Goal: Task Accomplishment & Management: Use online tool/utility

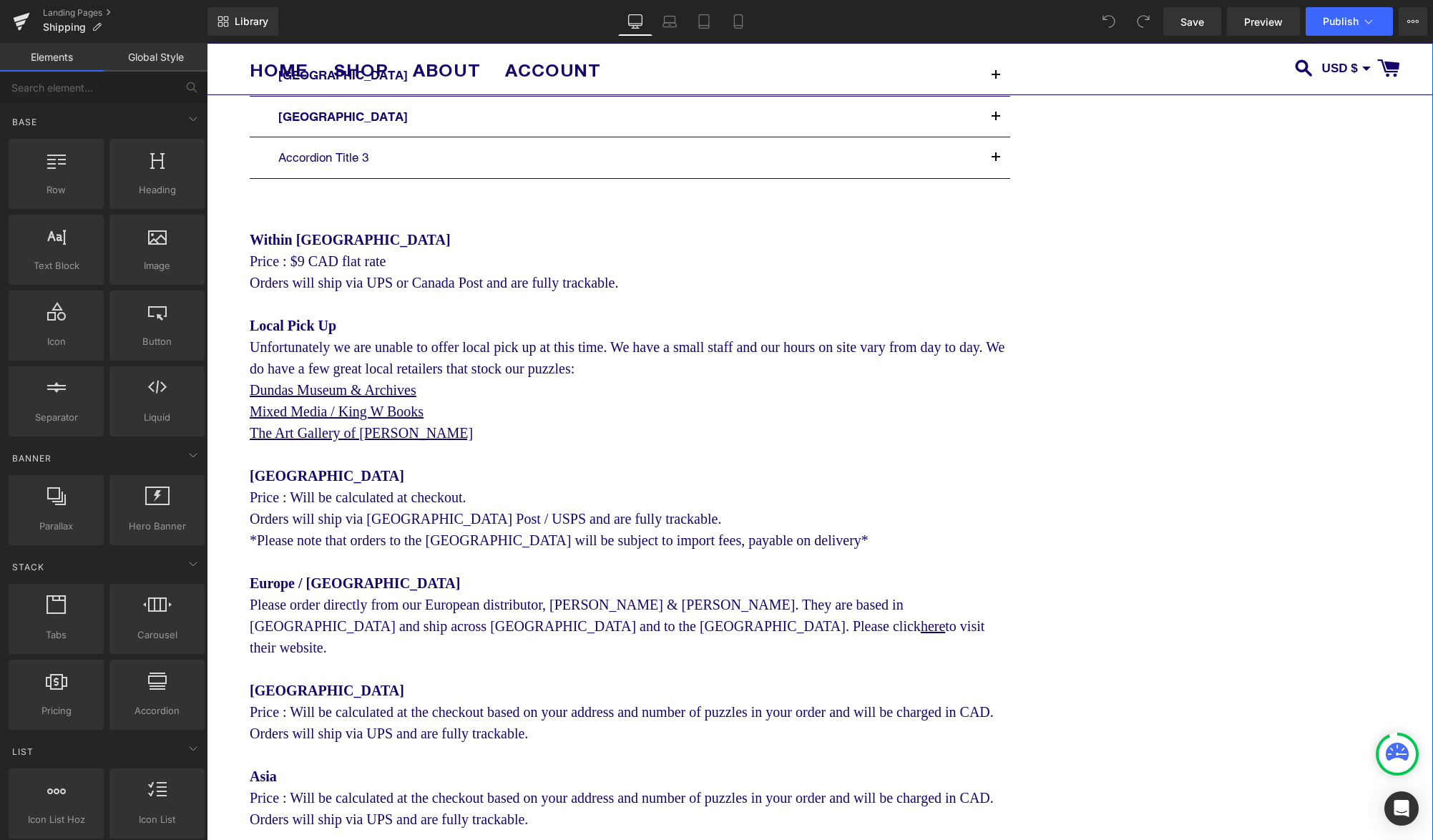
scroll to position [324, 0]
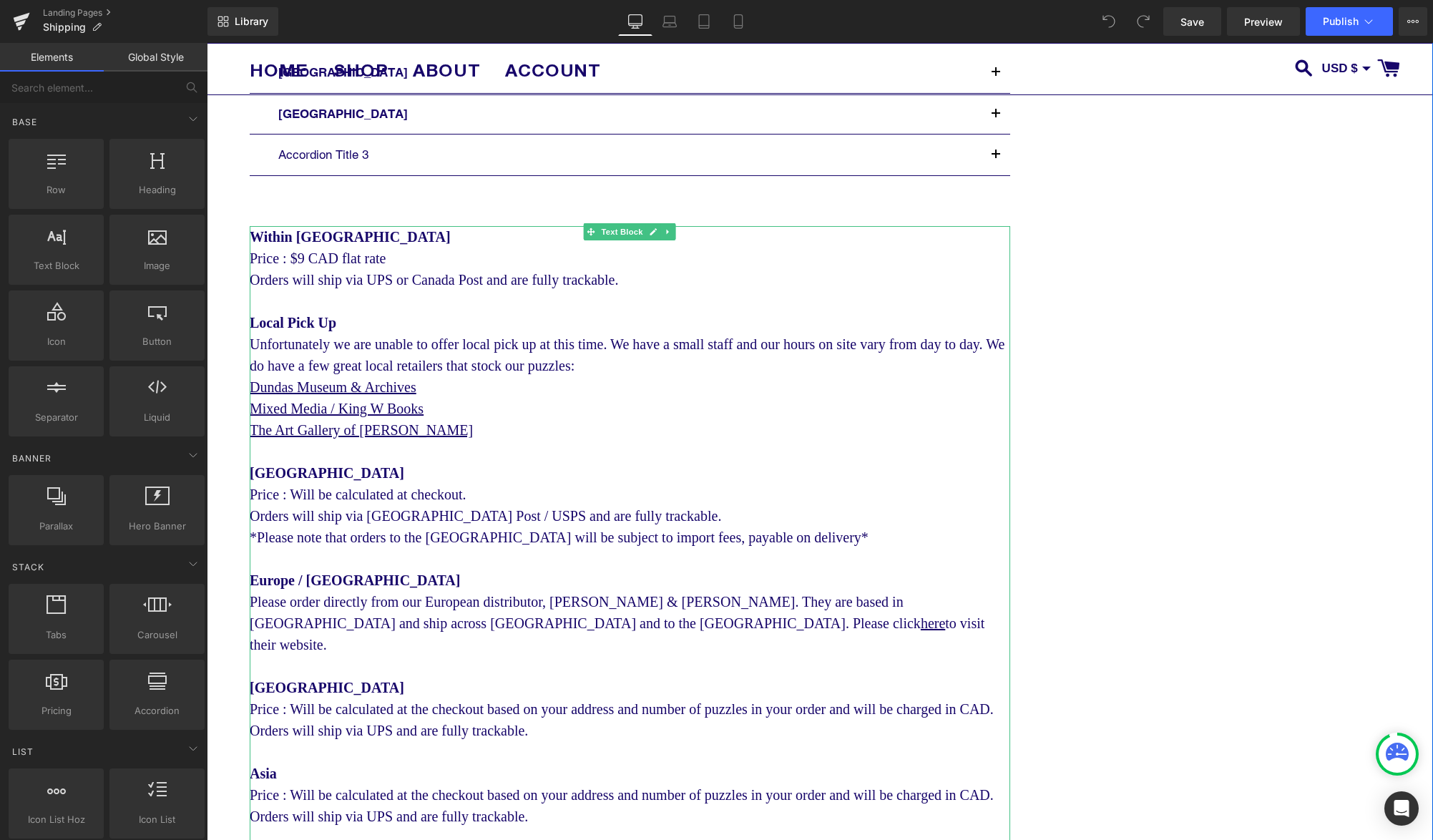
click at [785, 514] on div "United States Price : Will be calculated at checkout. Orders will ship via [GEO…" at bounding box center [630, 505] width 761 height 86
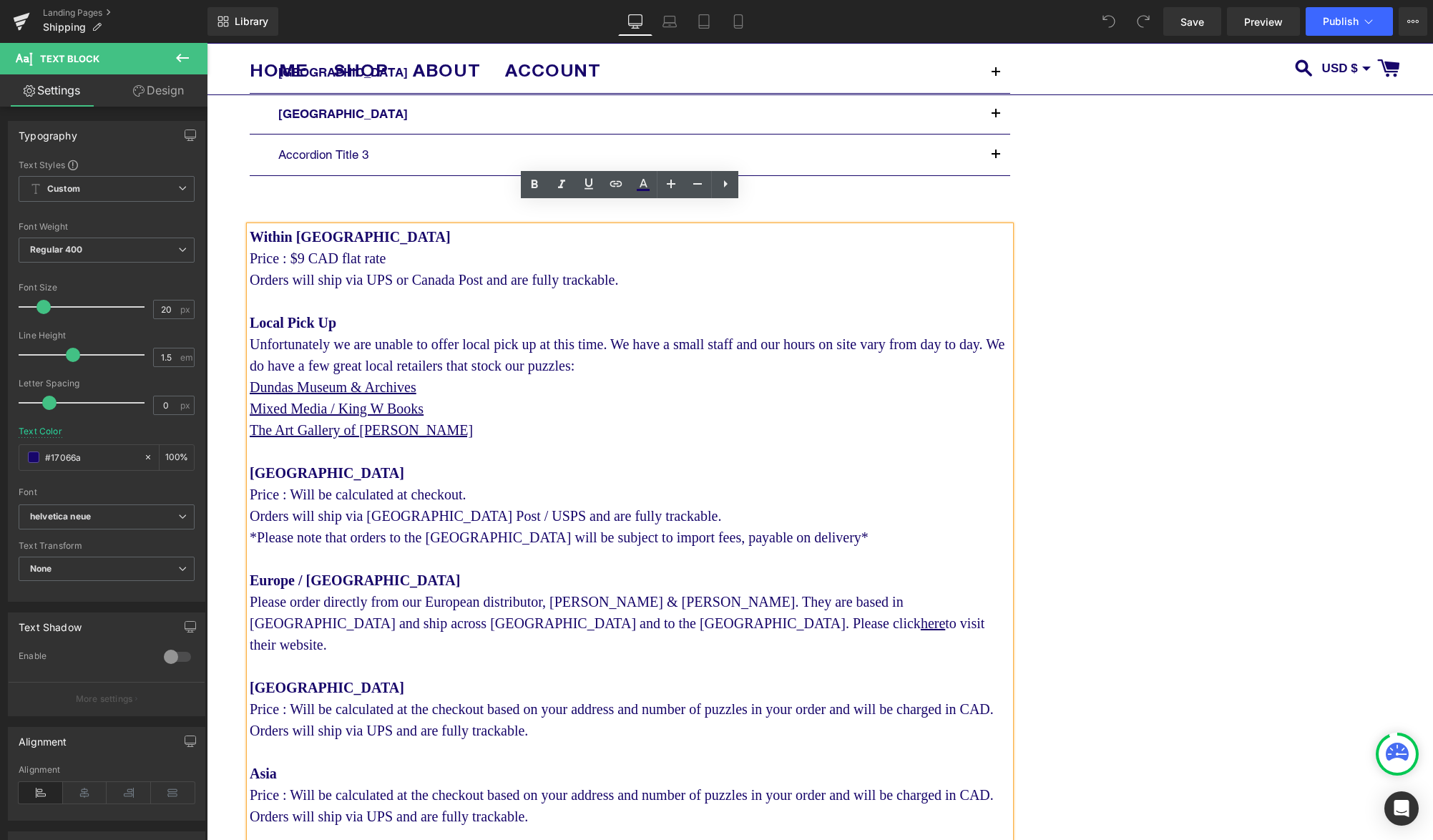
click at [788, 514] on div "United States Price : Will be calculated at checkout. Orders will ship via [GEO…" at bounding box center [630, 505] width 761 height 86
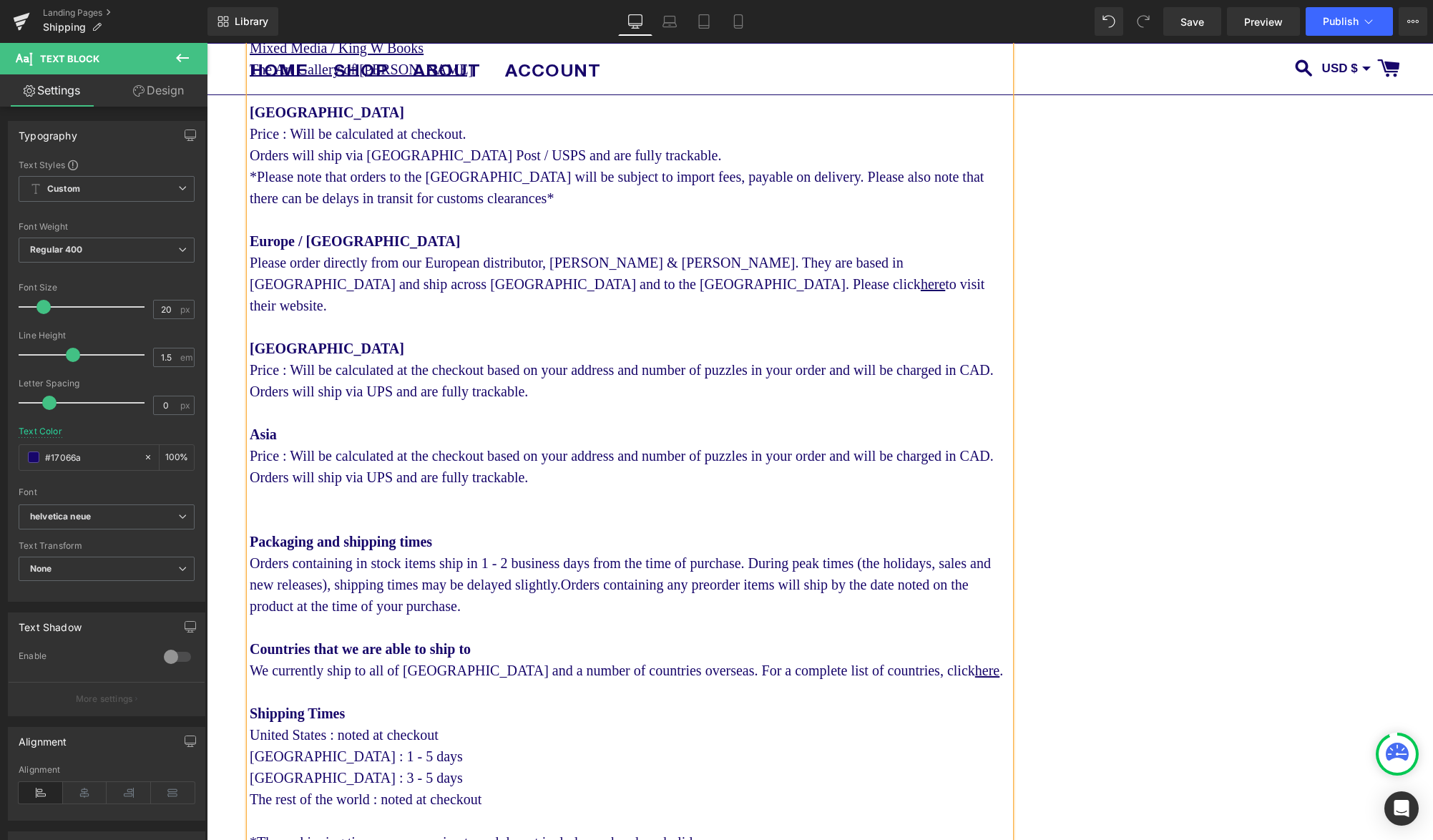
scroll to position [728, 0]
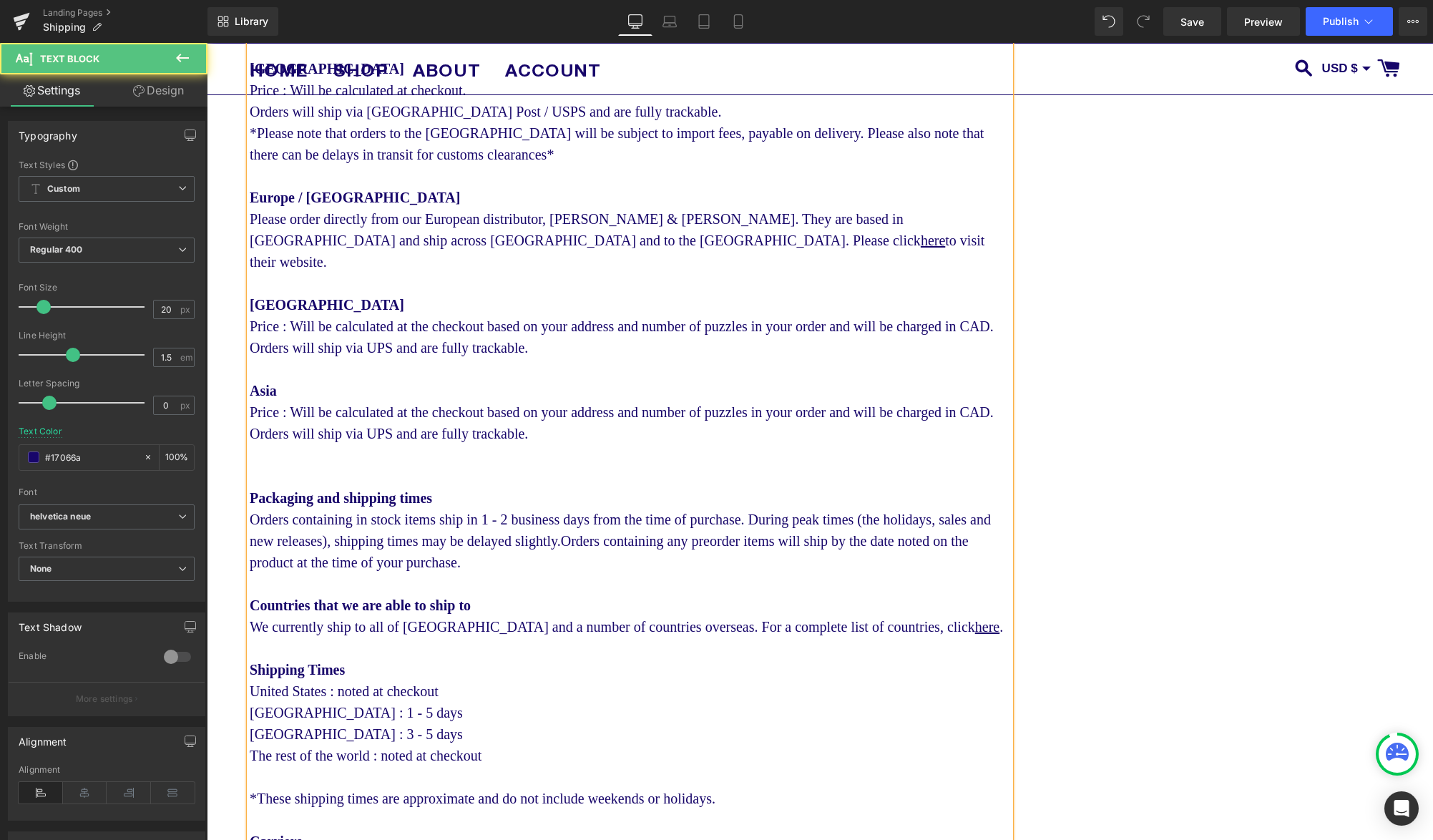
drag, startPoint x: 692, startPoint y: 571, endPoint x: 700, endPoint y: 572, distance: 8.1
click at [692, 571] on div "Orders containing in stock items ship in 1 - 2 business days from the time of p…" at bounding box center [630, 541] width 761 height 65
drag, startPoint x: 899, startPoint y: 567, endPoint x: 797, endPoint y: 568, distance: 102.0
click at [797, 568] on div "Orders containing in stock items ship in 1 - 2 business days from the time of p…" at bounding box center [630, 541] width 761 height 65
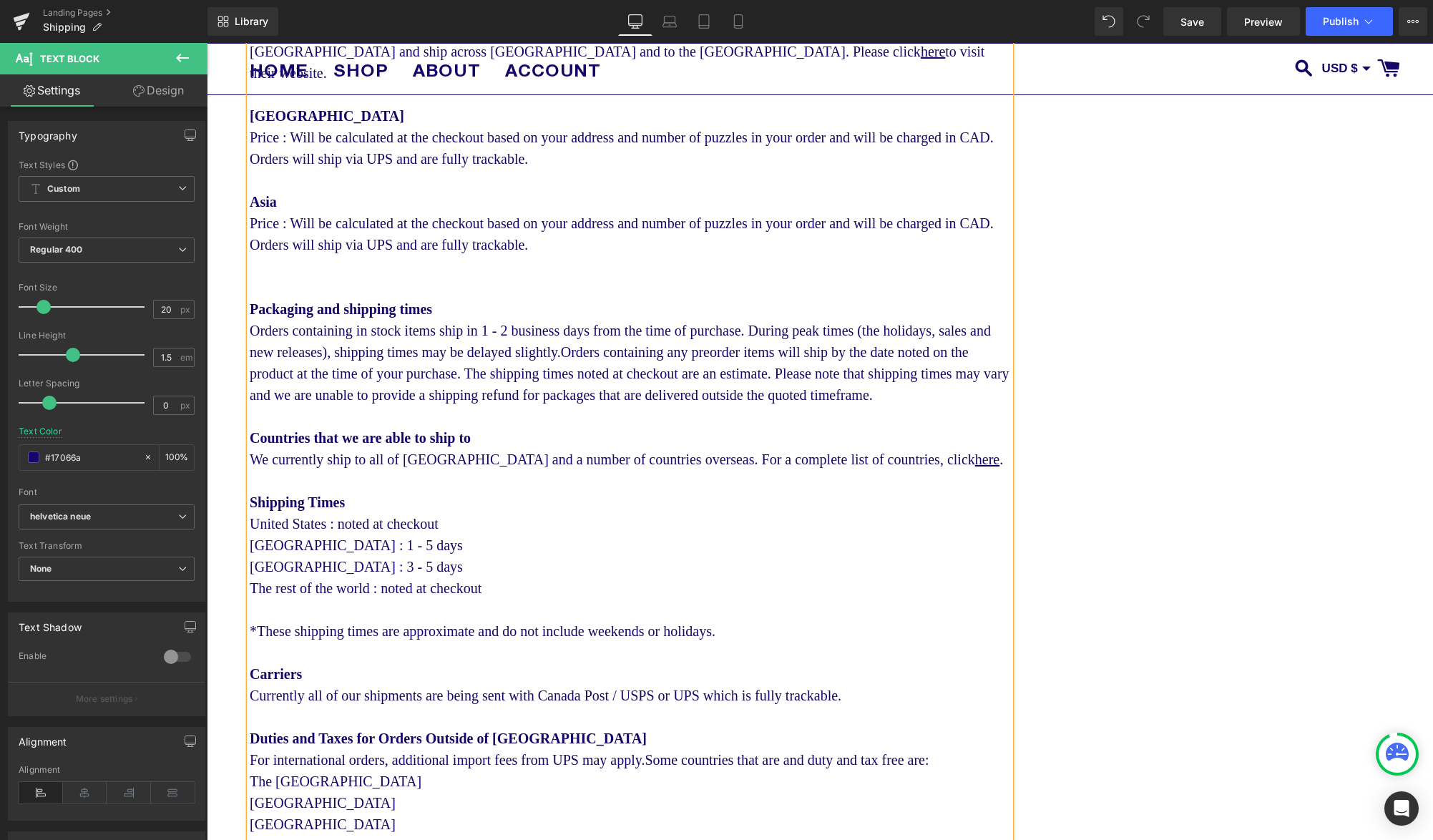
scroll to position [938, 0]
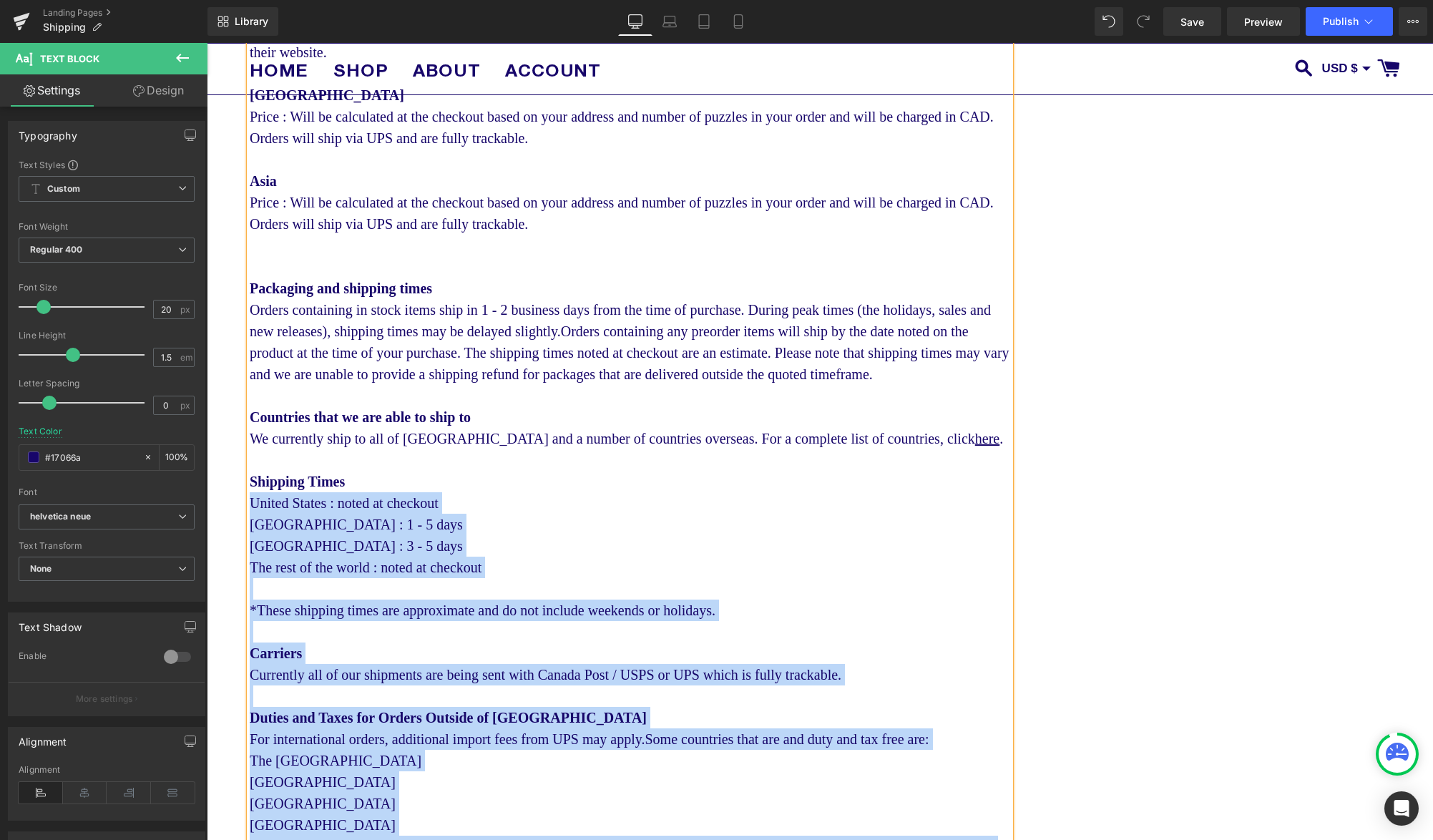
drag, startPoint x: 477, startPoint y: 550, endPoint x: 249, endPoint y: 550, distance: 228.0
click at [249, 550] on div "Within [GEOGRAPHIC_DATA] Price : $9 CAD flat rate Orders will ship via UPS or […" at bounding box center [630, 288] width 761 height 1352
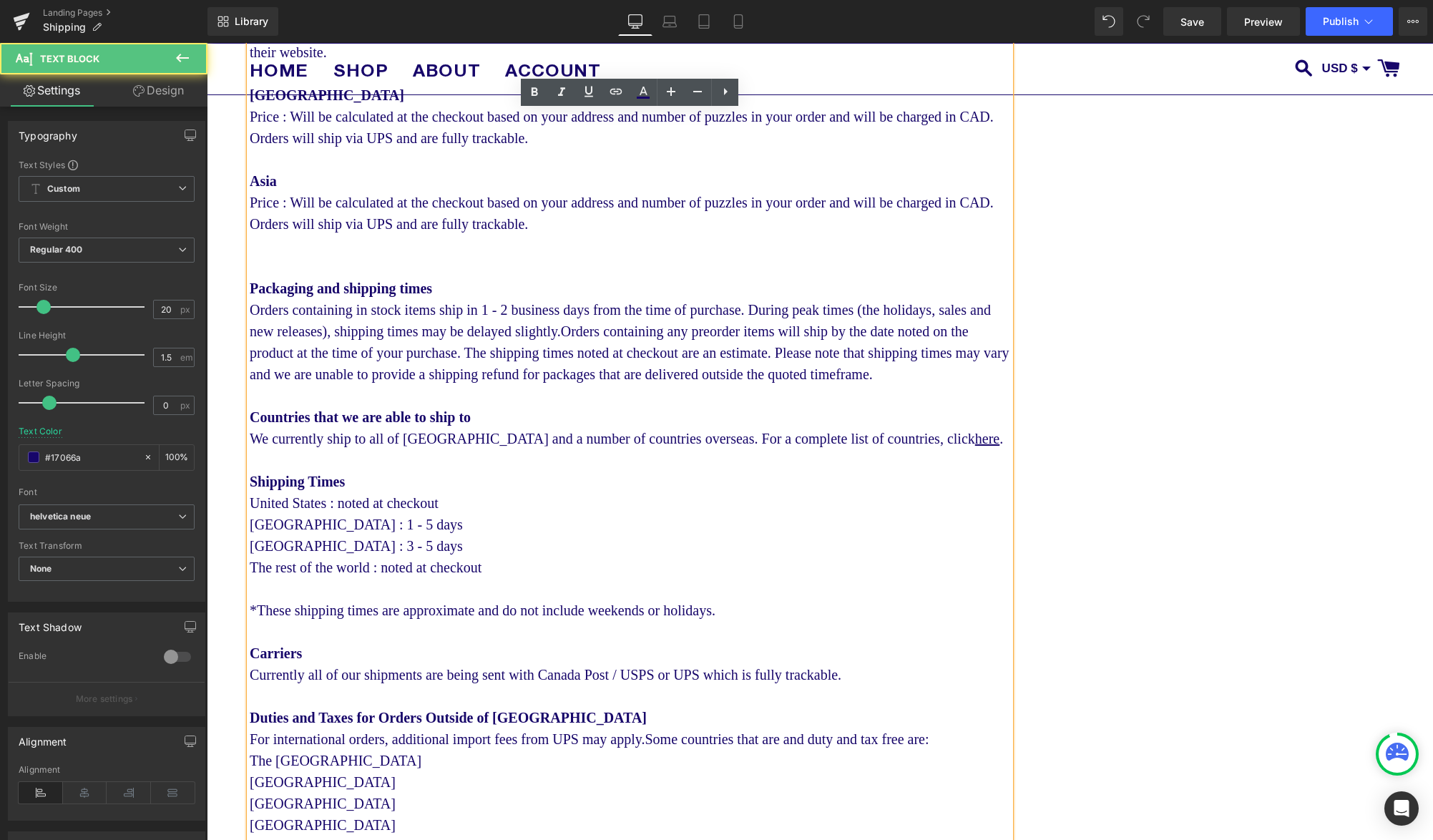
click at [269, 510] on span "United States : noted at checkout" at bounding box center [344, 502] width 189 height 16
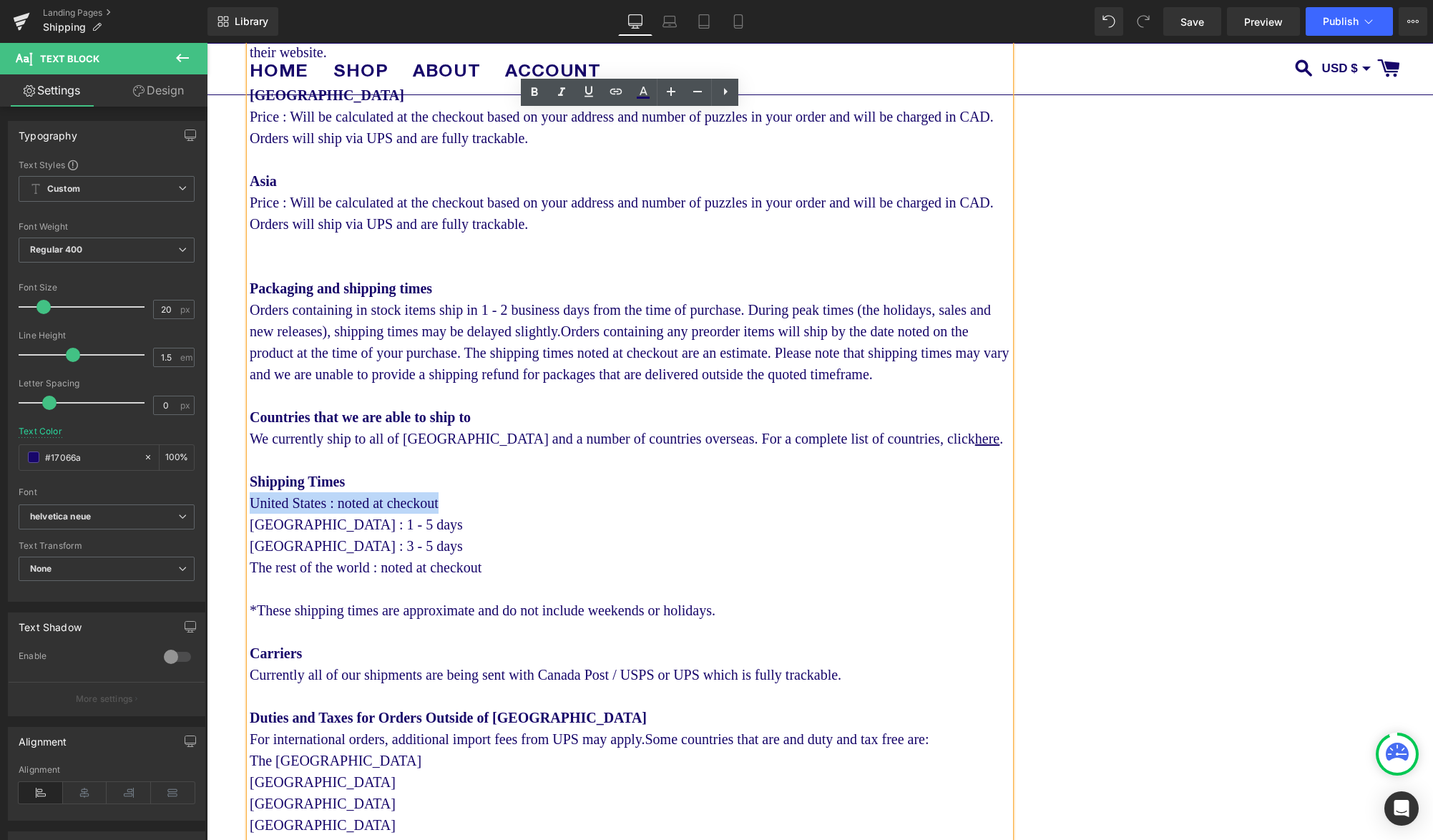
drag, startPoint x: 465, startPoint y: 547, endPoint x: 254, endPoint y: 553, distance: 211.1
click at [254, 514] on div "United States : noted at checkout" at bounding box center [630, 503] width 761 height 21
copy span "United States : noted at checkout"
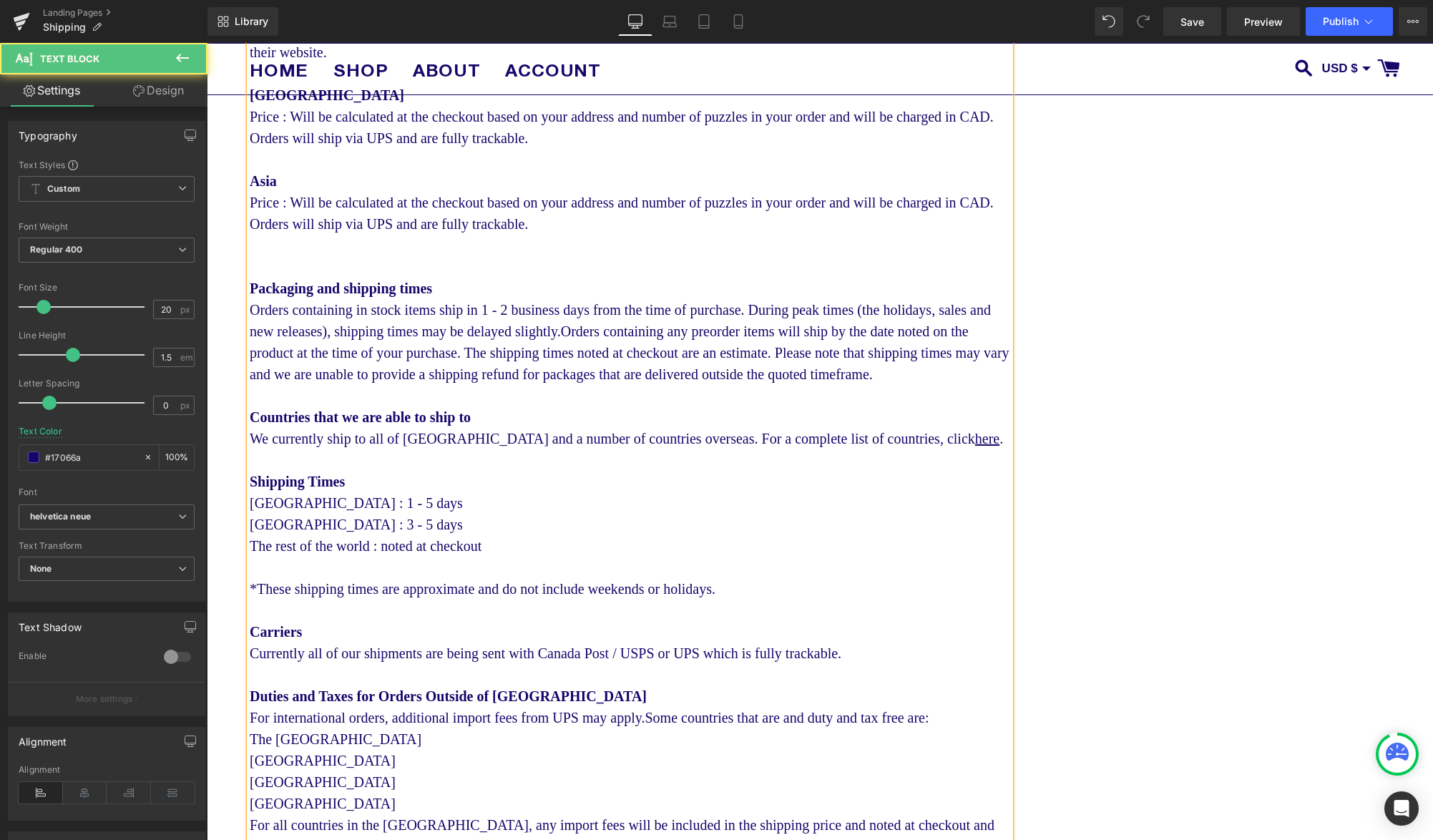
click at [380, 514] on div "[GEOGRAPHIC_DATA] : 1 - 5 days" at bounding box center [630, 503] width 761 height 21
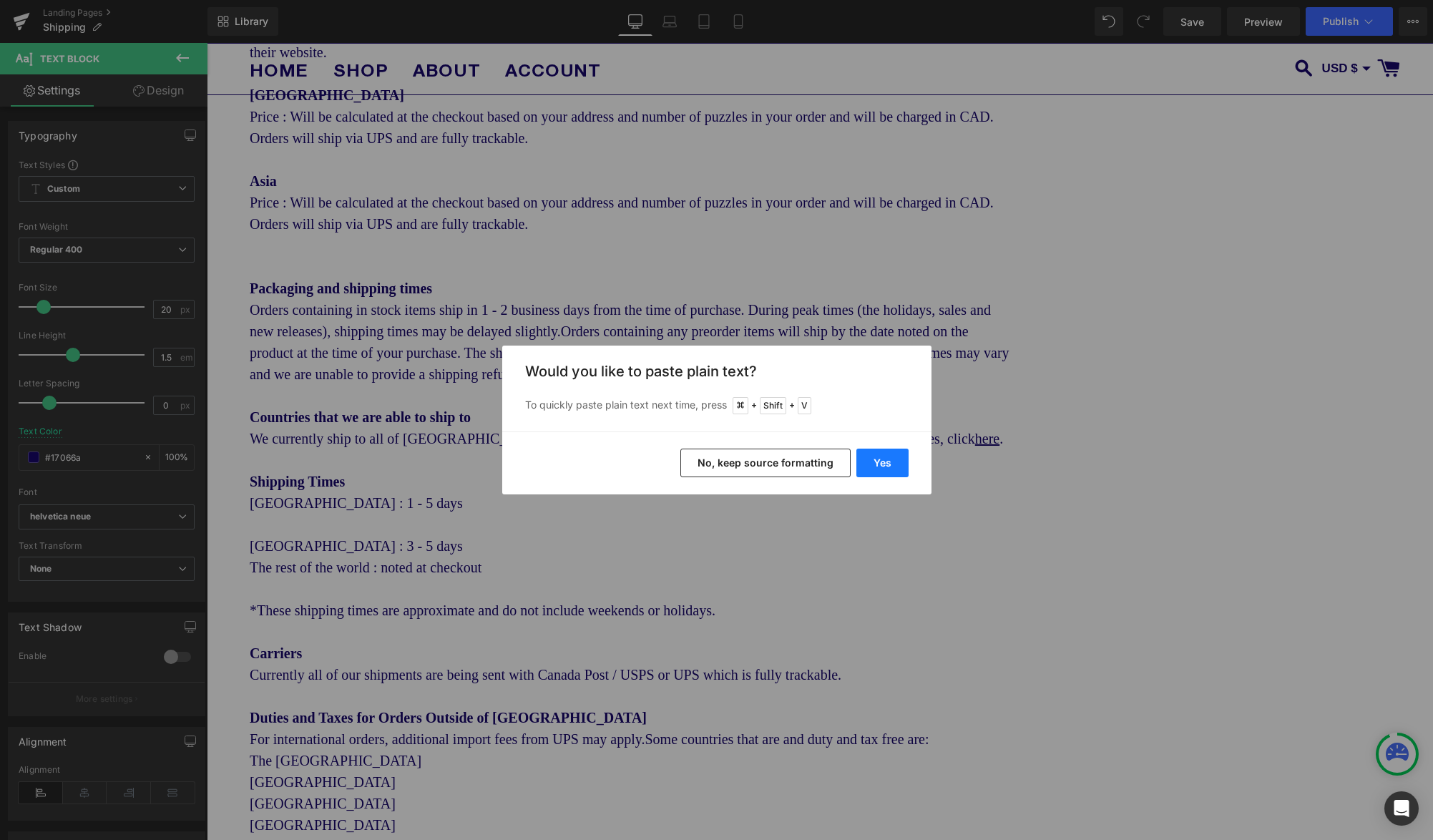
click at [892, 463] on button "Yes" at bounding box center [883, 462] width 52 height 29
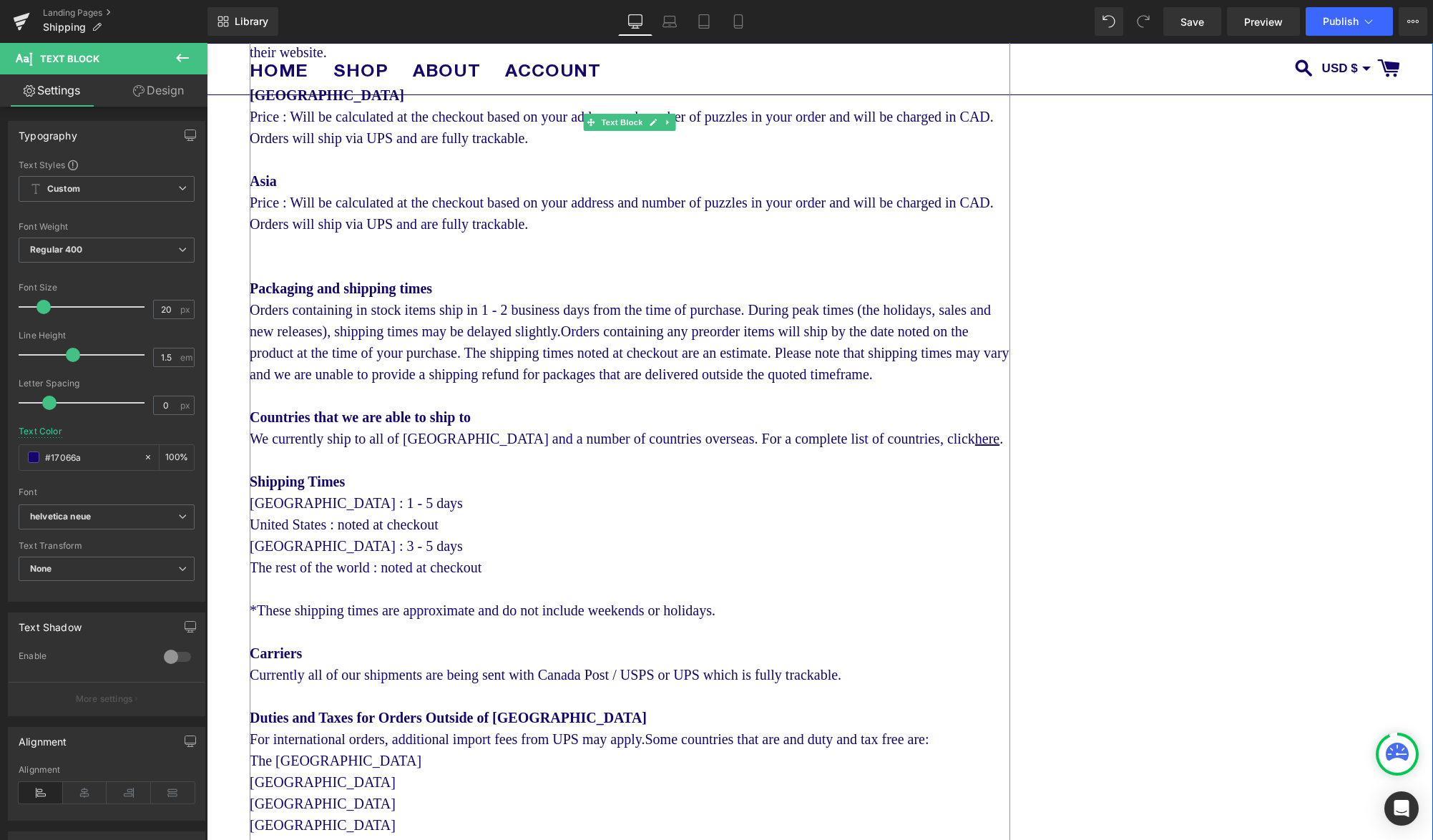
scroll to position [1031, 0]
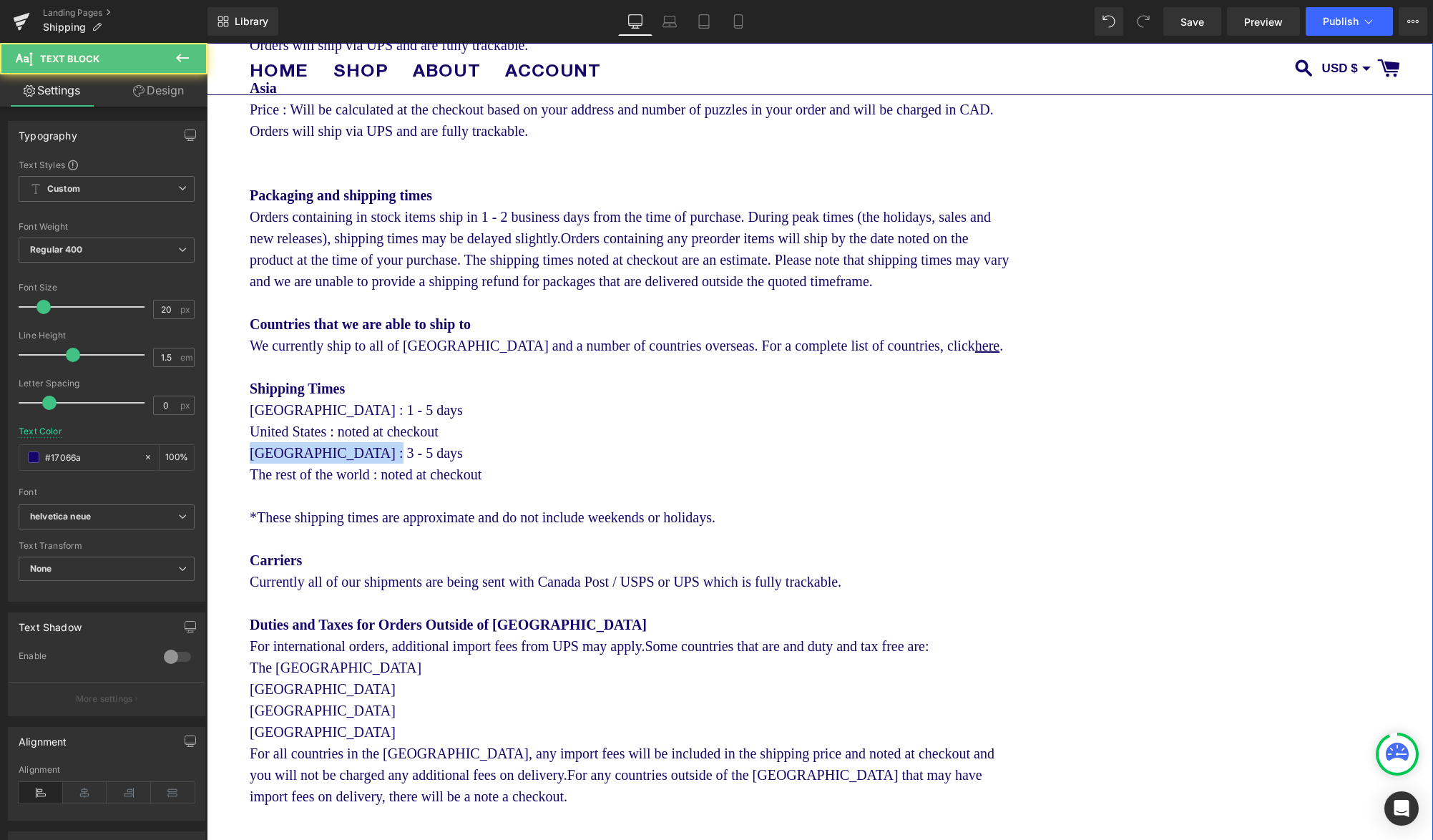
drag, startPoint x: 286, startPoint y: 493, endPoint x: 242, endPoint y: 492, distance: 44.0
click at [242, 492] on div "Shipping Text Block To our [DEMOGRAPHIC_DATA] customers, as of [DATE] the US go…" at bounding box center [820, 50] width 1226 height 1772
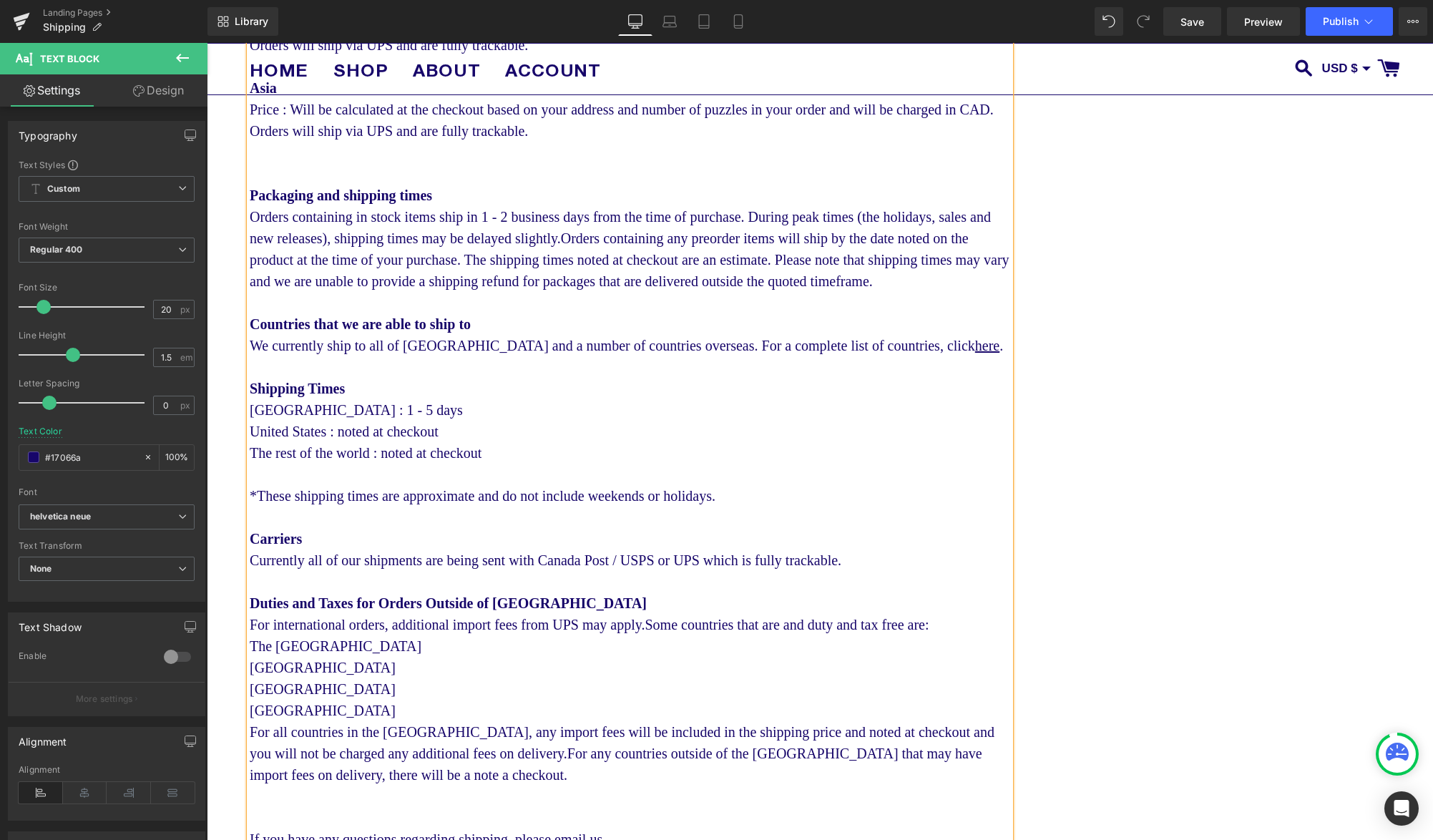
scroll to position [1018, 0]
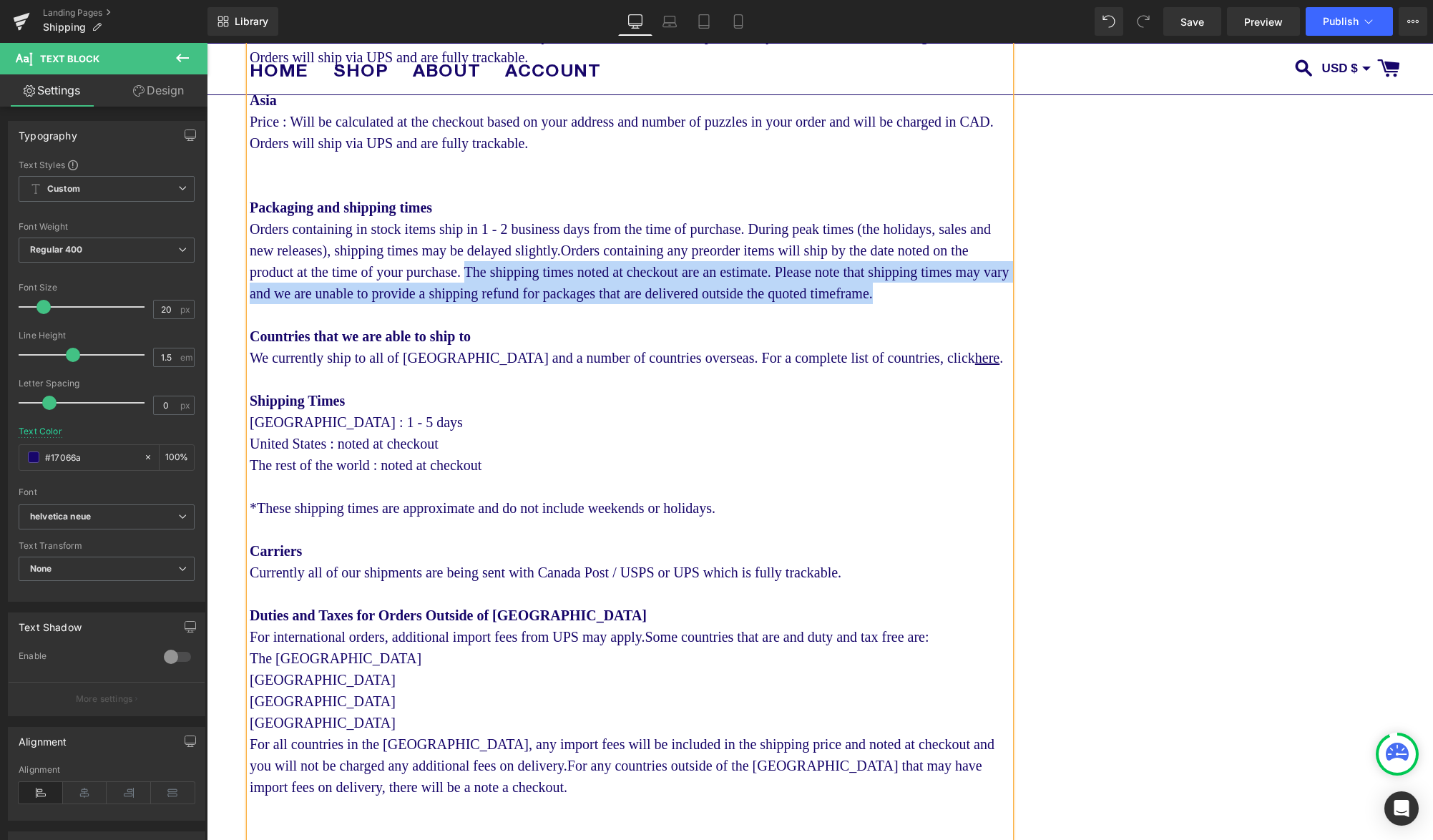
drag, startPoint x: 504, startPoint y: 309, endPoint x: 681, endPoint y: 278, distance: 179.7
click at [681, 278] on div "Orders containing in stock items ship in 1 - 2 business days from the time of p…" at bounding box center [630, 261] width 761 height 86
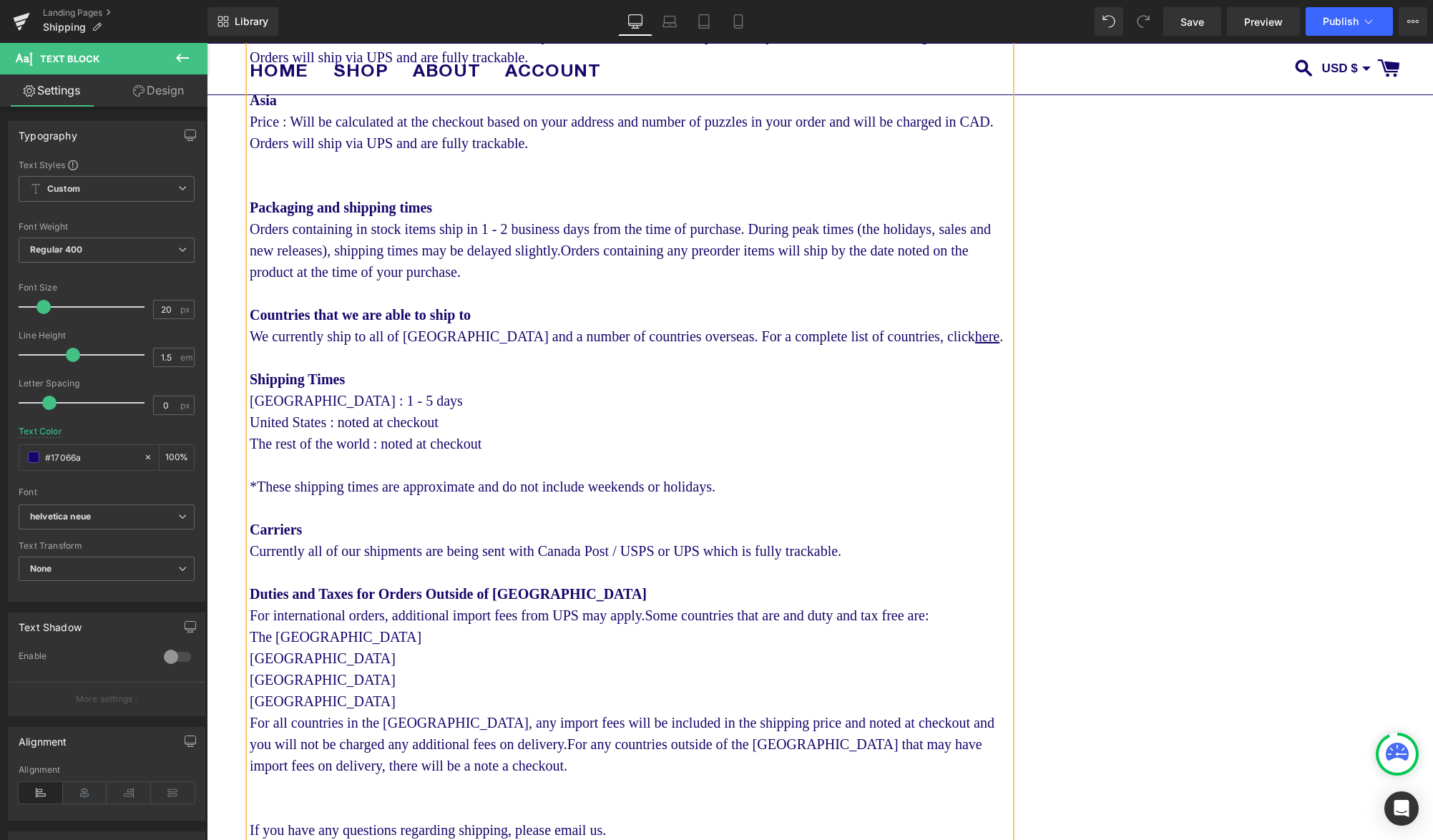
click at [802, 497] on div "*These shipping times are approximate and do not include weekends or holidays." at bounding box center [630, 487] width 761 height 21
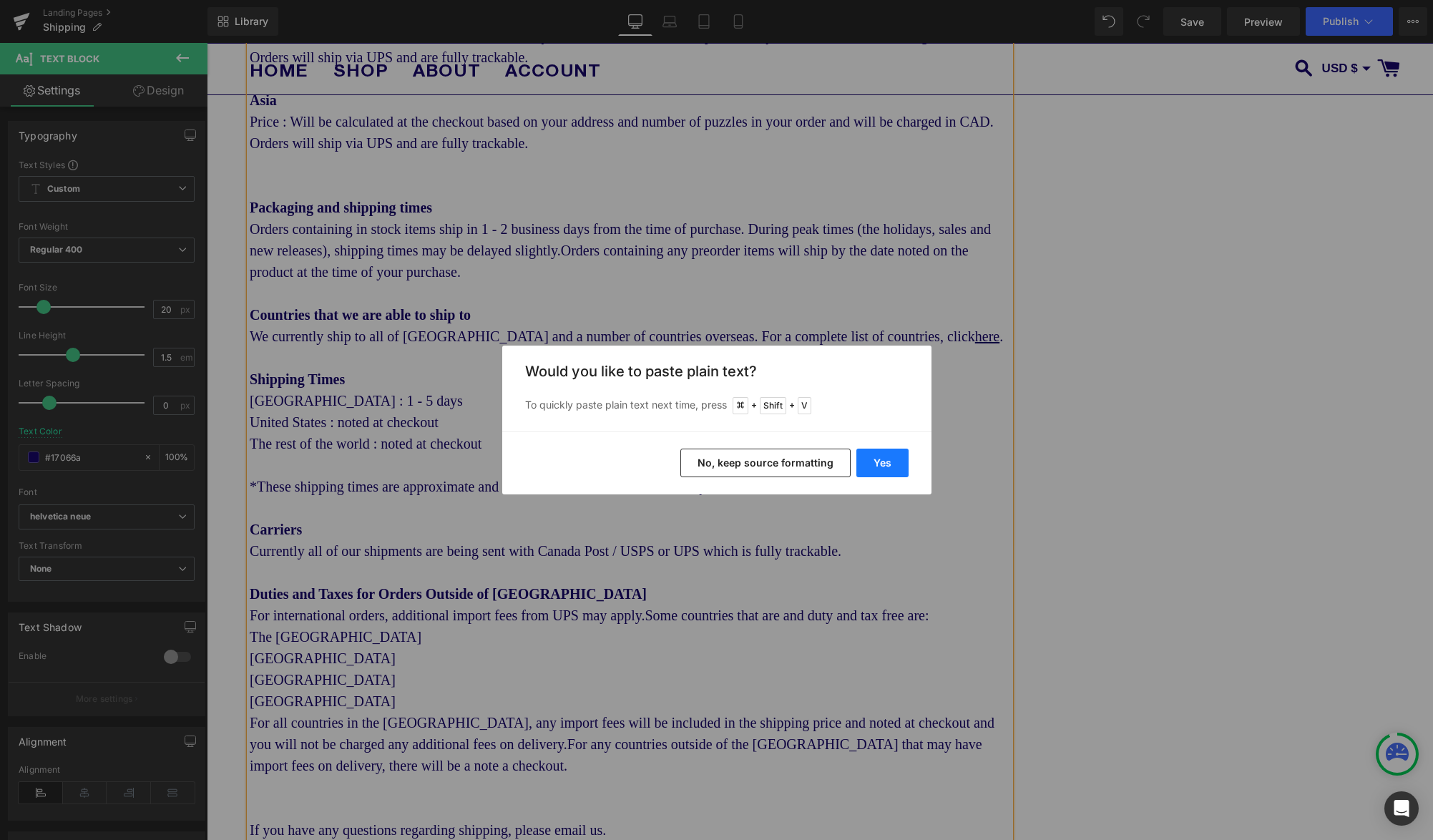
click at [877, 465] on button "Yes" at bounding box center [883, 462] width 52 height 29
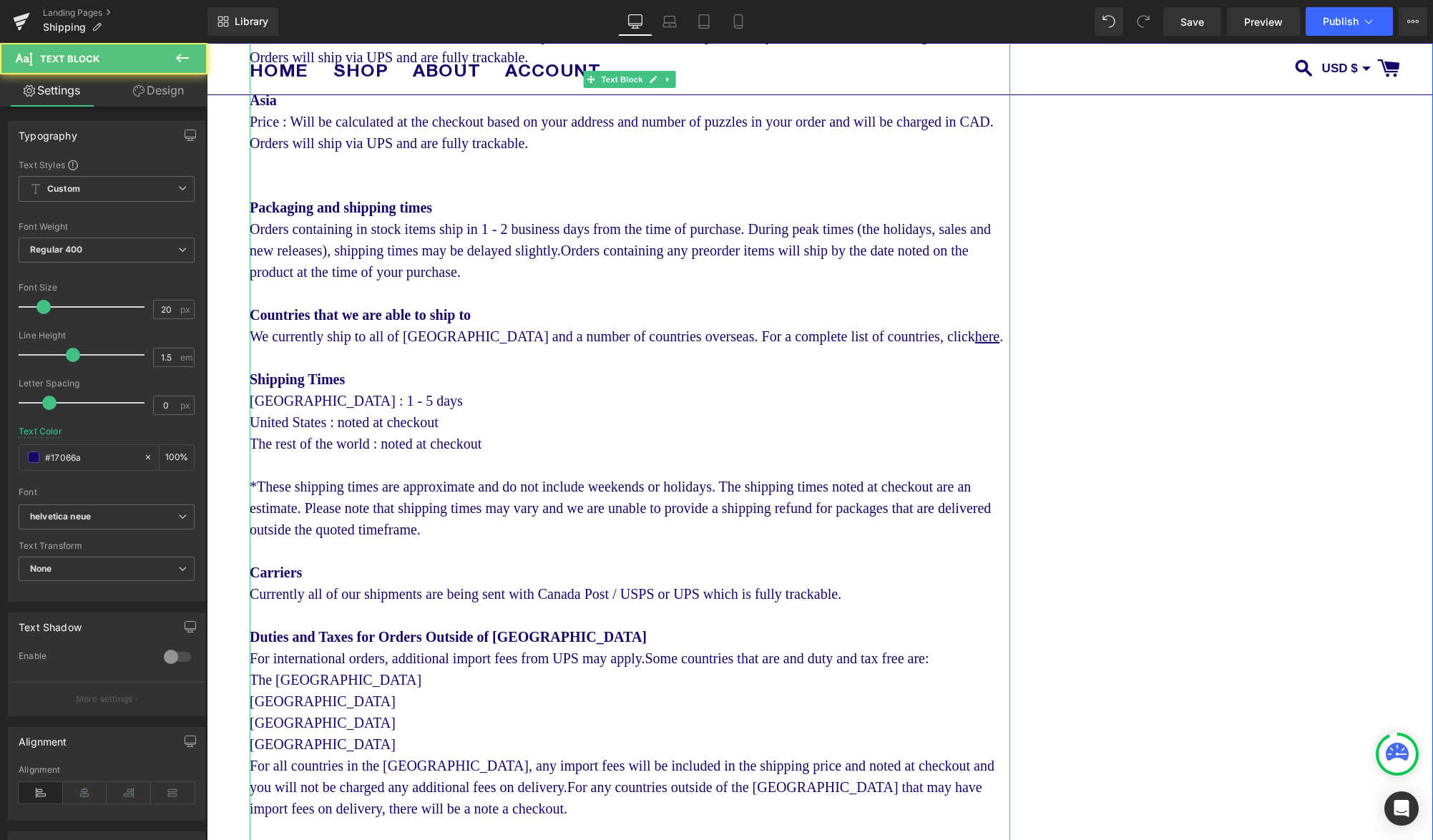
click at [413, 209] on b "Packaging and shipping times" at bounding box center [340, 207] width 182 height 16
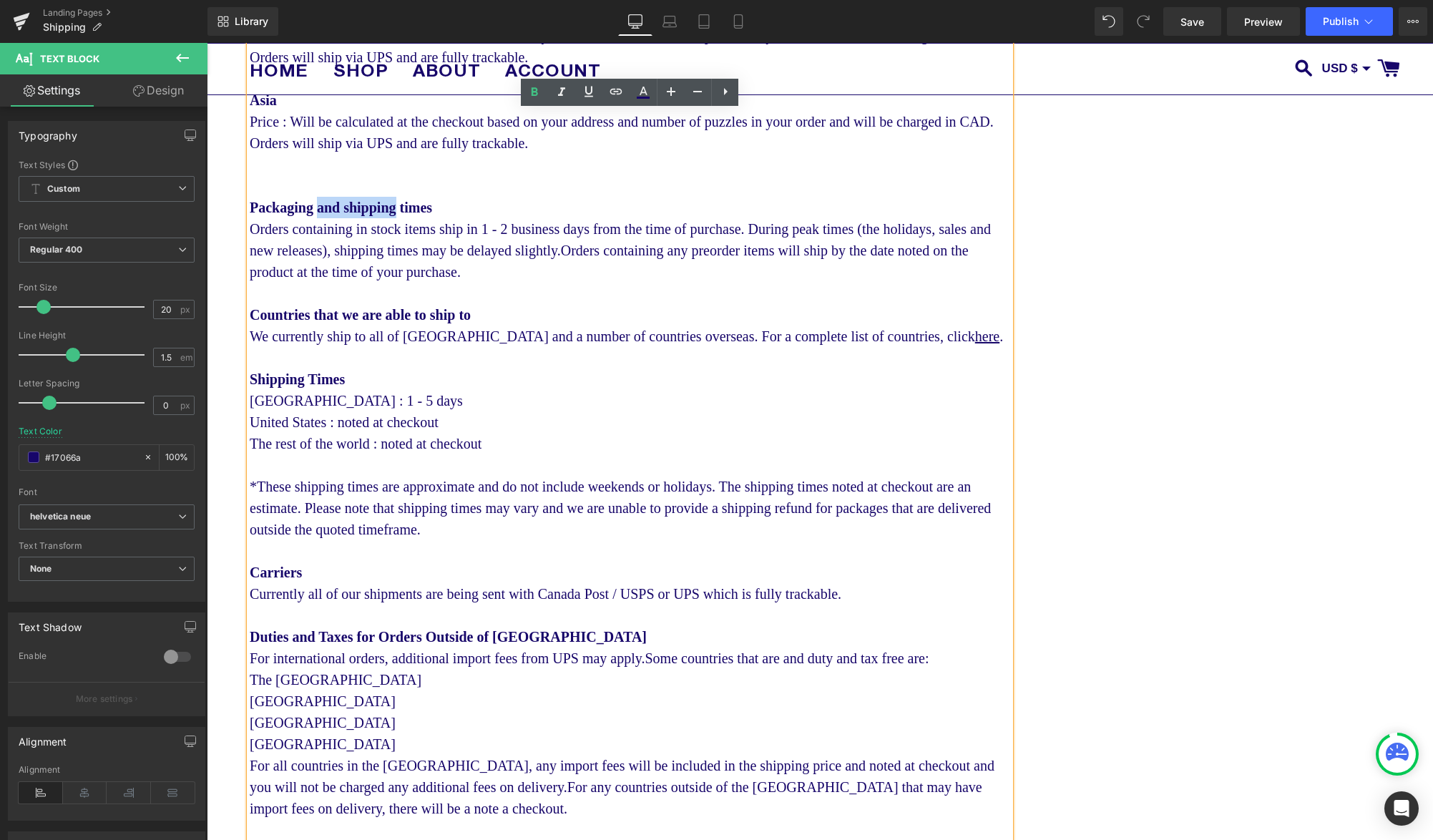
drag, startPoint x: 403, startPoint y: 210, endPoint x: 325, endPoint y: 208, distance: 78.0
click at [325, 208] on b "Packaging and shipping times" at bounding box center [340, 207] width 182 height 16
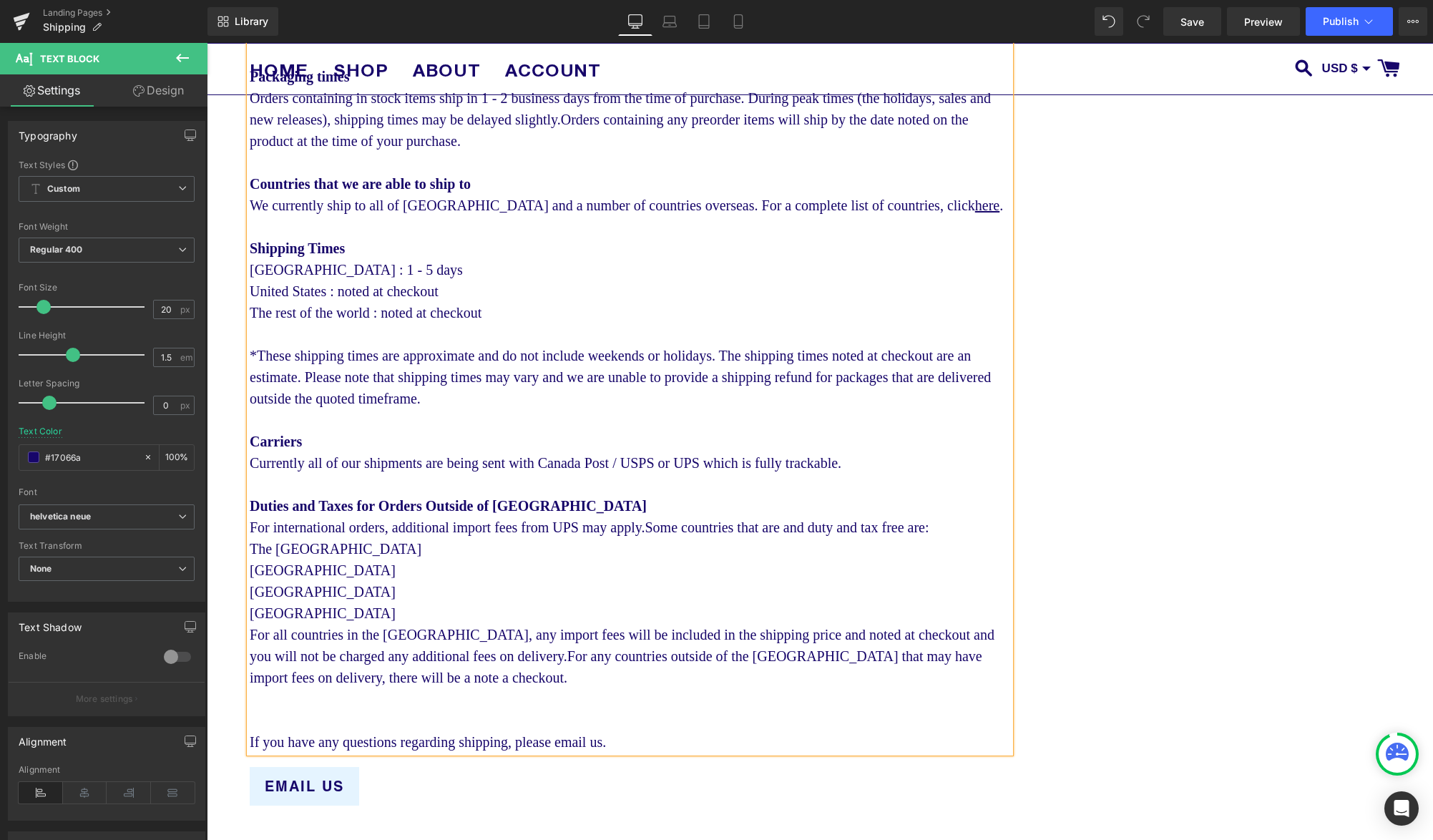
scroll to position [1173, 0]
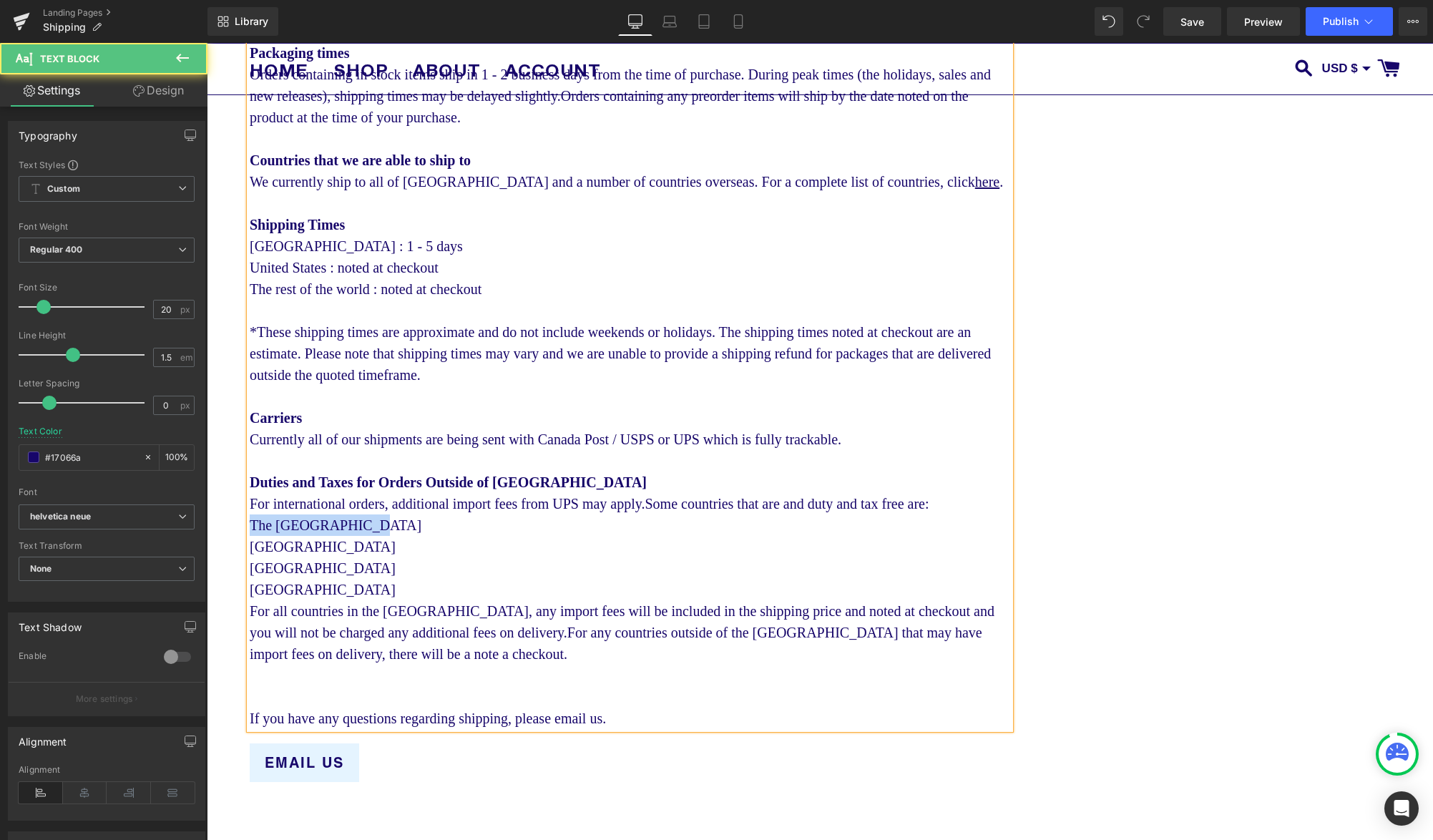
drag, startPoint x: 368, startPoint y: 558, endPoint x: 224, endPoint y: 554, distance: 144.1
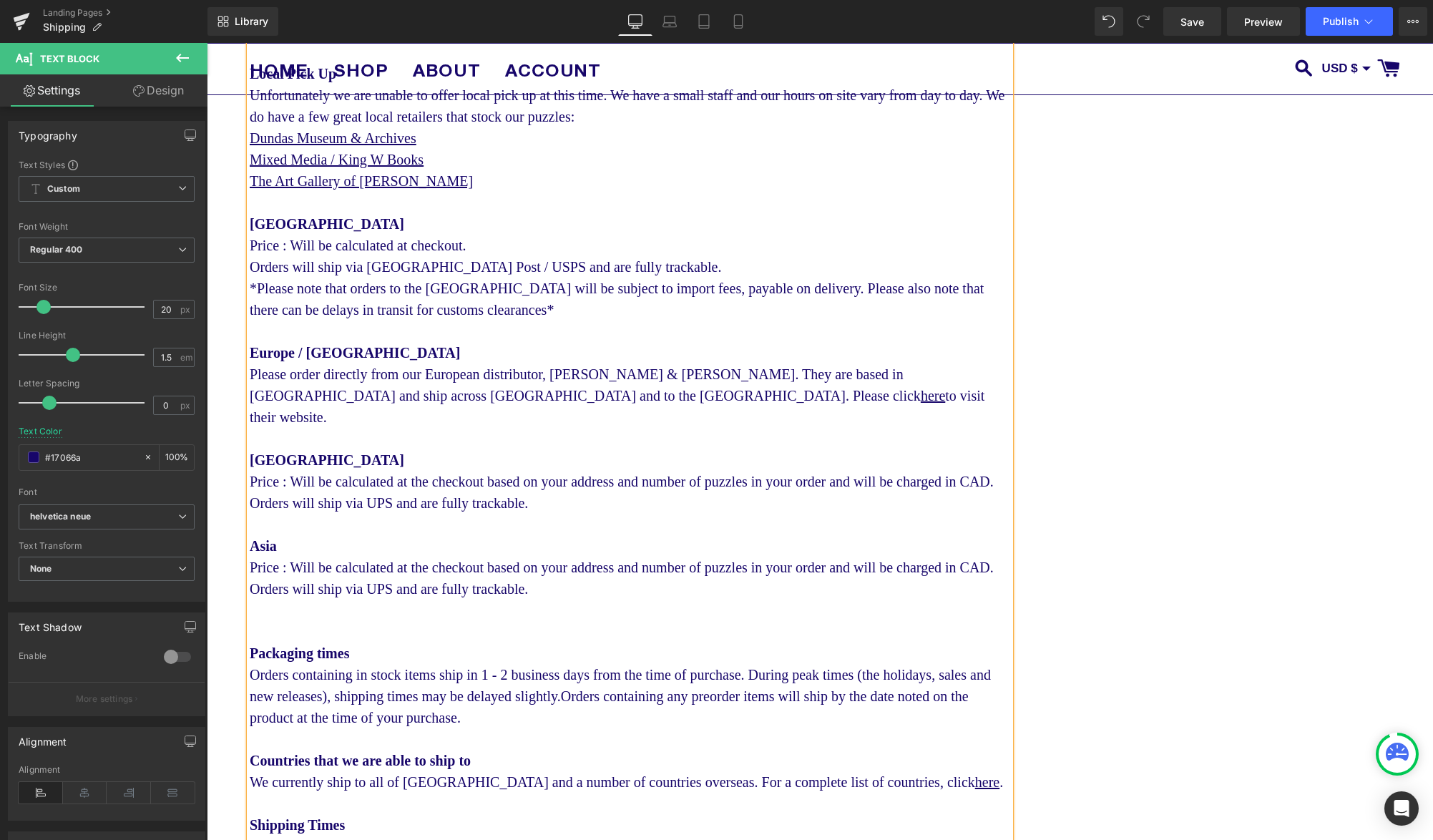
scroll to position [568, 0]
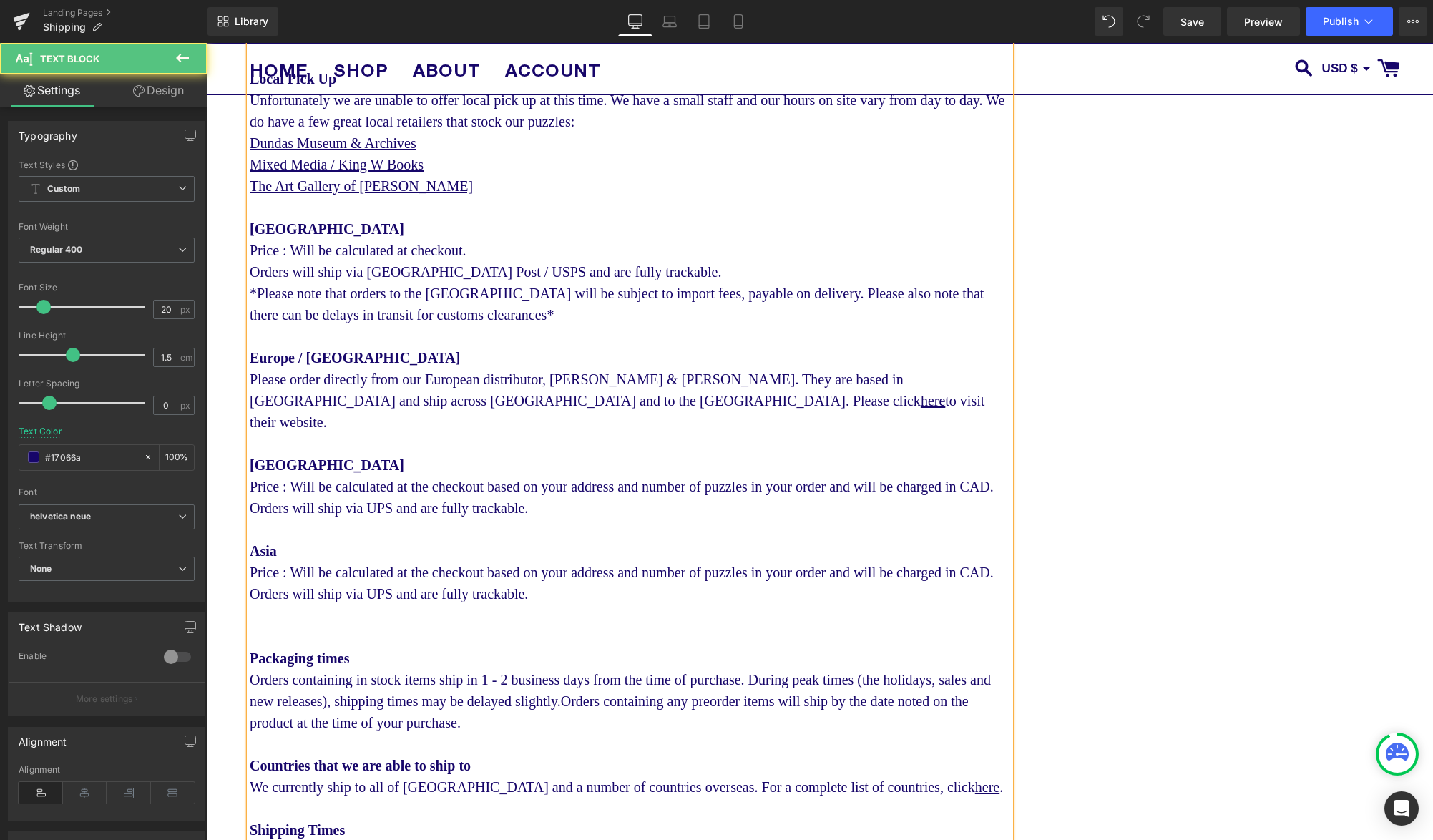
click at [290, 457] on strong "[GEOGRAPHIC_DATA]" at bounding box center [326, 465] width 155 height 16
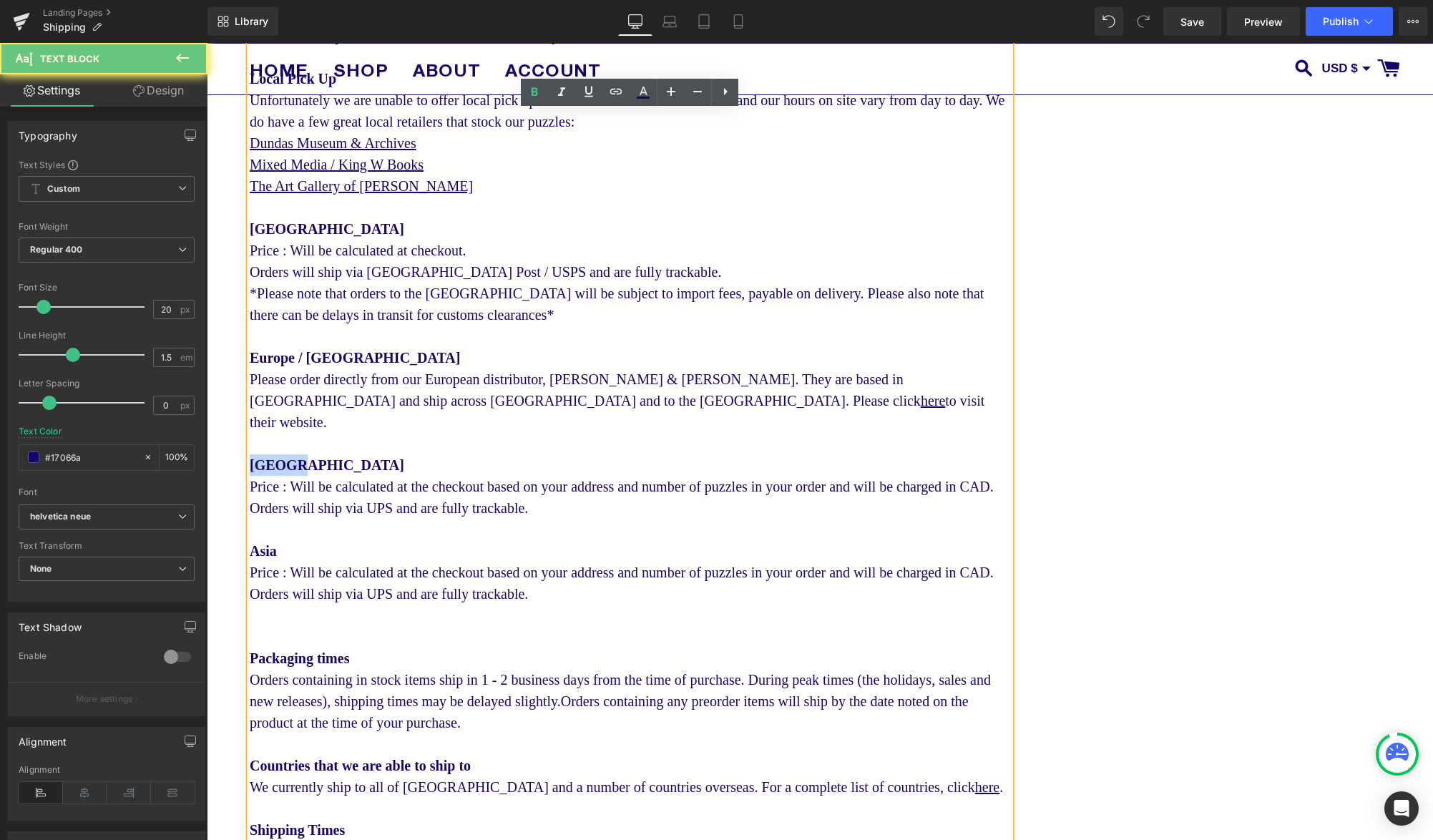
click at [290, 457] on strong "[GEOGRAPHIC_DATA]" at bounding box center [326, 465] width 155 height 16
click at [603, 458] on div "Mexico Price : Will be calculated at the checkout based on your address and num…" at bounding box center [630, 507] width 761 height 107
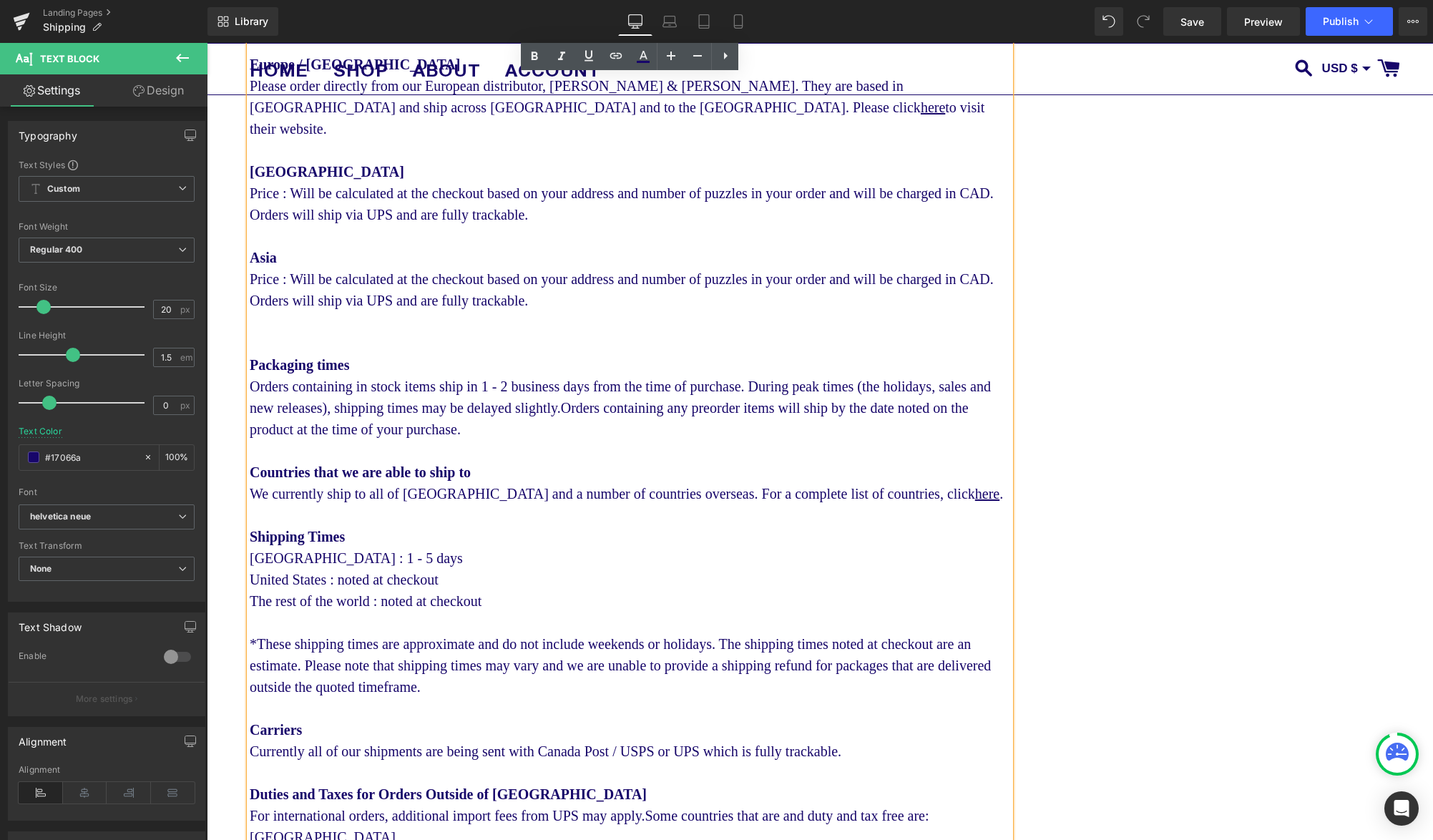
scroll to position [860, 0]
drag, startPoint x: 294, startPoint y: 518, endPoint x: 225, endPoint y: 474, distance: 81.8
click at [225, 474] on div "Shipping Text Block To our [DEMOGRAPHIC_DATA] customers, as of [DATE] the US go…" at bounding box center [820, 209] width 1226 height 1750
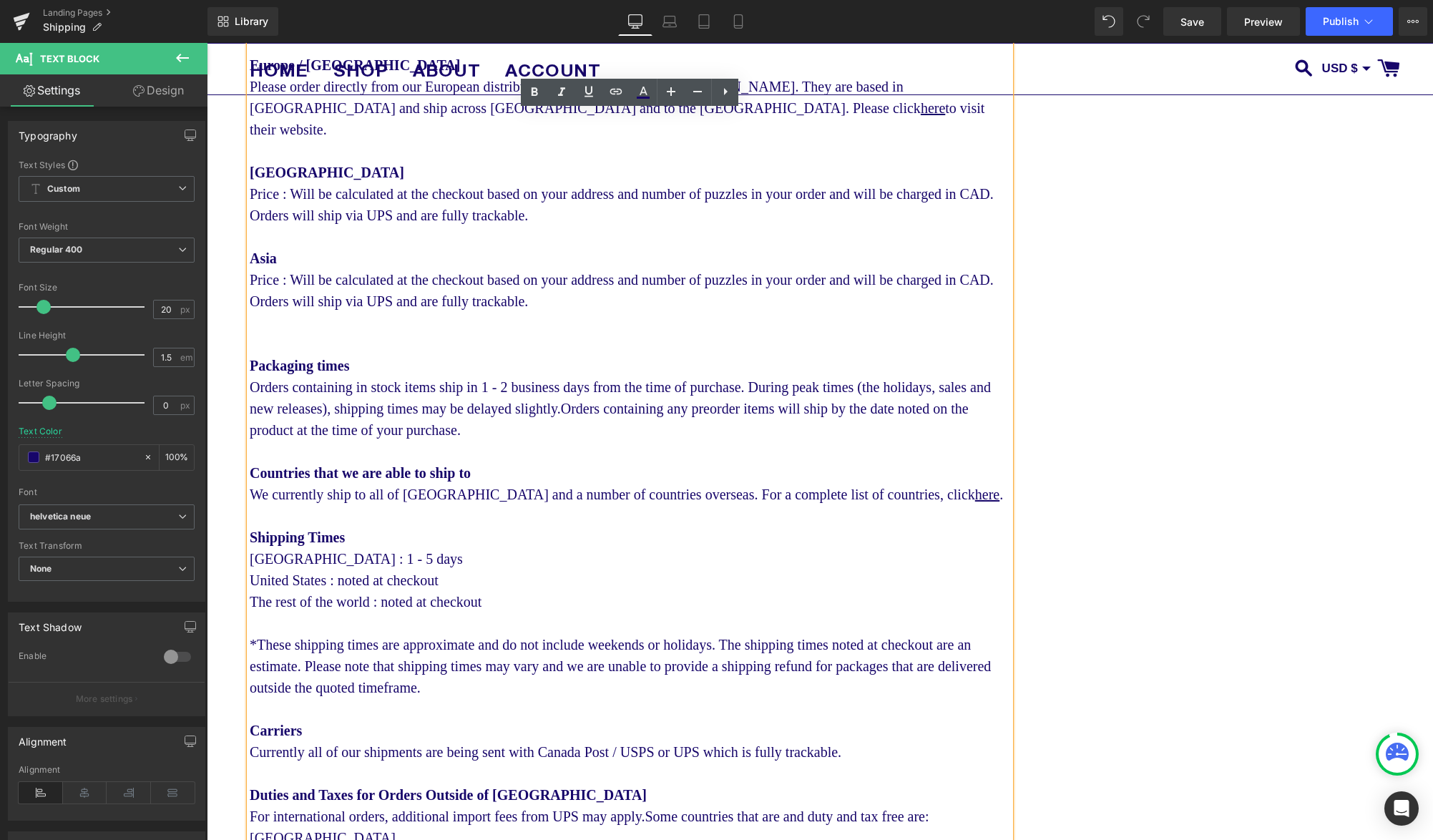
copy div "Countries that we are able to ship to We currently ship to all of [GEOGRAPHIC_D…"
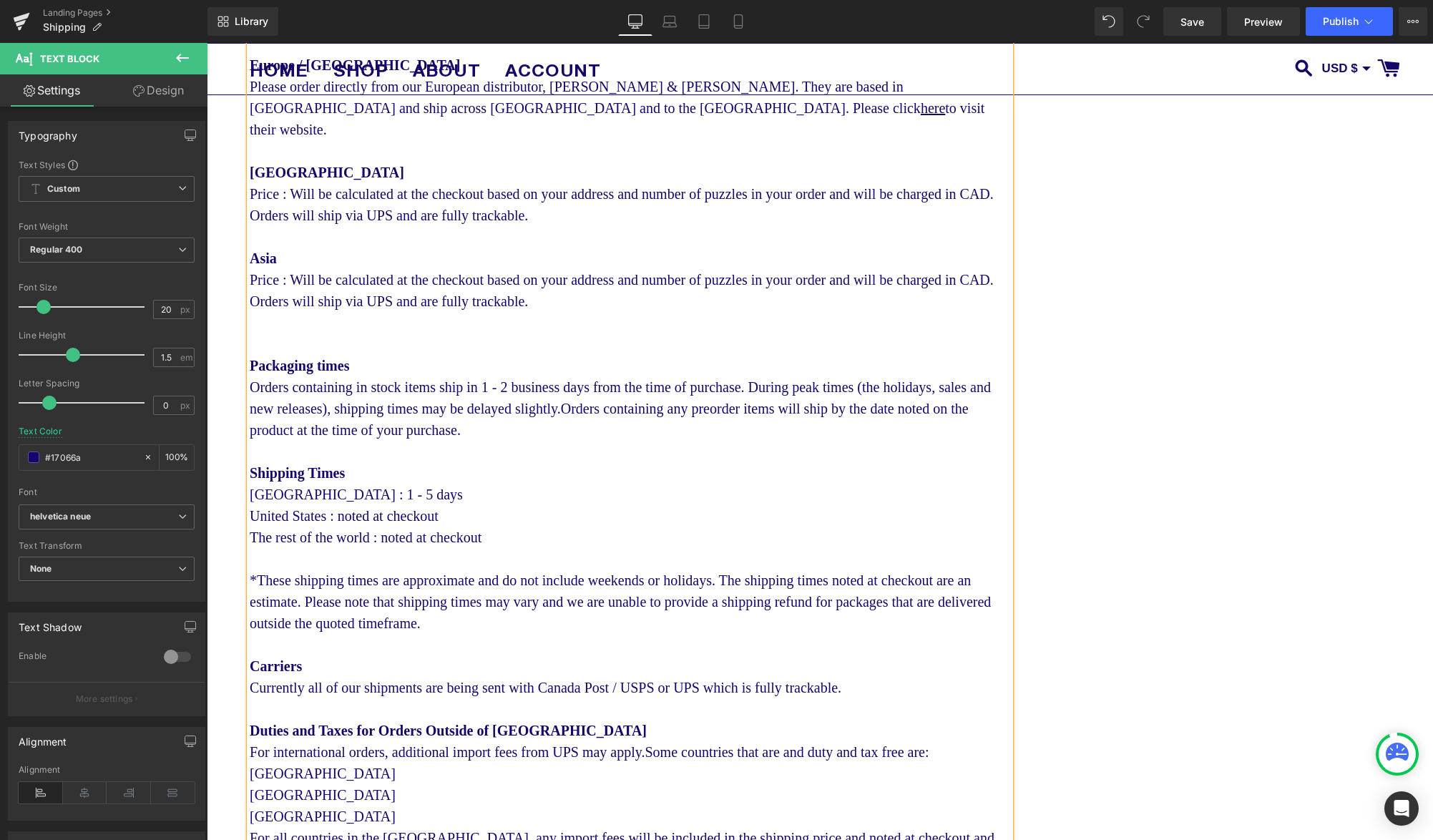
click at [654, 629] on div "*These shipping times are approximate and do not include weekends or holidays. …" at bounding box center [630, 601] width 761 height 65
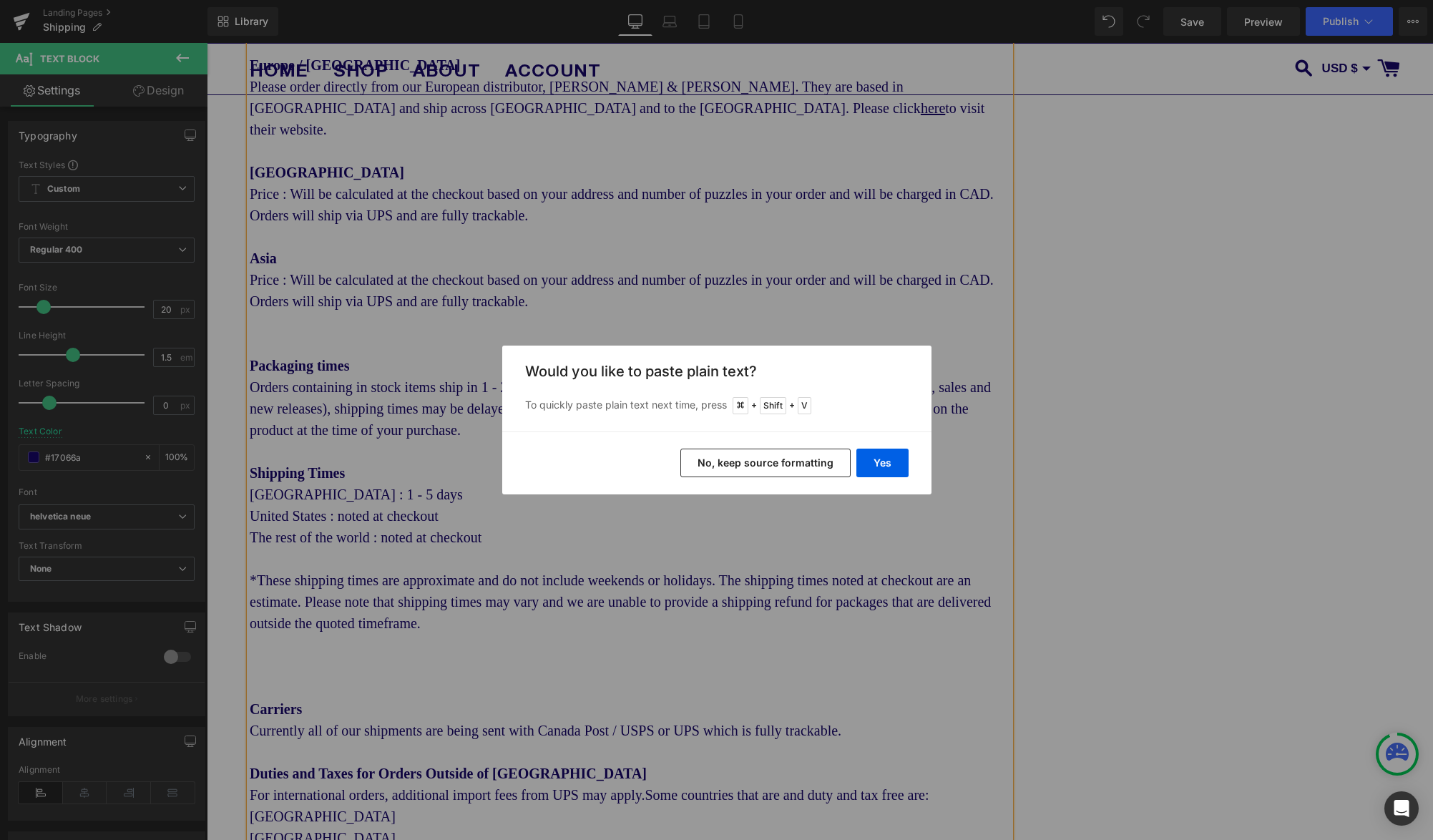
click at [816, 470] on button "No, keep source formatting" at bounding box center [766, 462] width 170 height 29
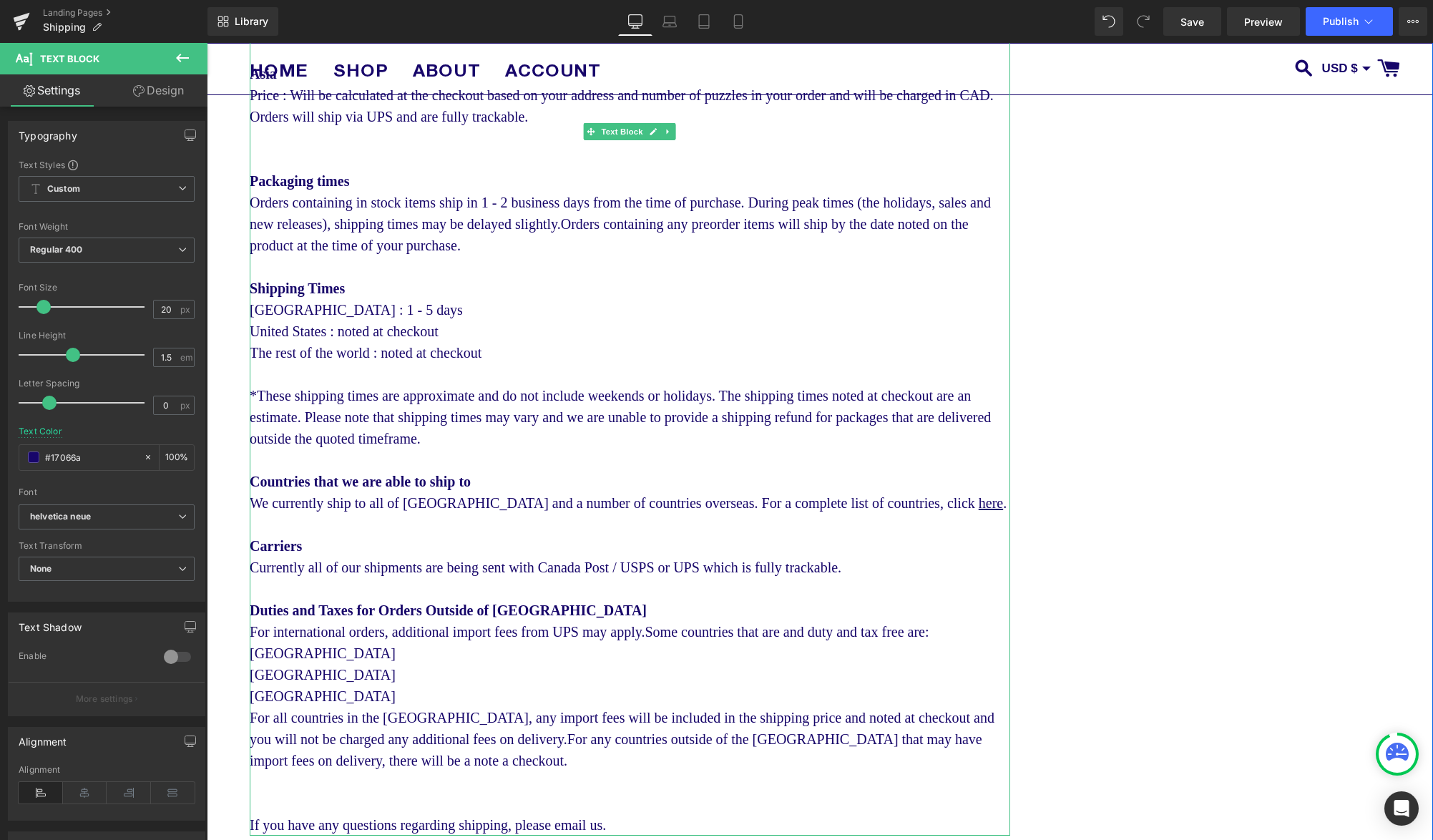
scroll to position [1105, 0]
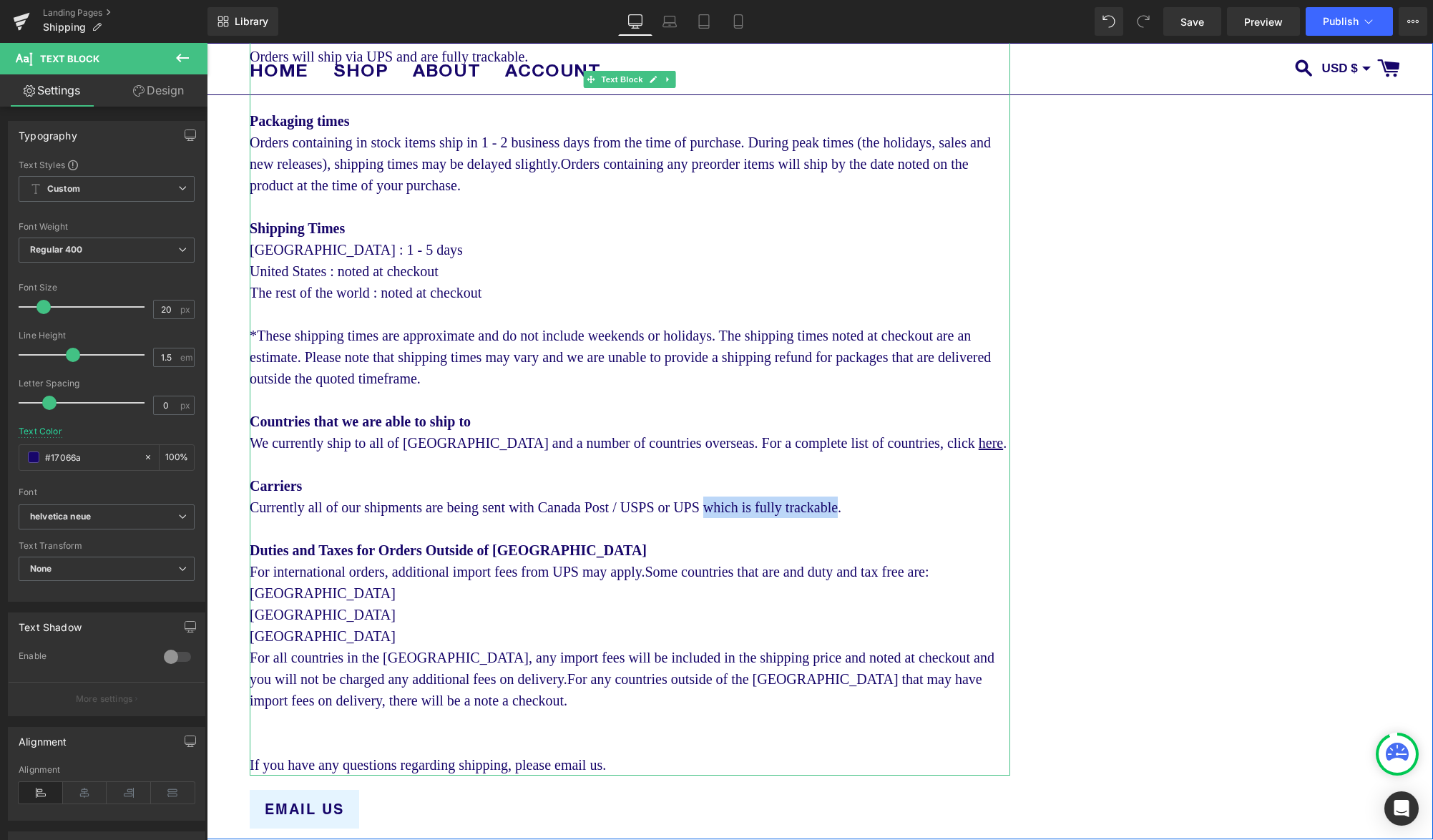
drag, startPoint x: 899, startPoint y: 532, endPoint x: 752, endPoint y: 538, distance: 147.1
click at [752, 518] on div "Currently all of our shipments are being sent with Canada Post / USPS or UPS wh…" at bounding box center [630, 507] width 761 height 21
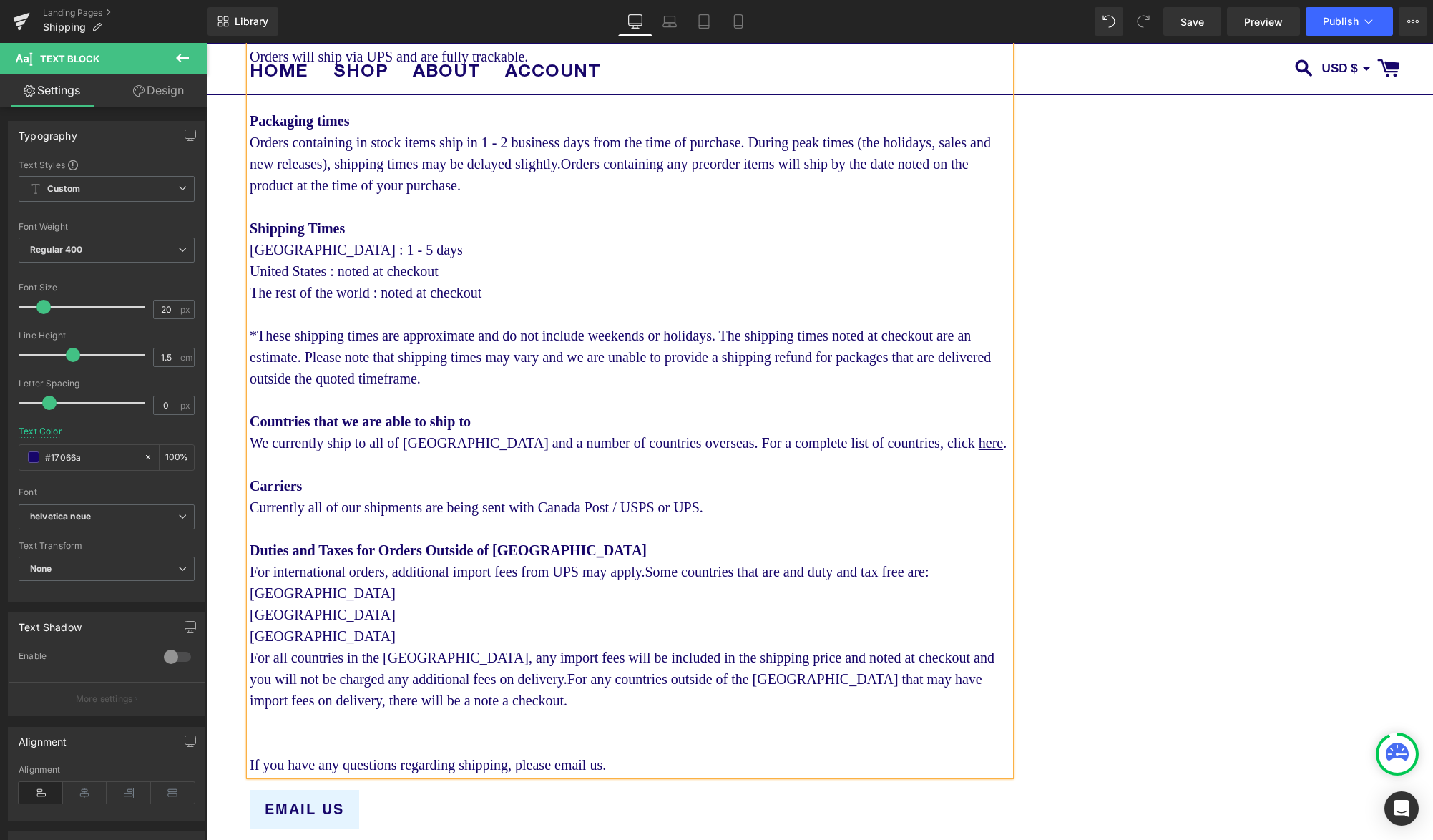
click at [767, 518] on div "Currently all of our shipments are being sent with Canada Post / USPS or UPS." at bounding box center [630, 507] width 761 height 21
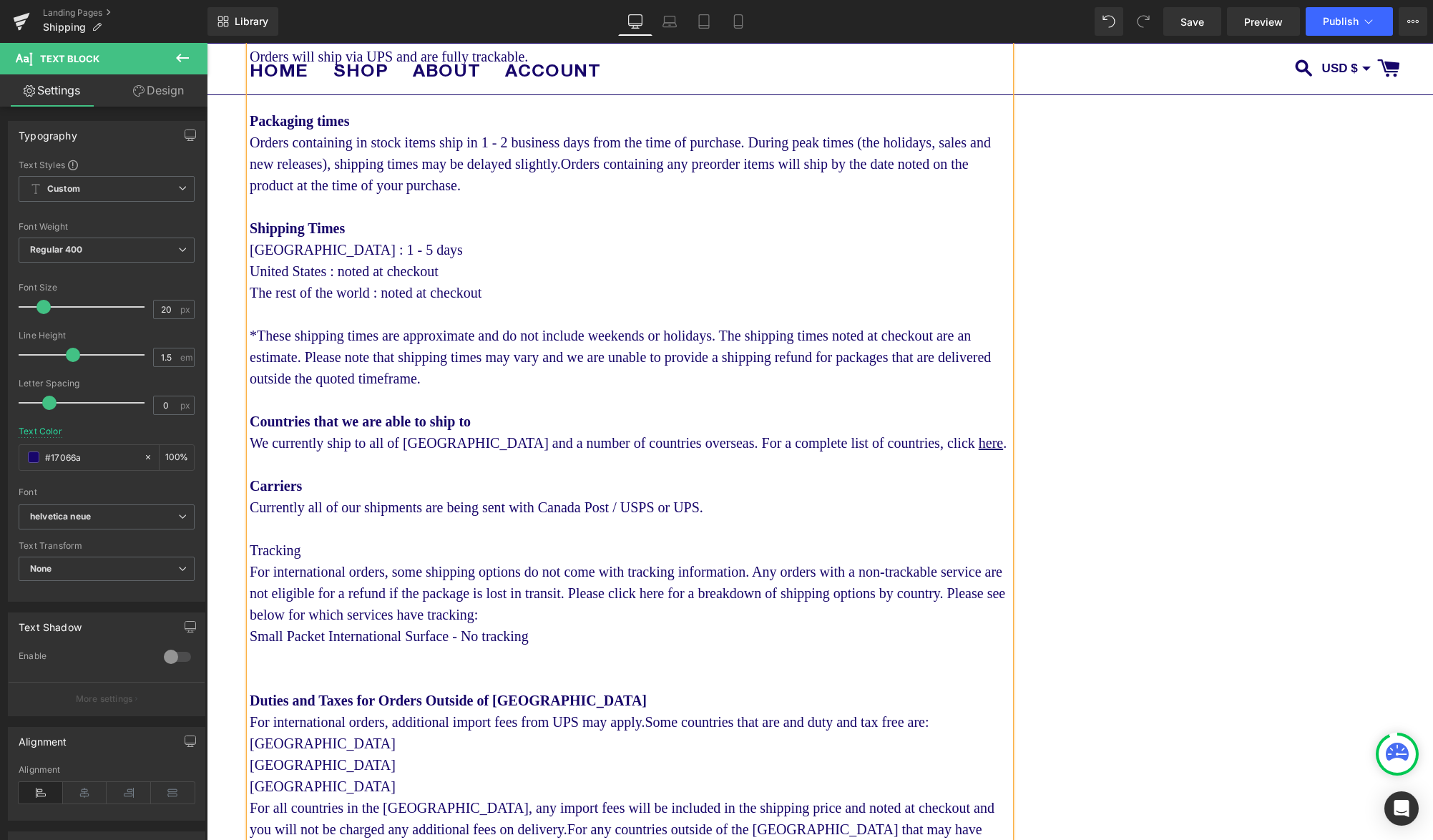
click at [582, 647] on div "Small Packet International Surface - No tracking" at bounding box center [630, 636] width 761 height 21
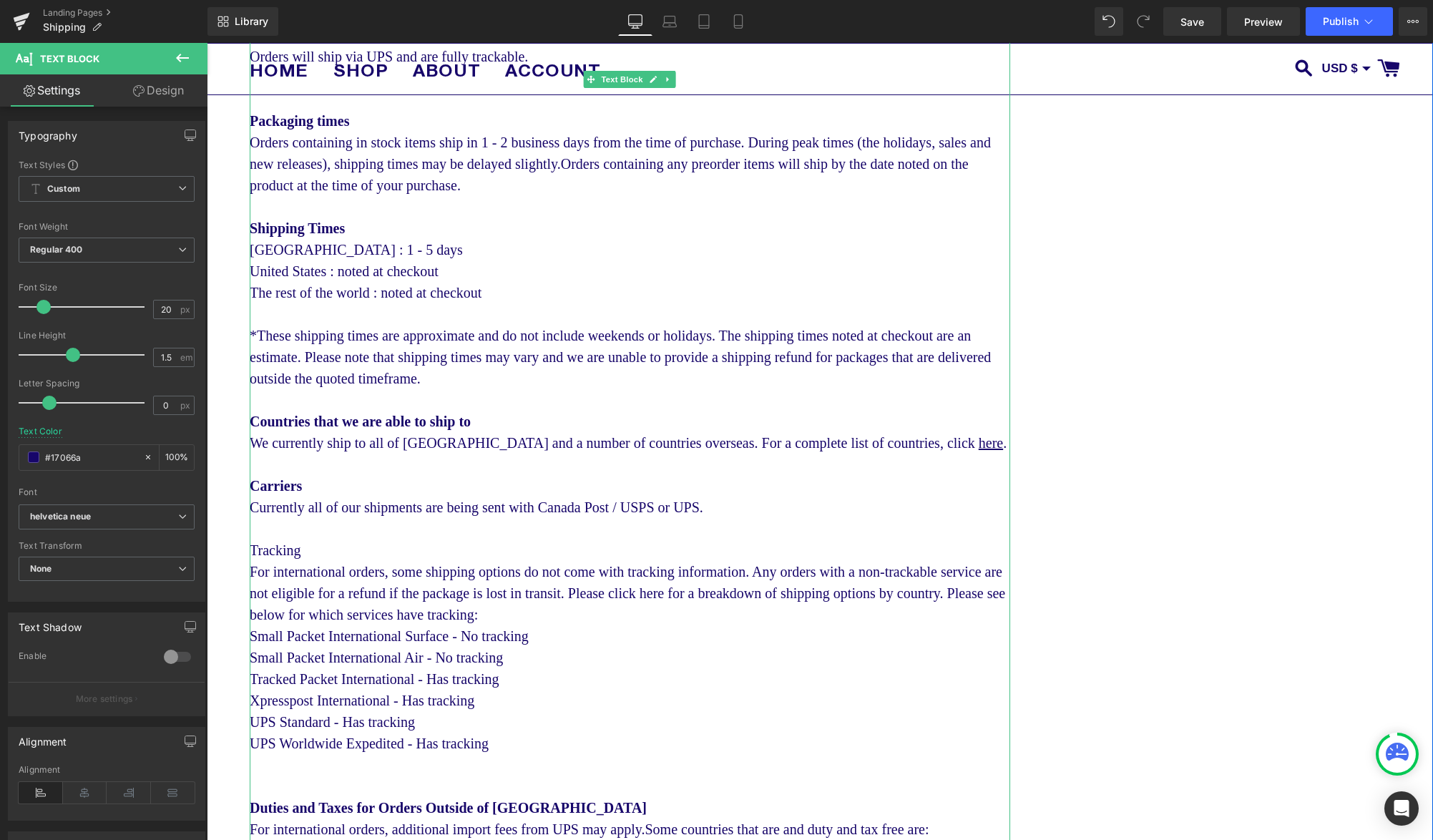
click at [280, 561] on div "Tracking" at bounding box center [630, 550] width 761 height 21
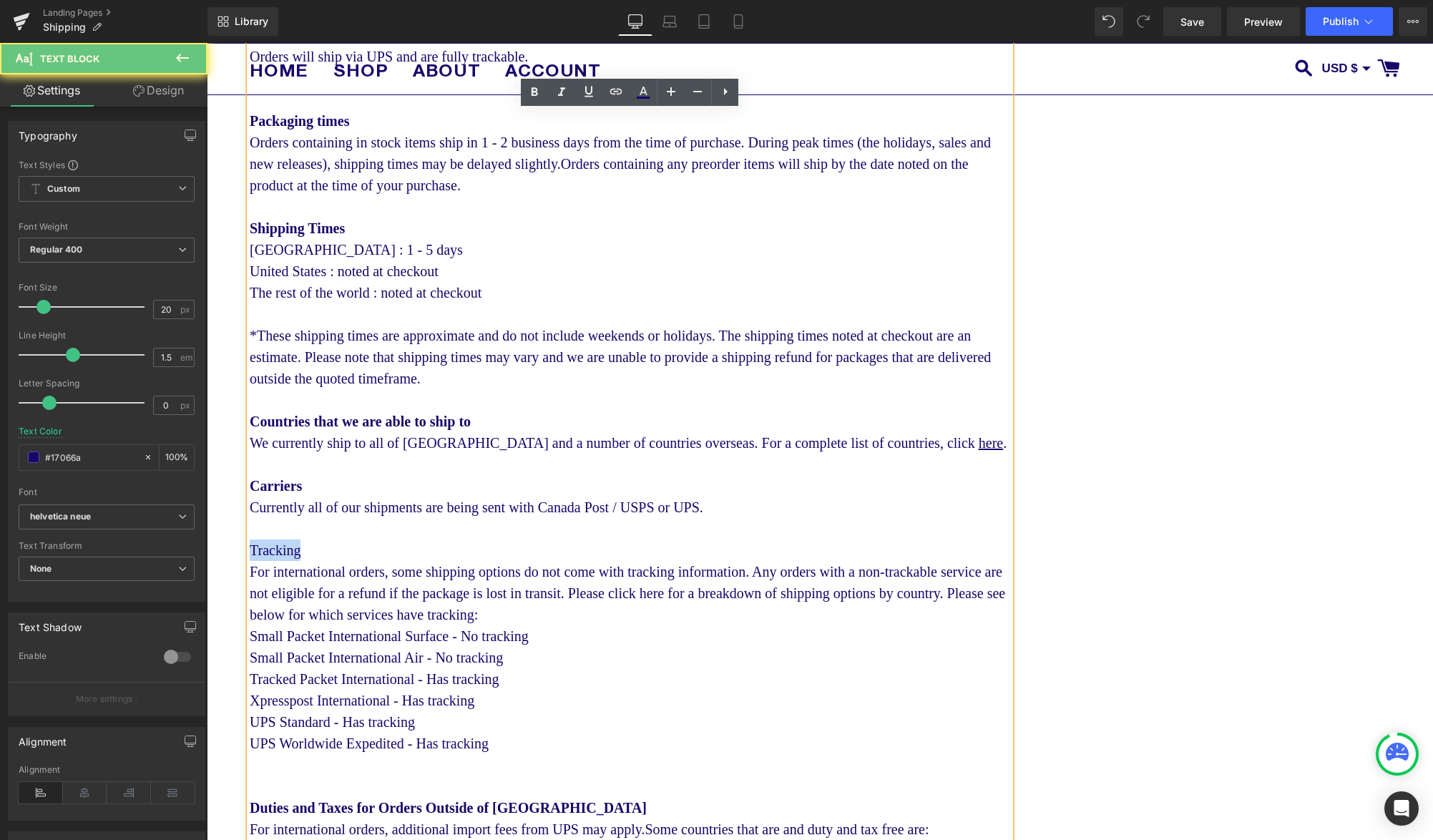
click at [280, 561] on div "Tracking" at bounding box center [630, 550] width 761 height 21
click at [570, 604] on div "For international orders, some shipping options do not come with tracking infor…" at bounding box center [630, 593] width 761 height 65
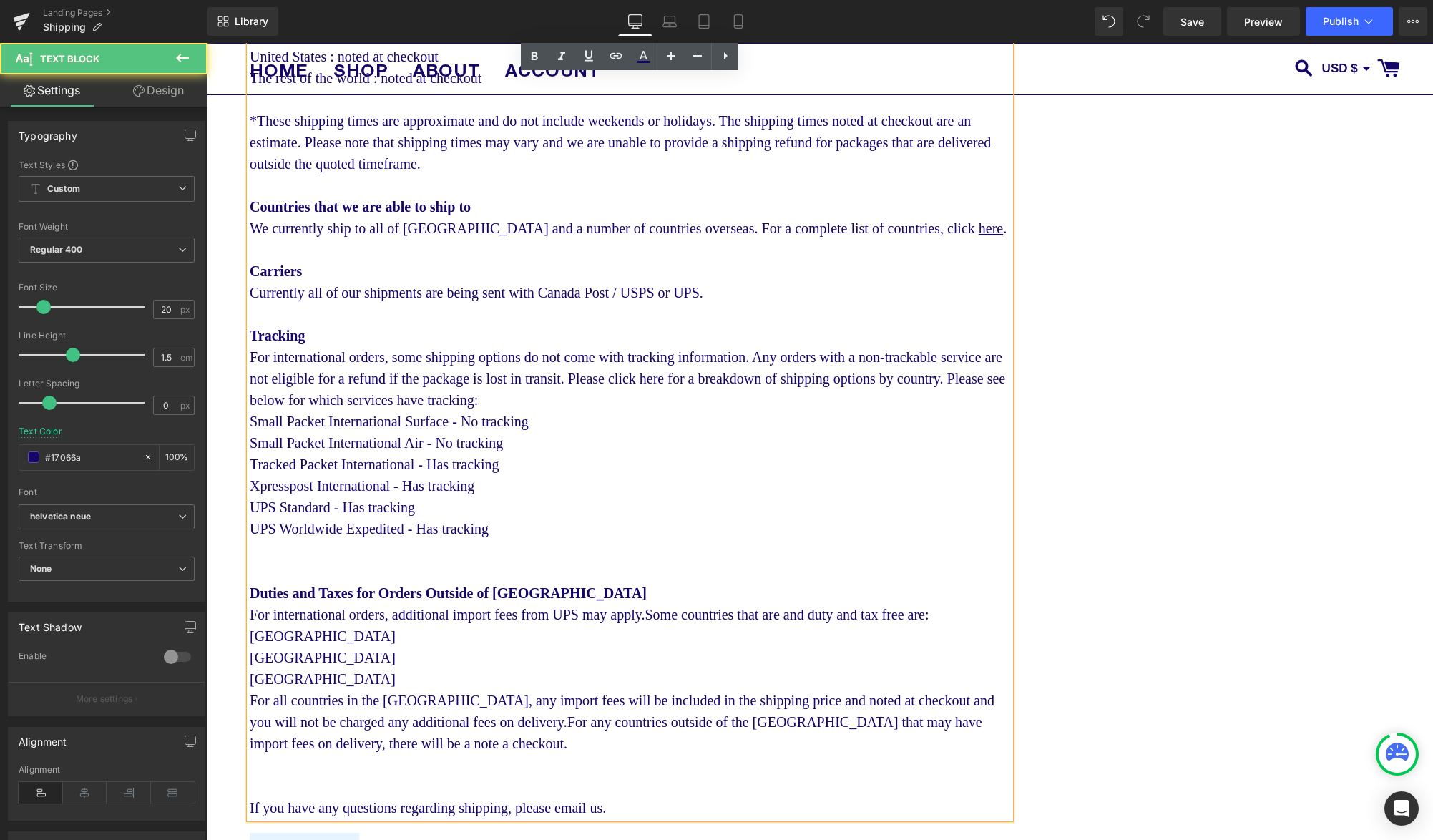
scroll to position [1375, 0]
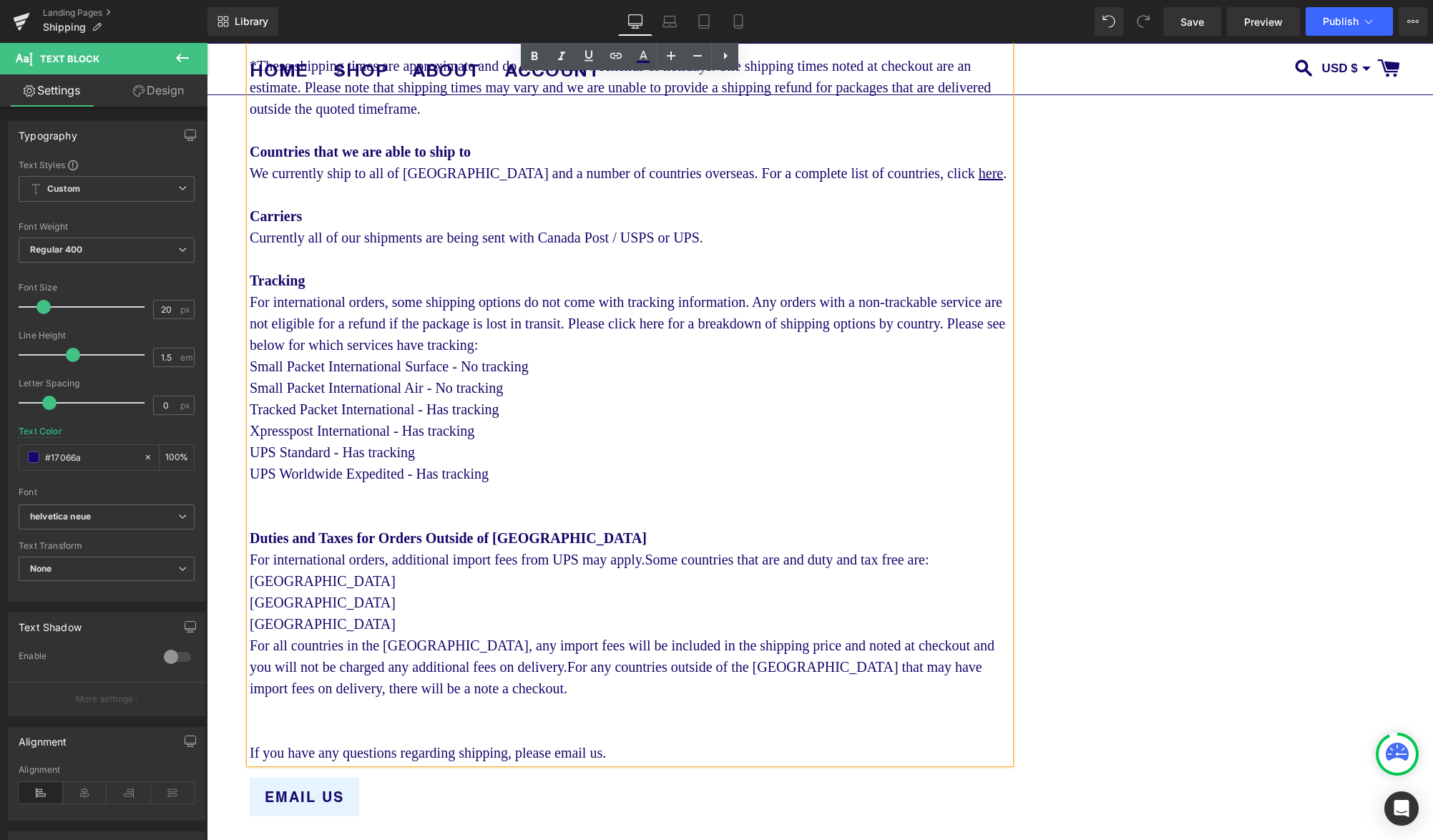
click at [557, 484] on div "UPS Worldwide Expedited - Has tracking" at bounding box center [630, 474] width 761 height 21
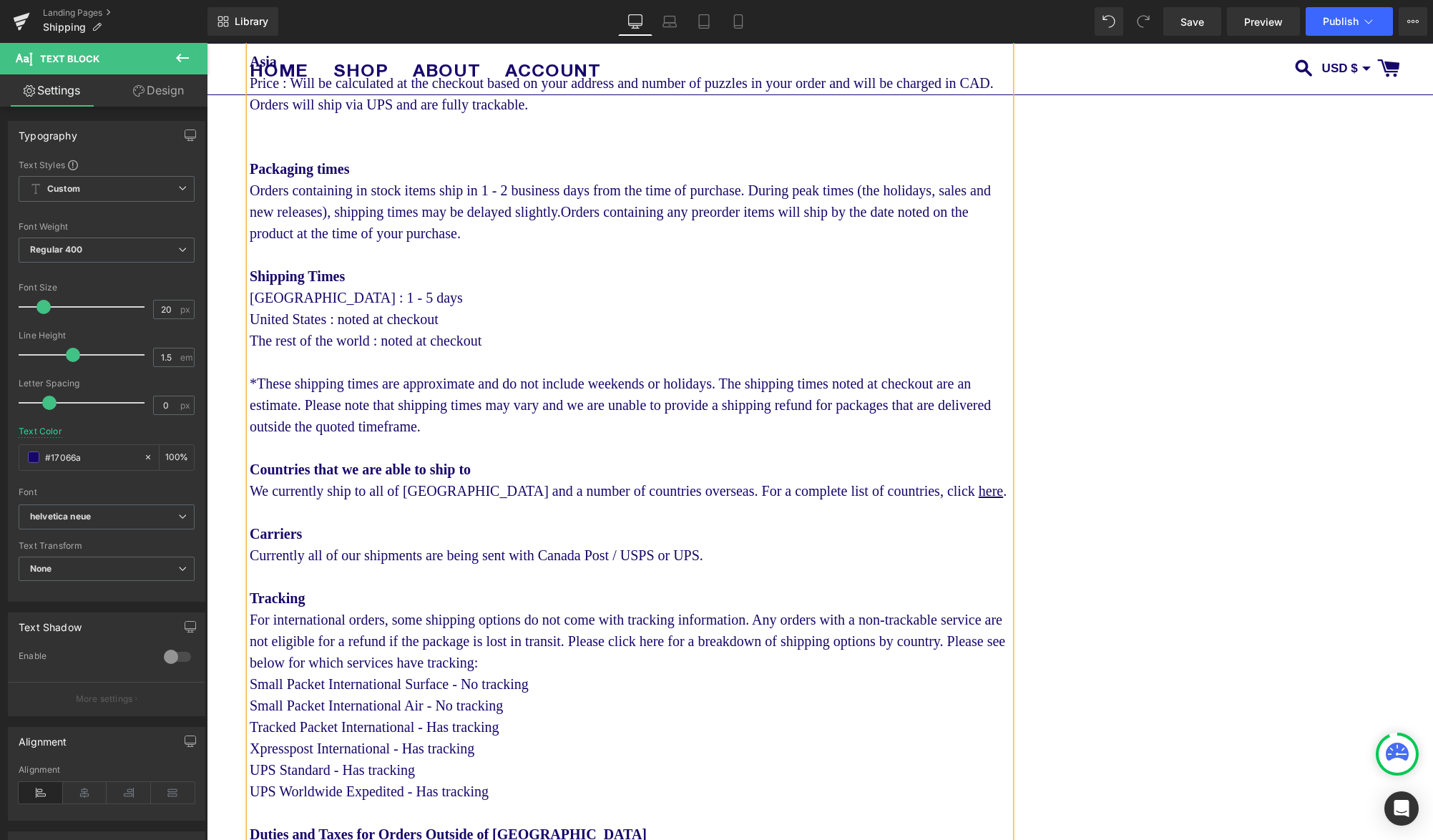
scroll to position [772, 0]
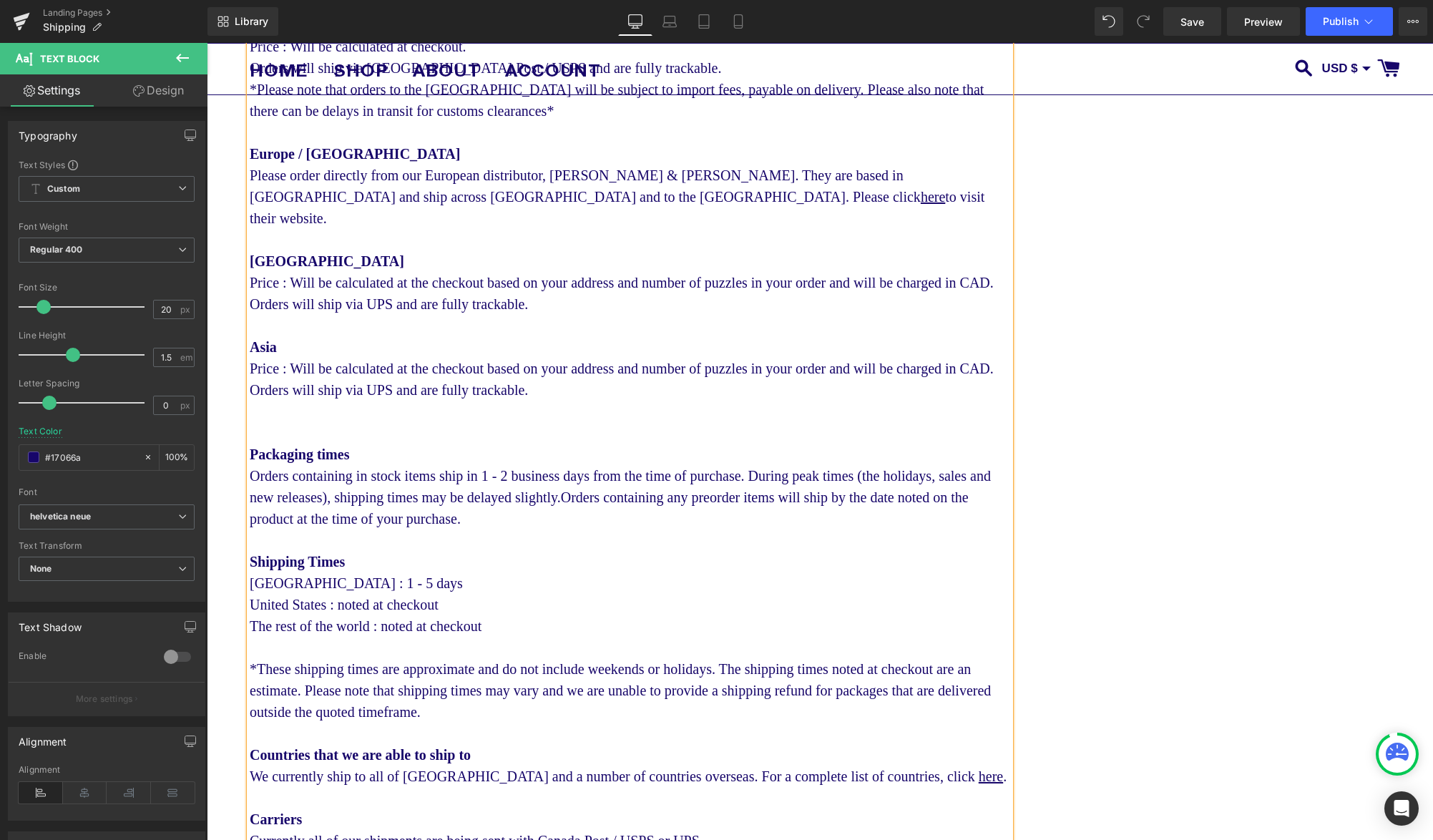
drag, startPoint x: 326, startPoint y: 453, endPoint x: 335, endPoint y: 512, distance: 59.7
click at [326, 453] on b "Packaging times" at bounding box center [299, 454] width 100 height 16
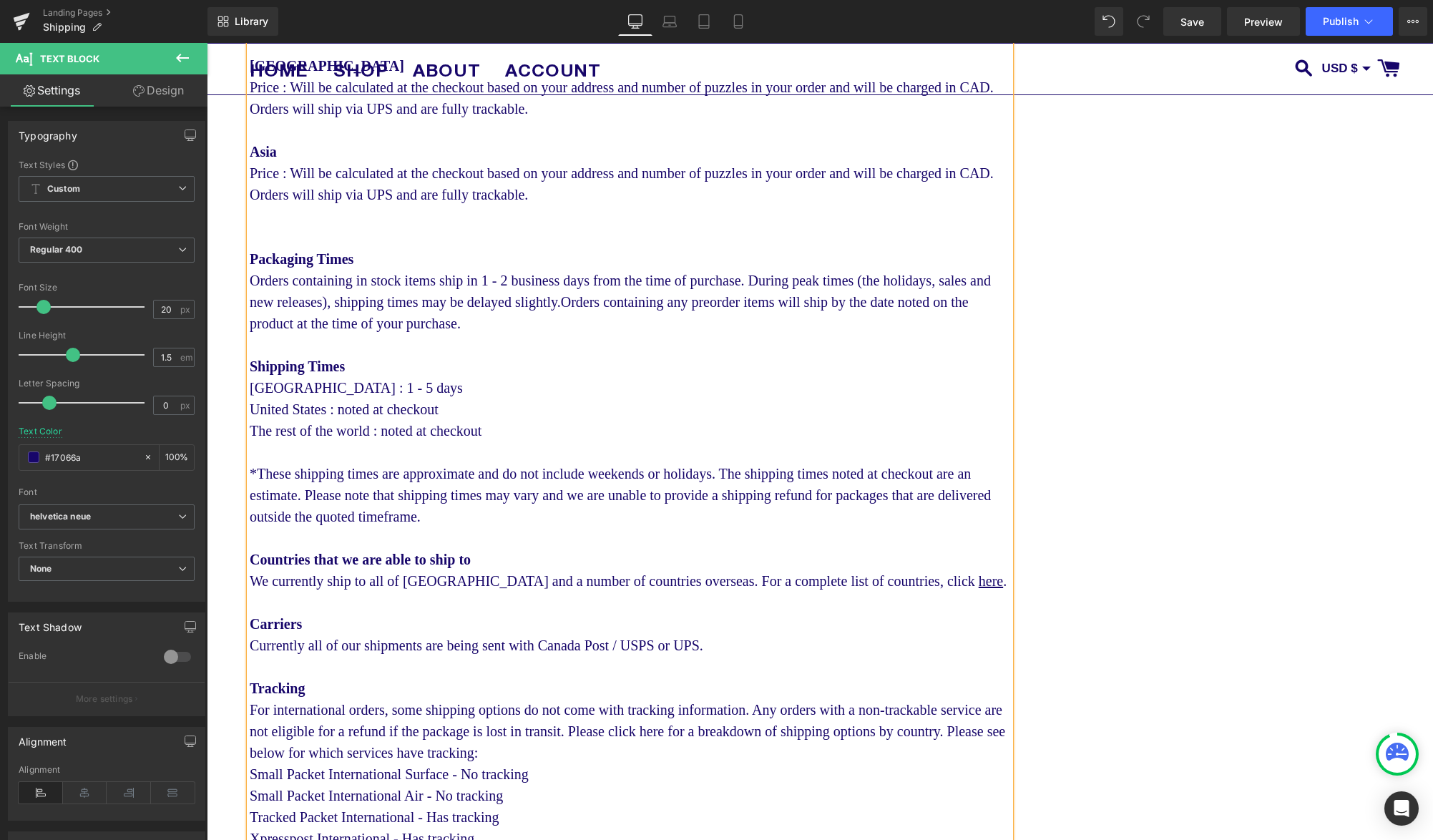
scroll to position [990, 0]
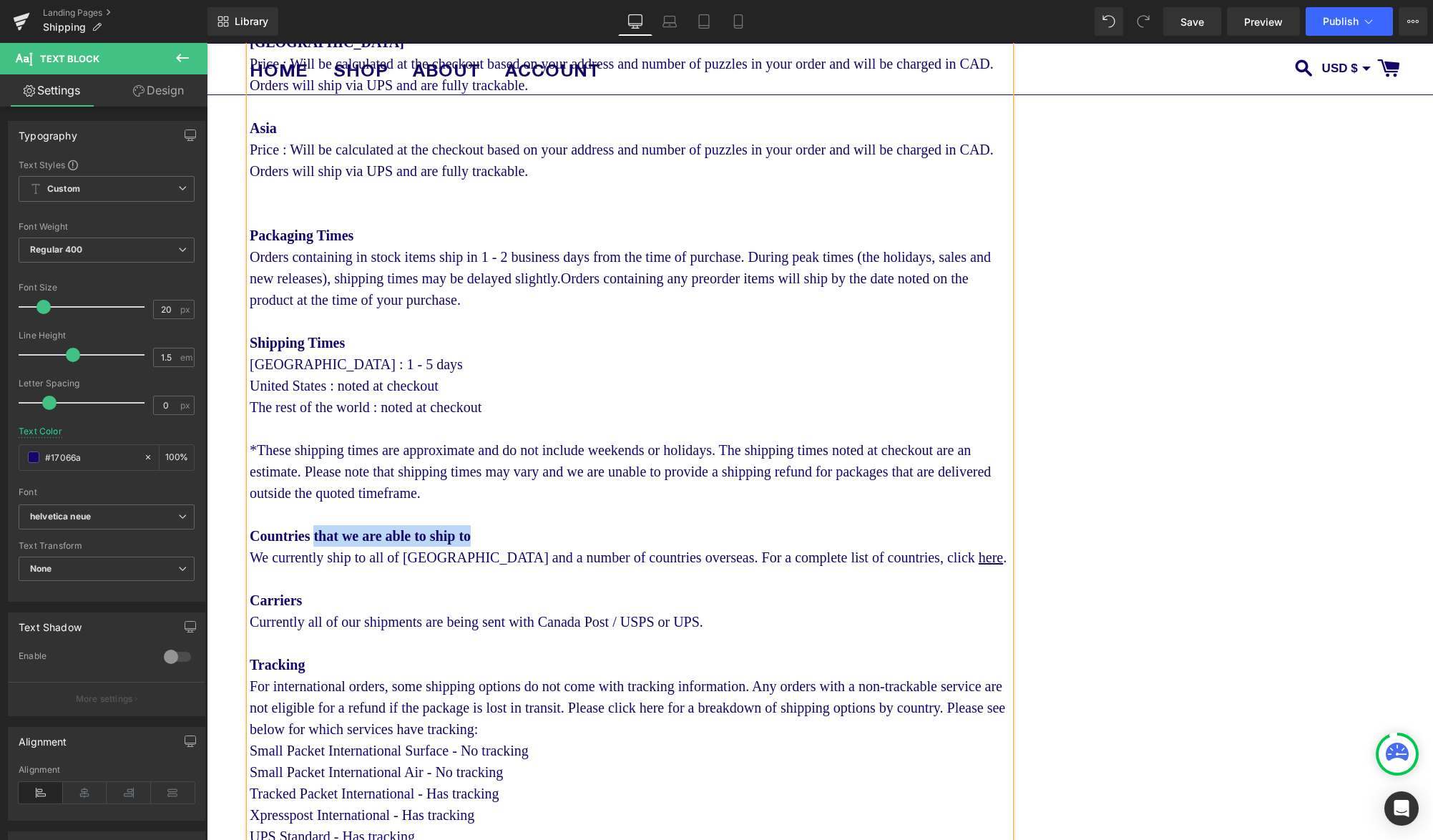
drag, startPoint x: 503, startPoint y: 539, endPoint x: 320, endPoint y: 539, distance: 183.0
click at [320, 539] on div "Countries that we are able to ship to" at bounding box center [630, 536] width 761 height 21
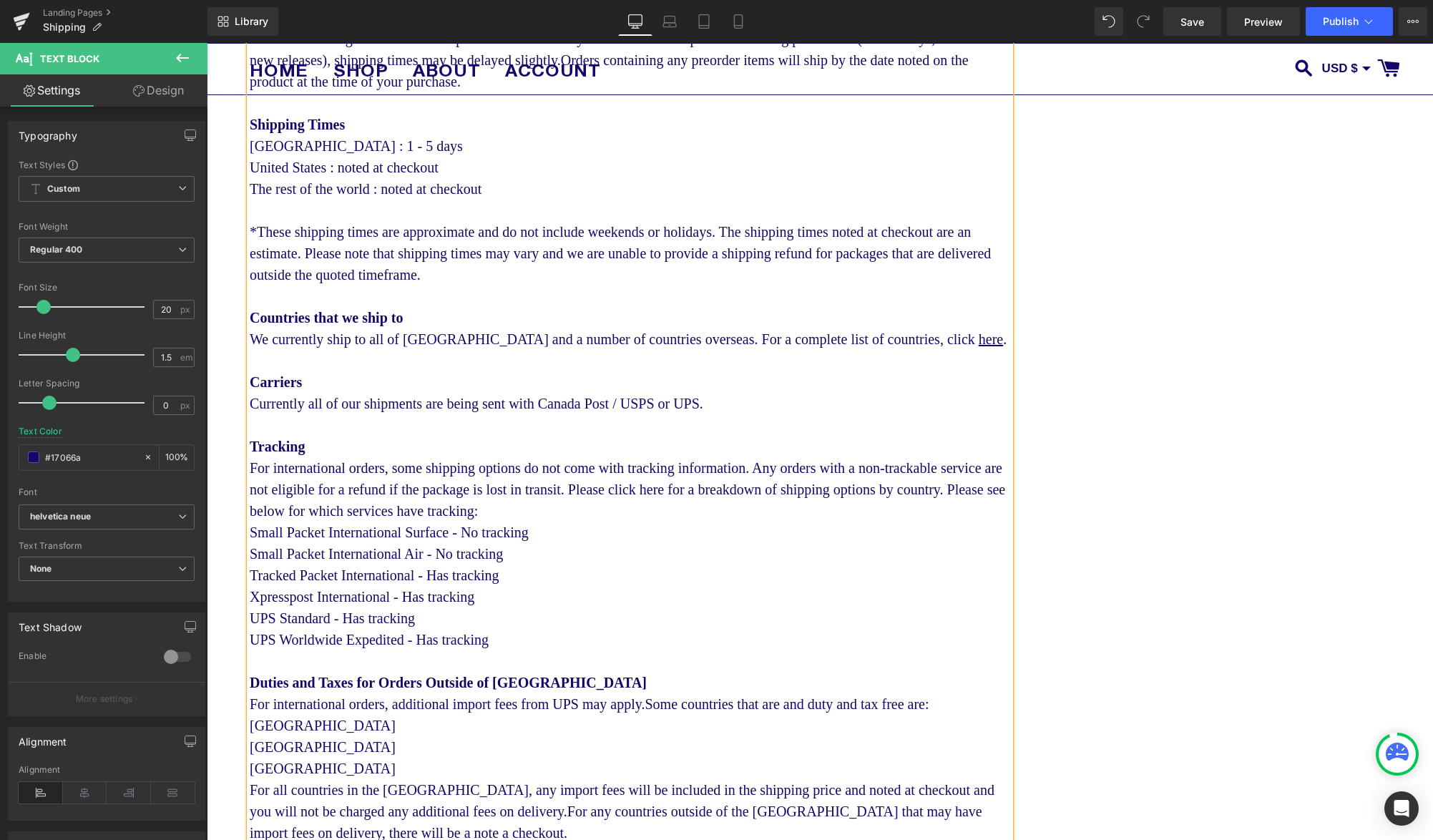
scroll to position [1258, 0]
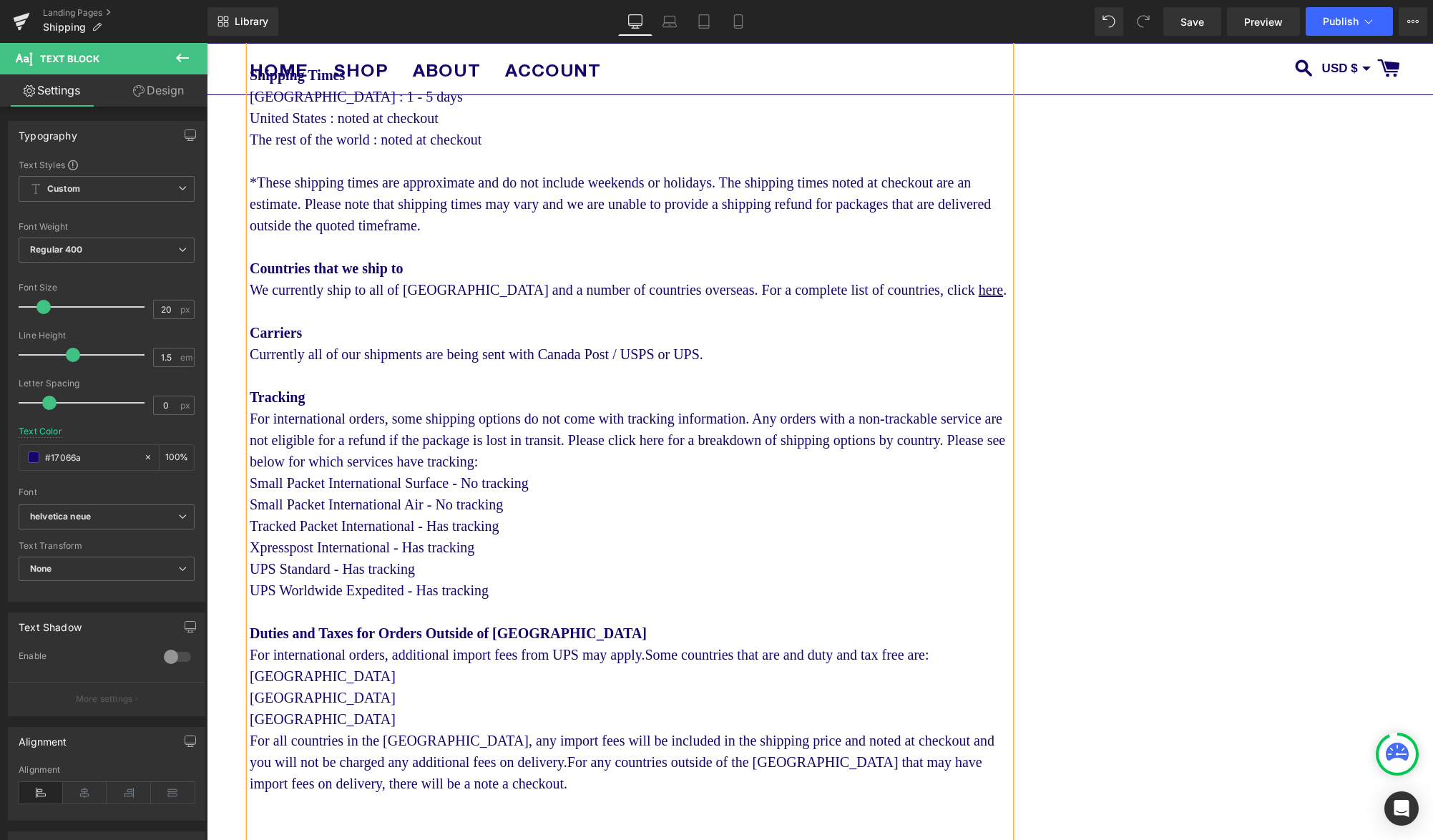
click at [330, 641] on b "Duties and Taxes for Orders Outside of [GEOGRAPHIC_DATA]" at bounding box center [447, 632] width 397 height 16
click at [394, 641] on b "Duties and taxes for Orders Outside of [GEOGRAPHIC_DATA]" at bounding box center [447, 632] width 394 height 16
click at [442, 641] on b "Duties and taxes for orders Outside of [GEOGRAPHIC_DATA]" at bounding box center [444, 632] width 390 height 16
click at [510, 641] on b "Duties and taxes for orders outside of [GEOGRAPHIC_DATA]" at bounding box center [442, 632] width 385 height 16
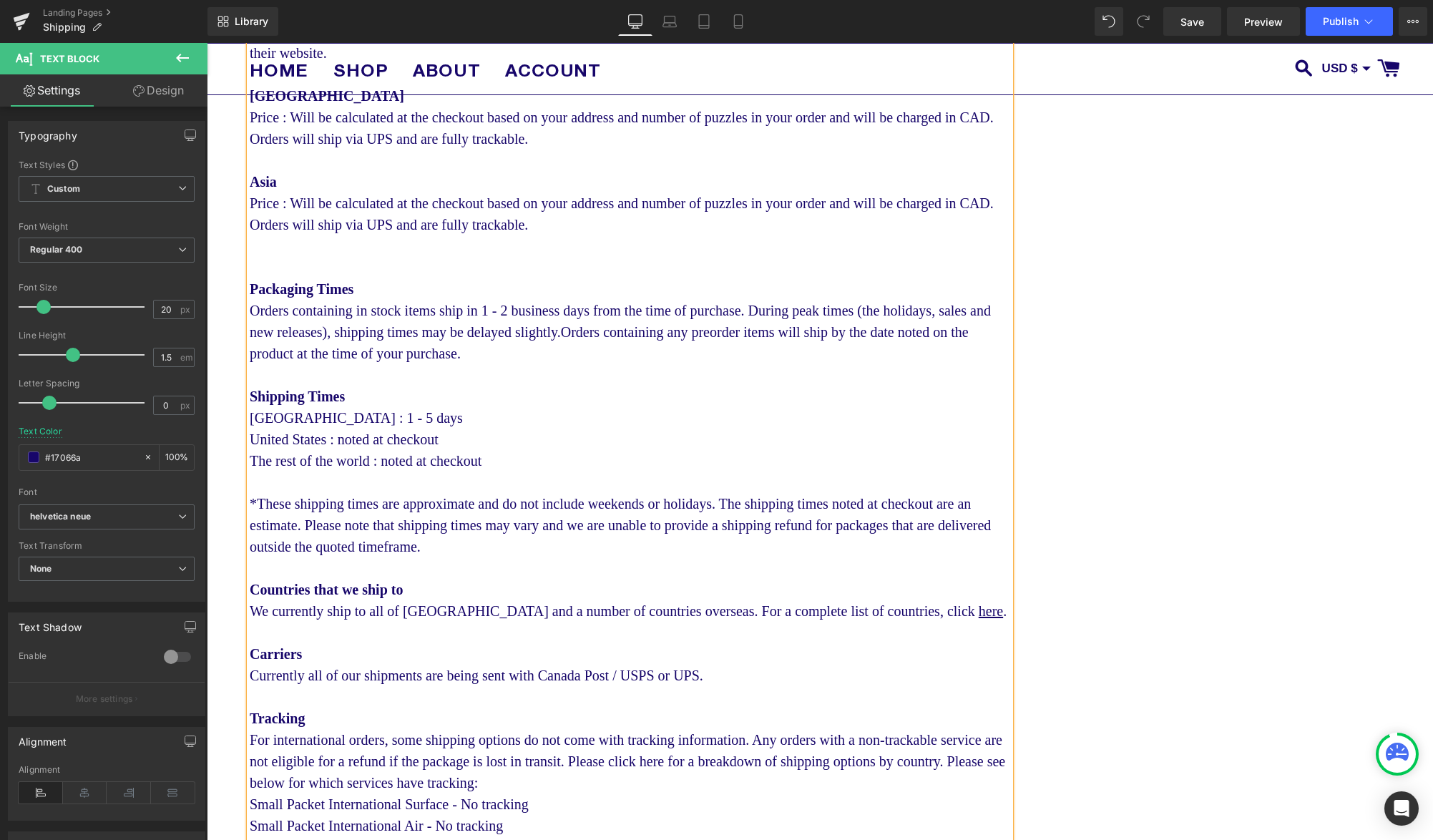
scroll to position [793, 0]
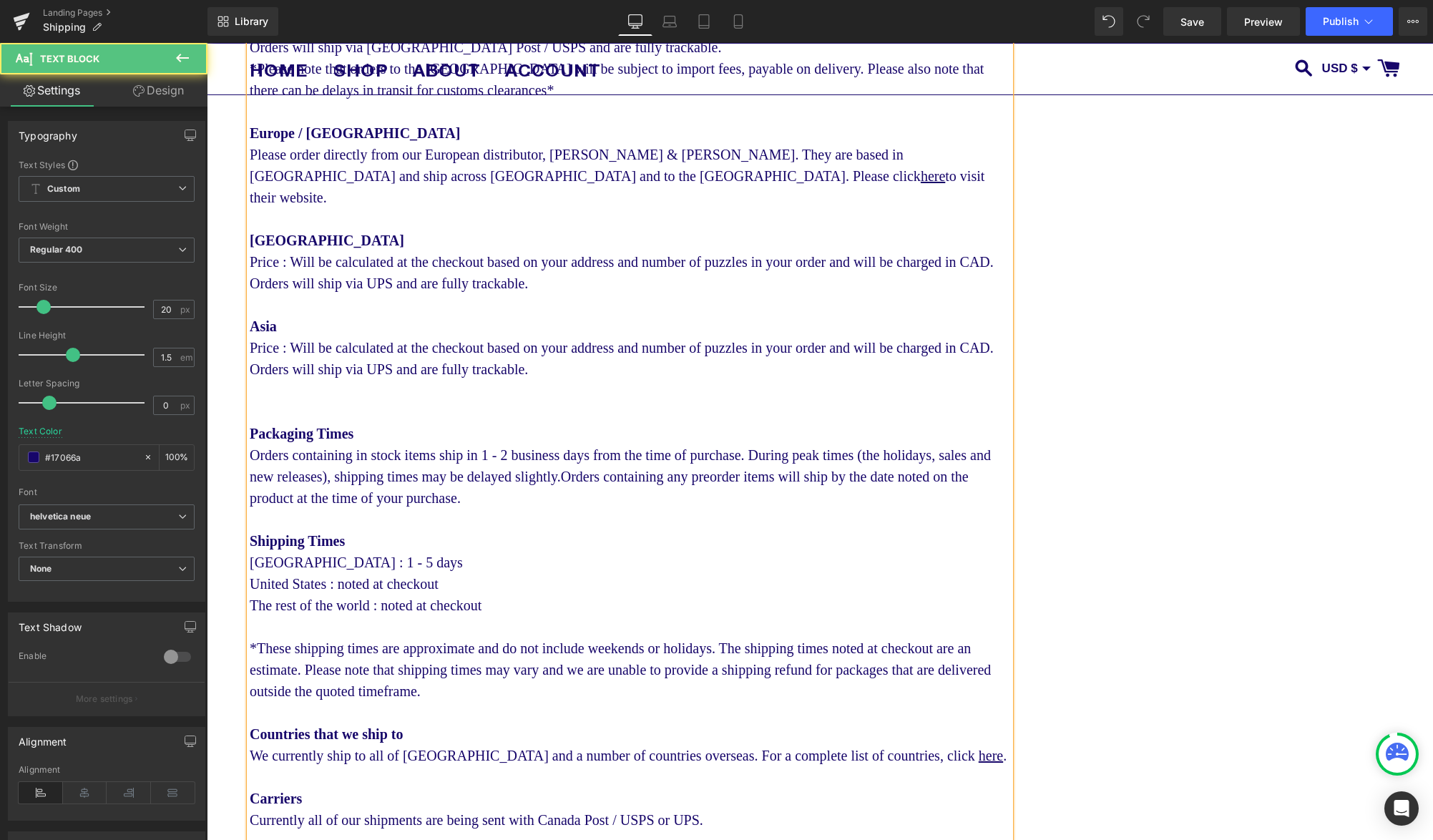
click at [310, 533] on div "Shipping Times" at bounding box center [630, 541] width 761 height 21
click at [312, 541] on b "Shipping Times" at bounding box center [297, 541] width 95 height 16
click at [263, 549] on b "Shipping times" at bounding box center [294, 541] width 91 height 16
click at [324, 433] on b "Packaging Times" at bounding box center [301, 433] width 104 height 16
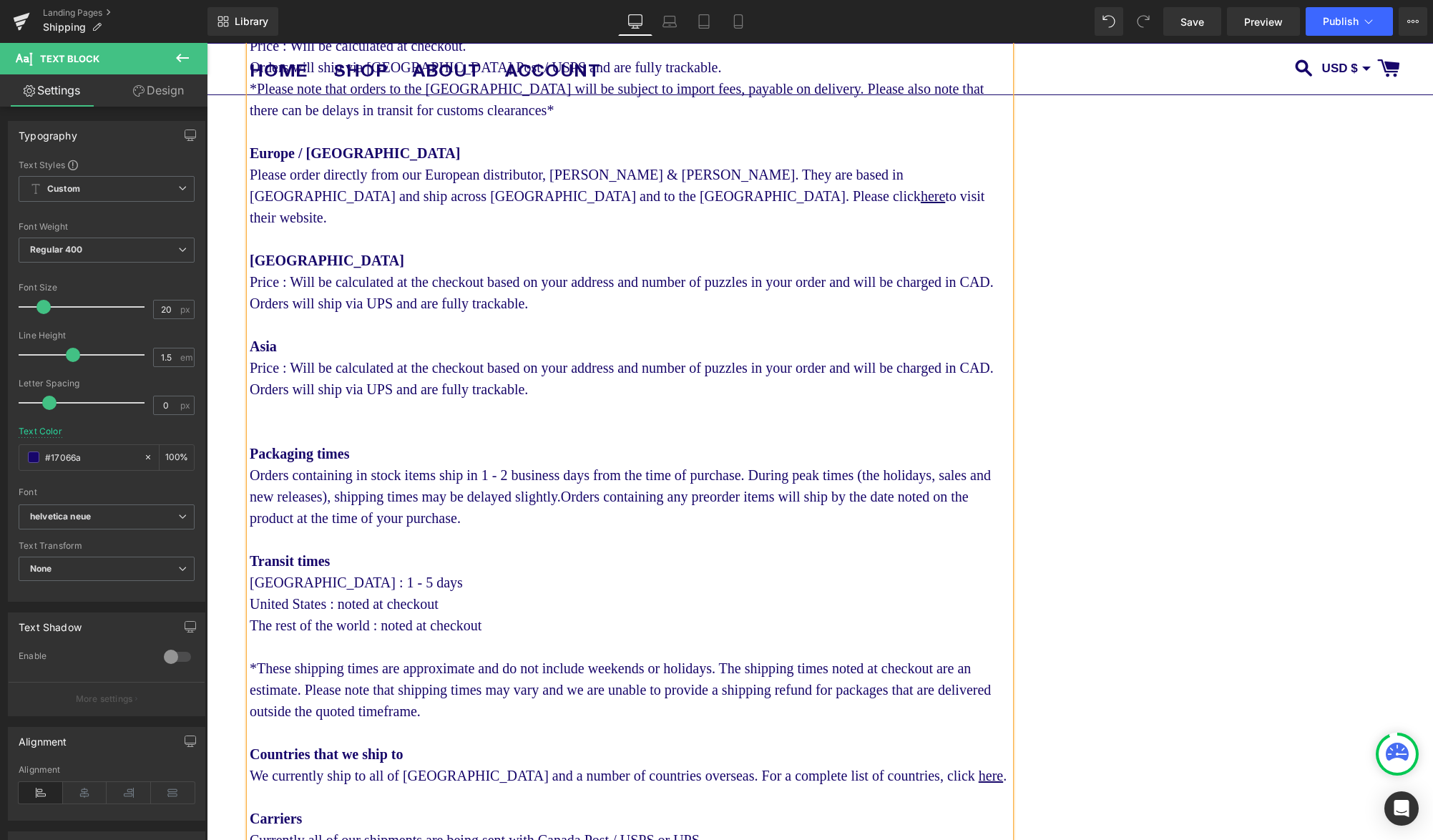
scroll to position [767, 0]
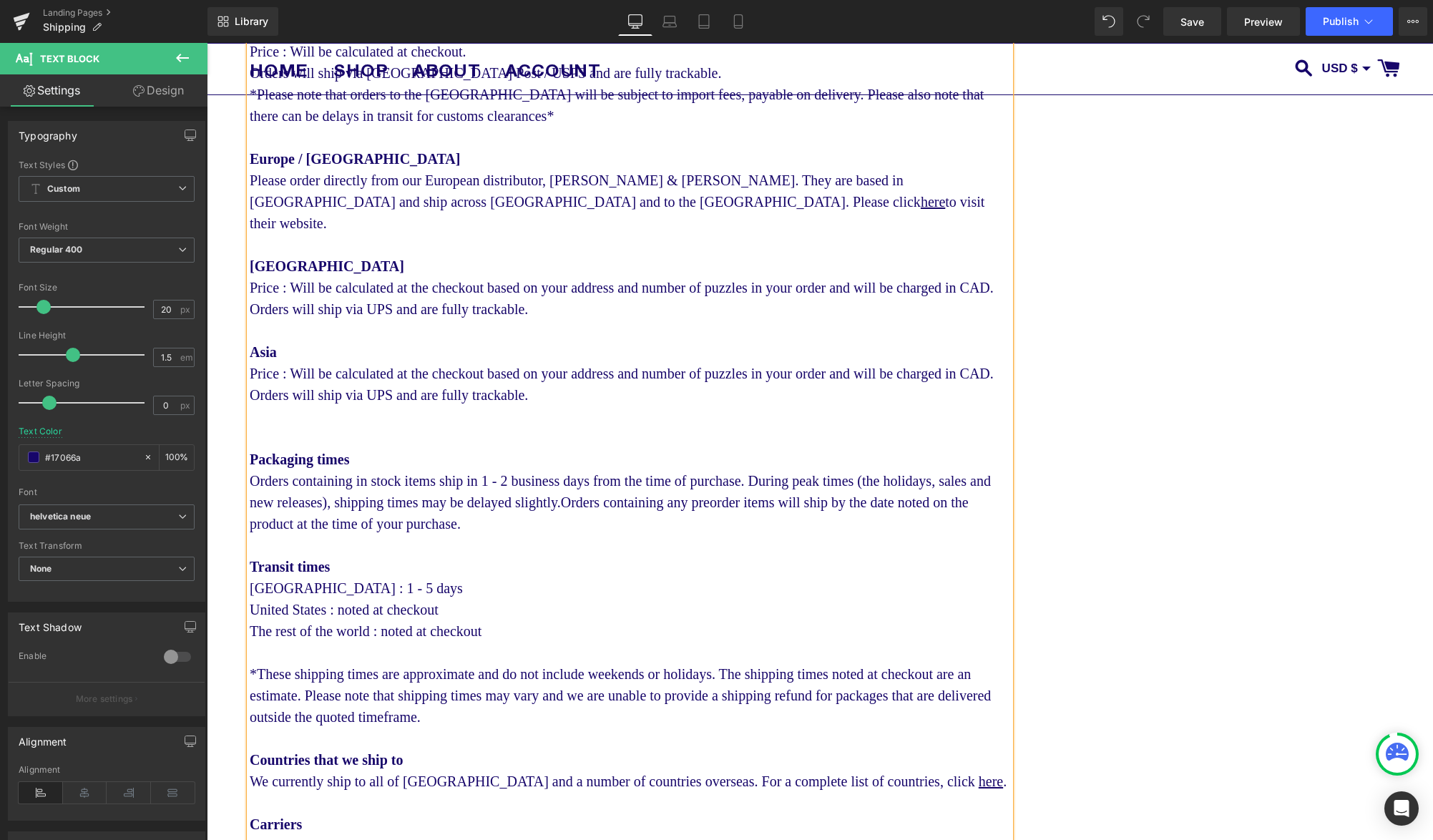
click at [573, 398] on div "Price : Will be calculated at the checkout based on your address and number of …" at bounding box center [630, 384] width 761 height 43
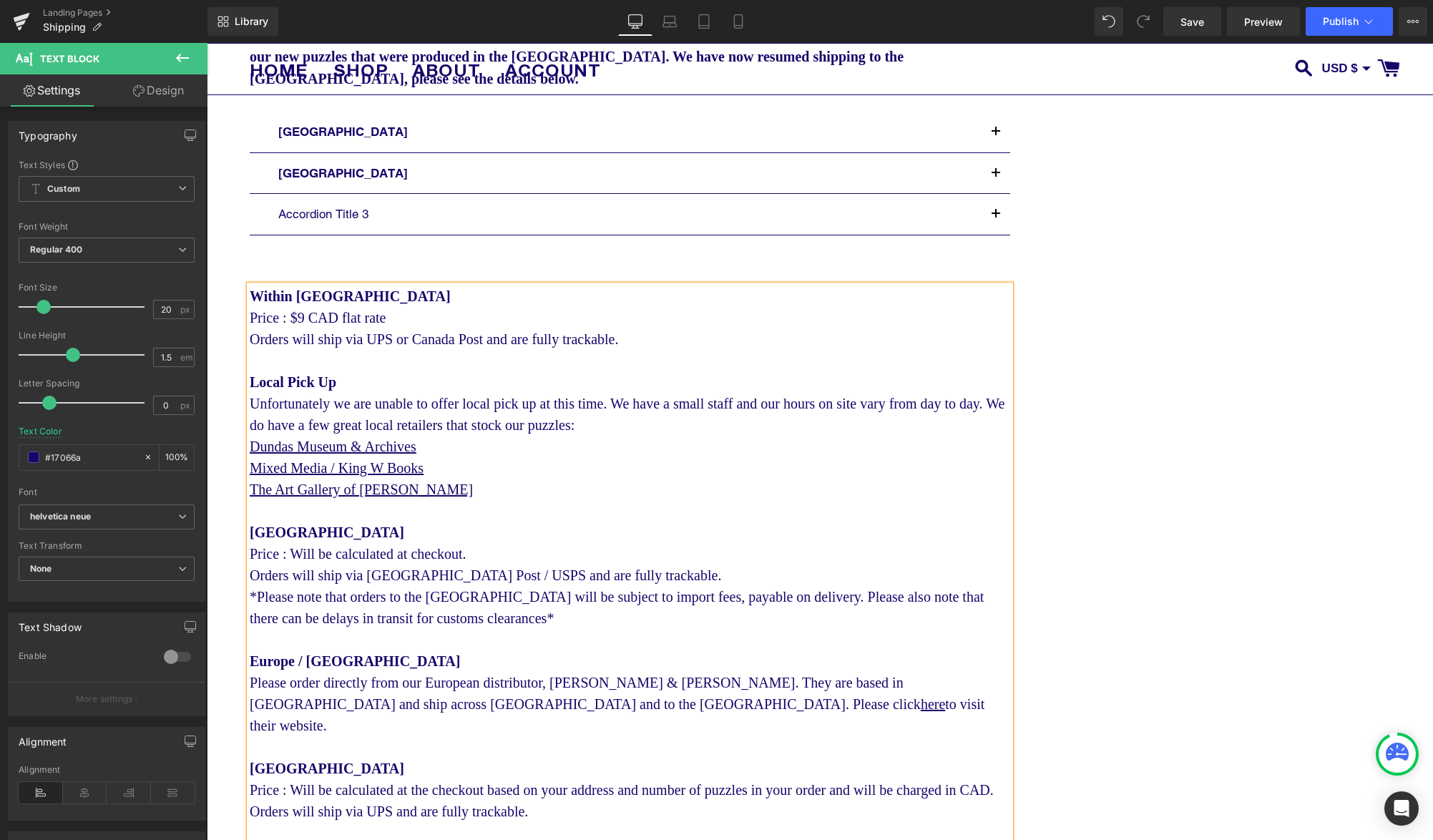
scroll to position [70, 0]
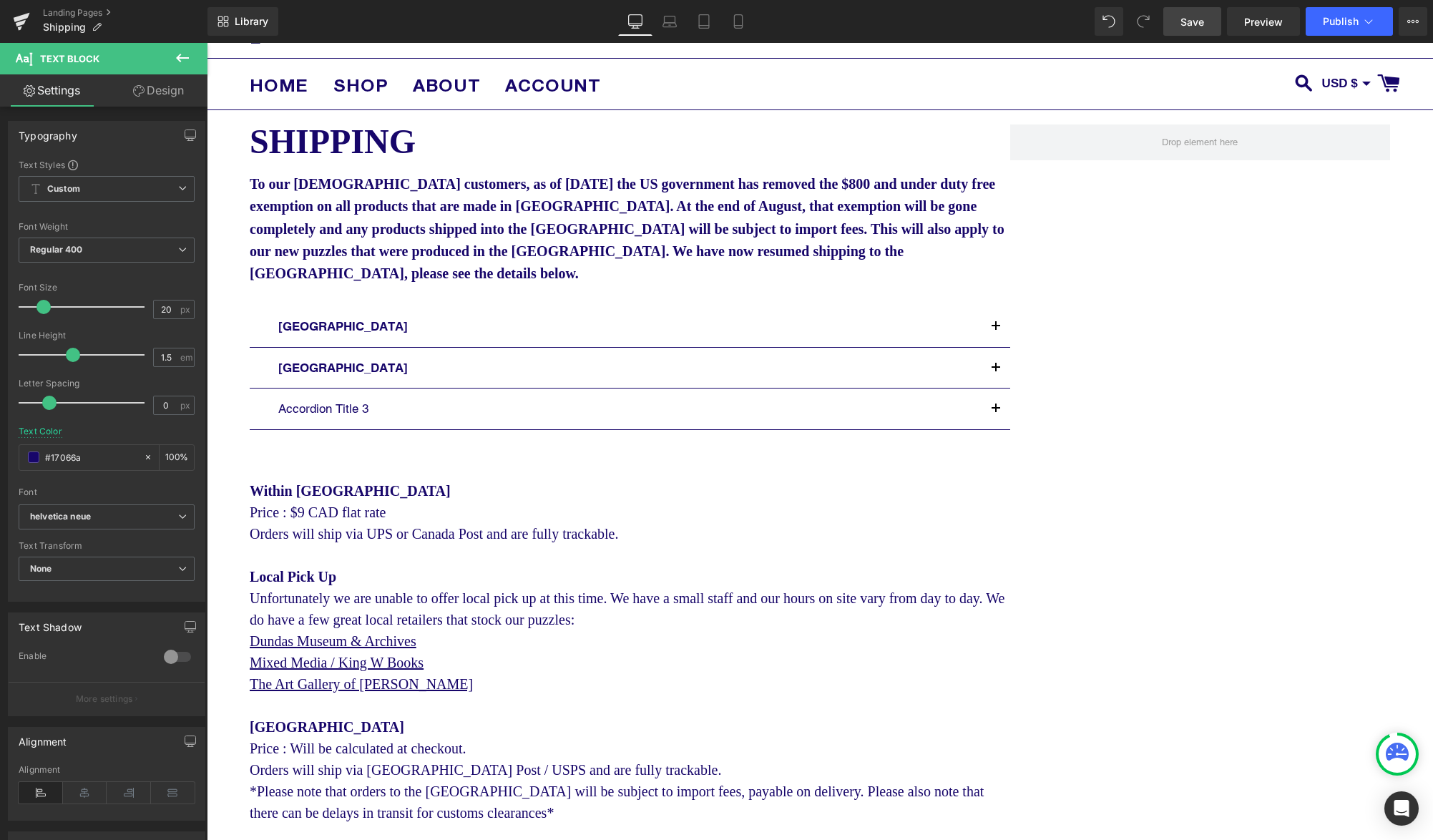
click at [1183, 27] on span "Save" at bounding box center [1192, 21] width 24 height 15
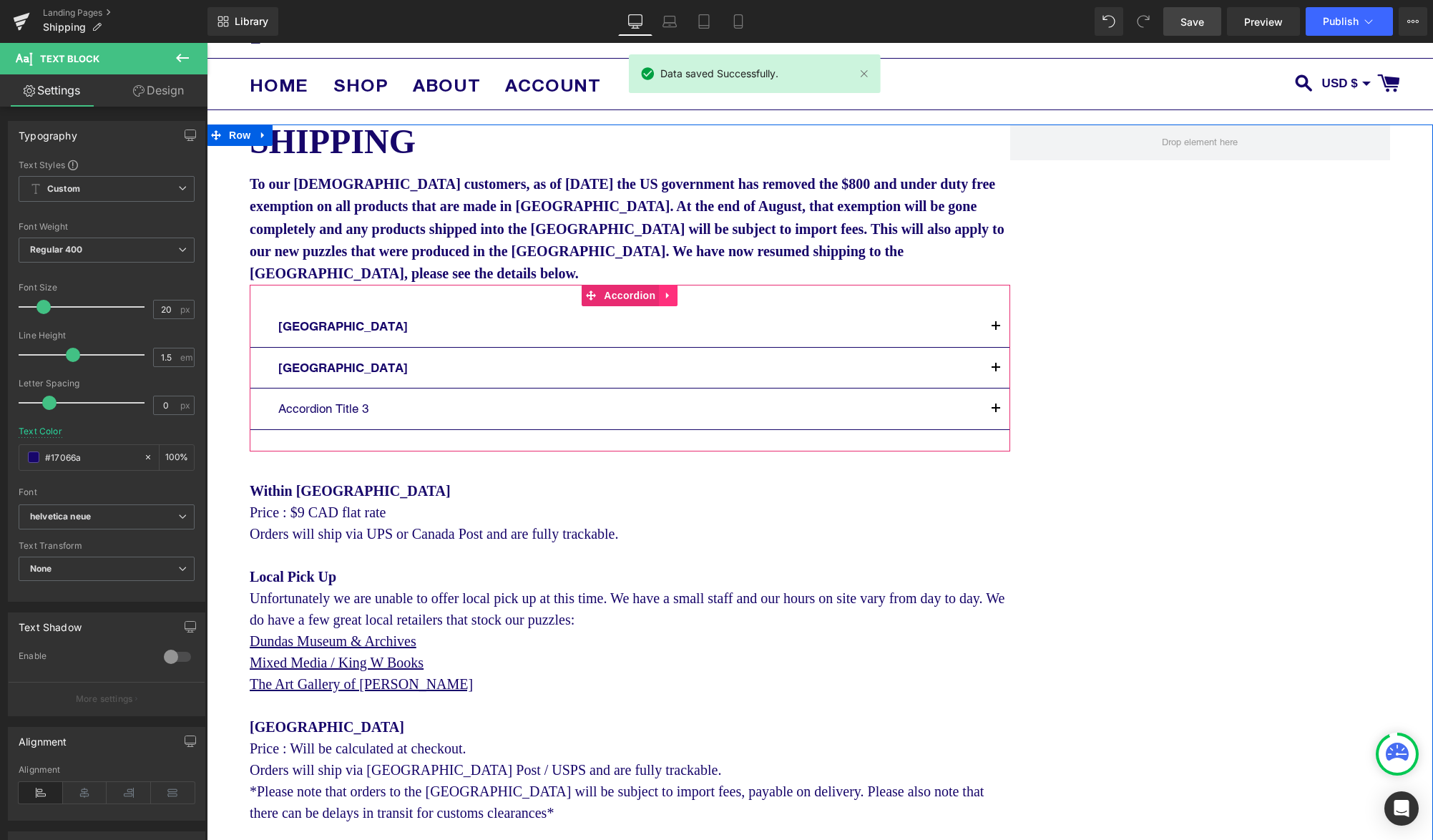
click at [666, 293] on icon at bounding box center [667, 296] width 2 height 7
drag, startPoint x: 680, startPoint y: 276, endPoint x: 703, endPoint y: 290, distance: 26.9
click at [680, 290] on icon at bounding box center [677, 295] width 10 height 10
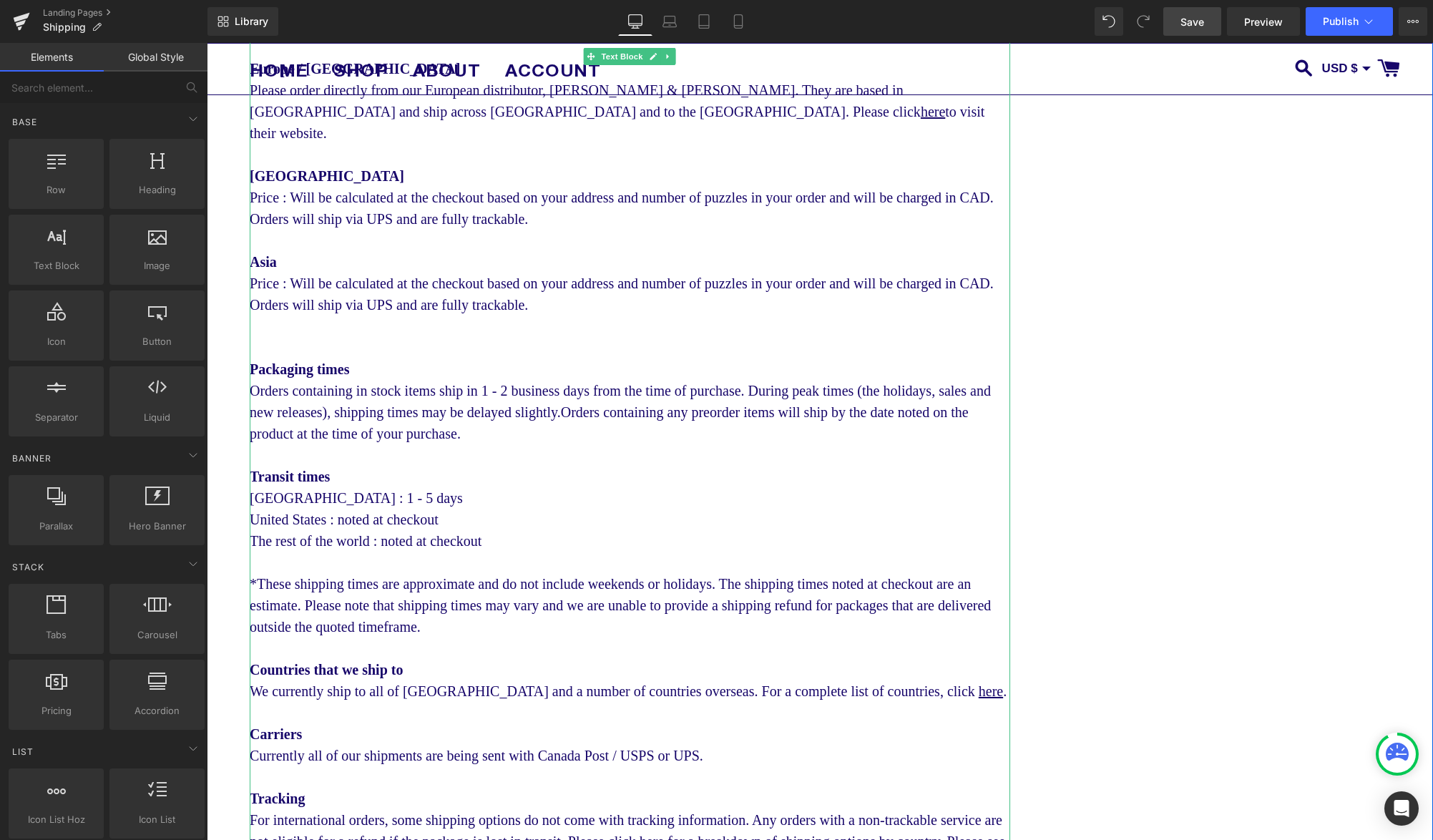
scroll to position [701, 0]
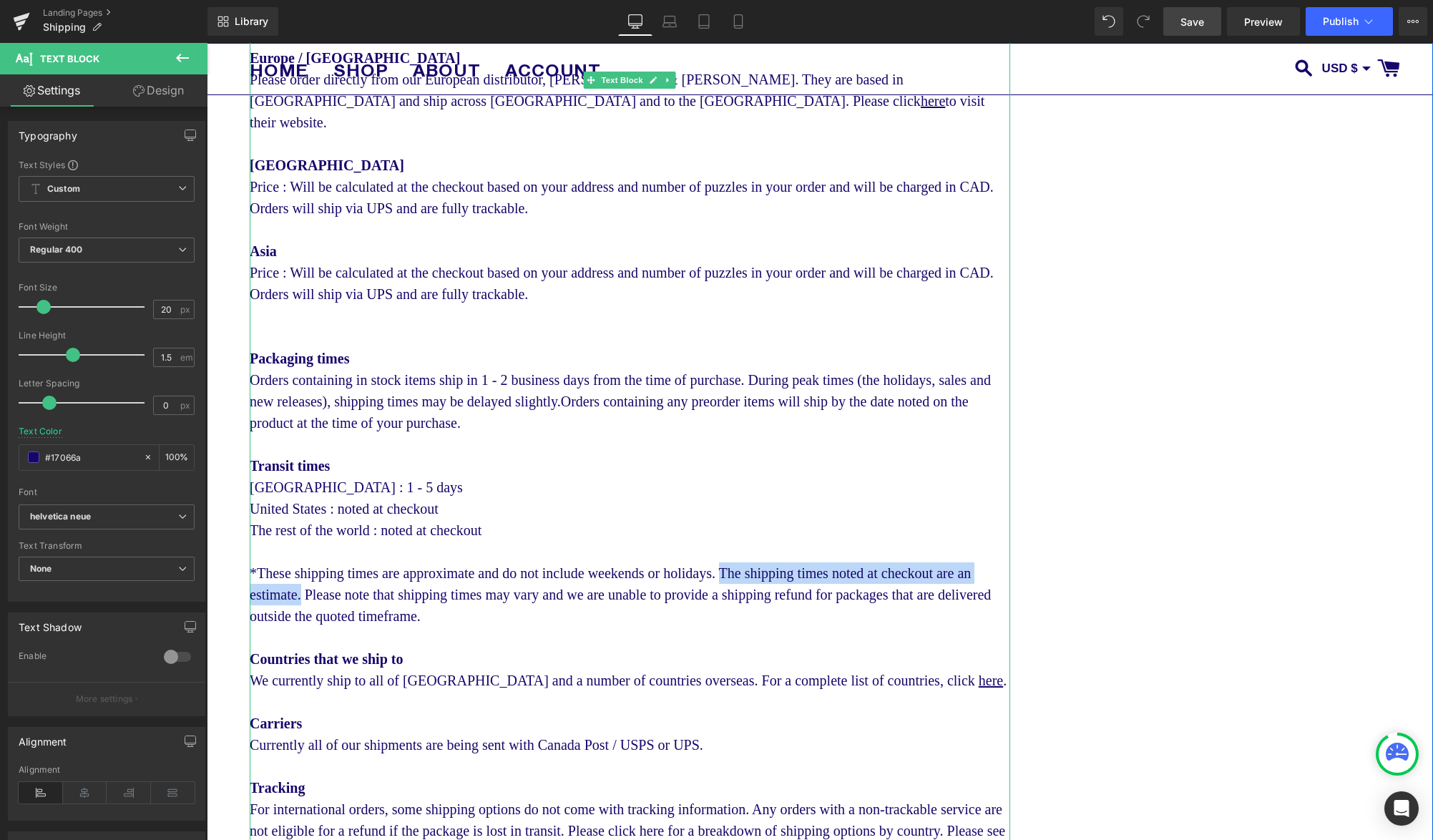
drag, startPoint x: 414, startPoint y: 598, endPoint x: 774, endPoint y: 569, distance: 361.2
click at [774, 569] on div "*These shipping times are approximate and do not include weekends or holidays. …" at bounding box center [630, 594] width 761 height 65
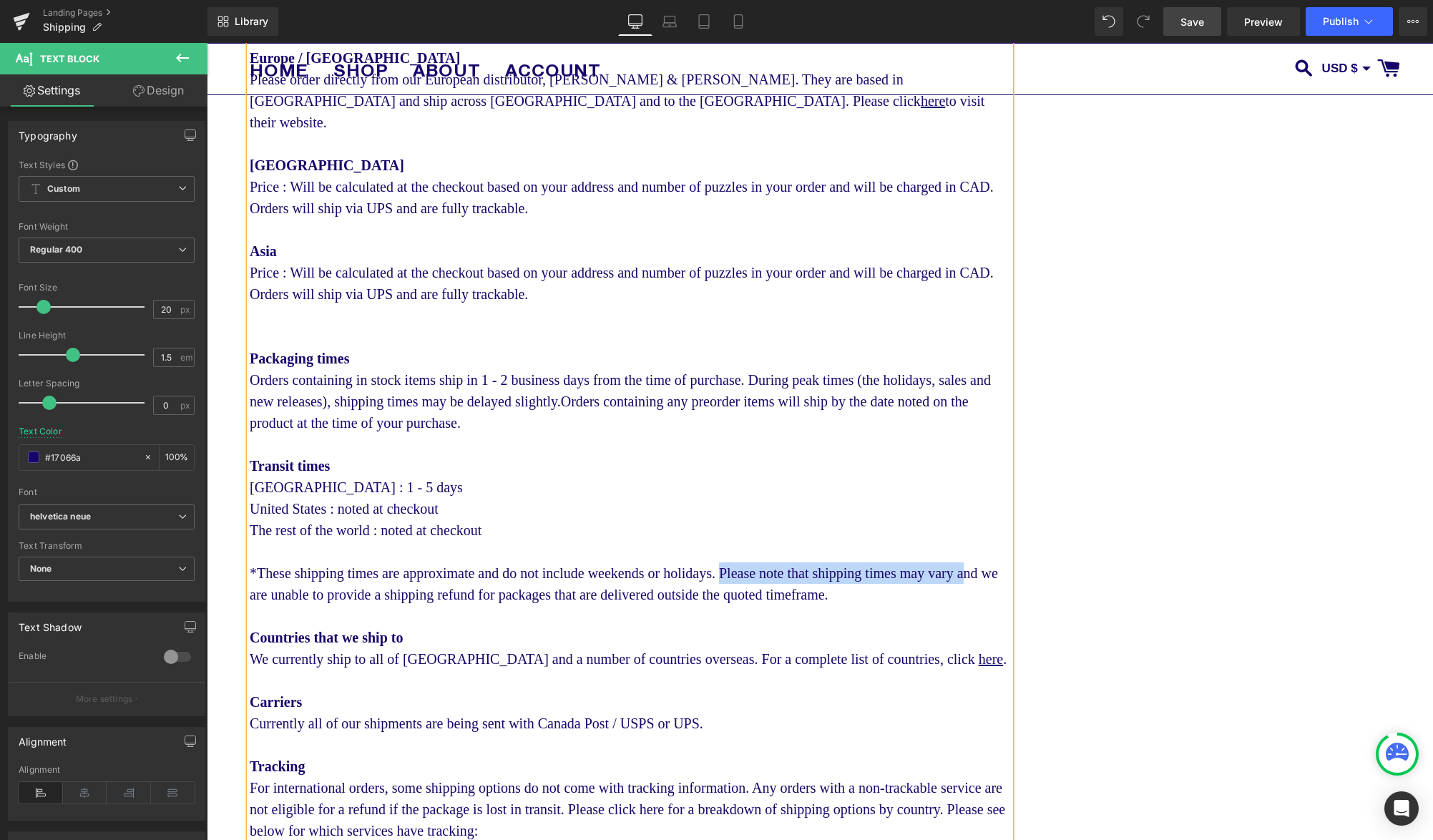
drag, startPoint x: 290, startPoint y: 595, endPoint x: 776, endPoint y: 572, distance: 486.5
click at [776, 572] on div "*These shipping times are approximate and do not include weekends or holidays. …" at bounding box center [630, 583] width 761 height 43
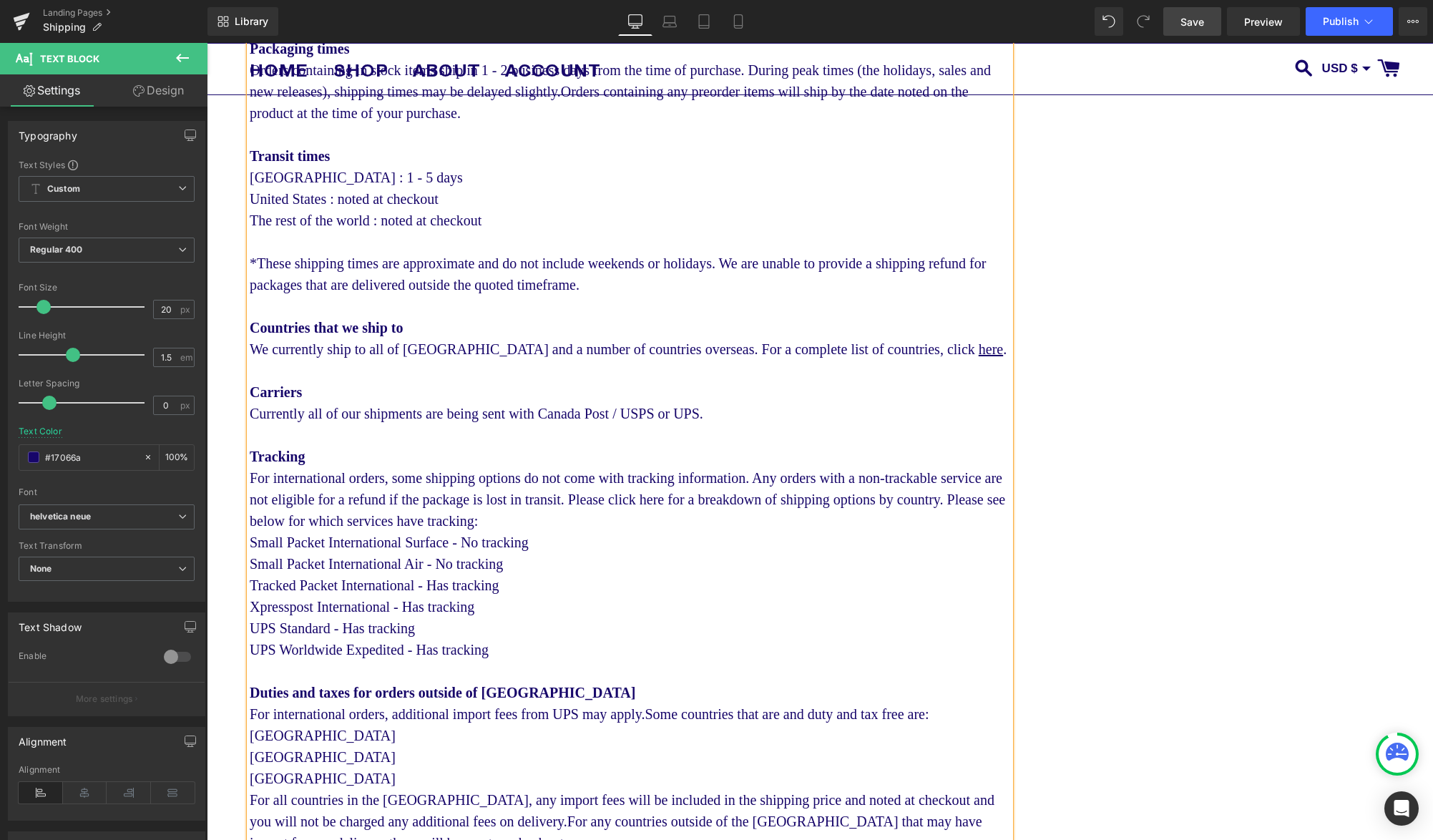
scroll to position [1026, 0]
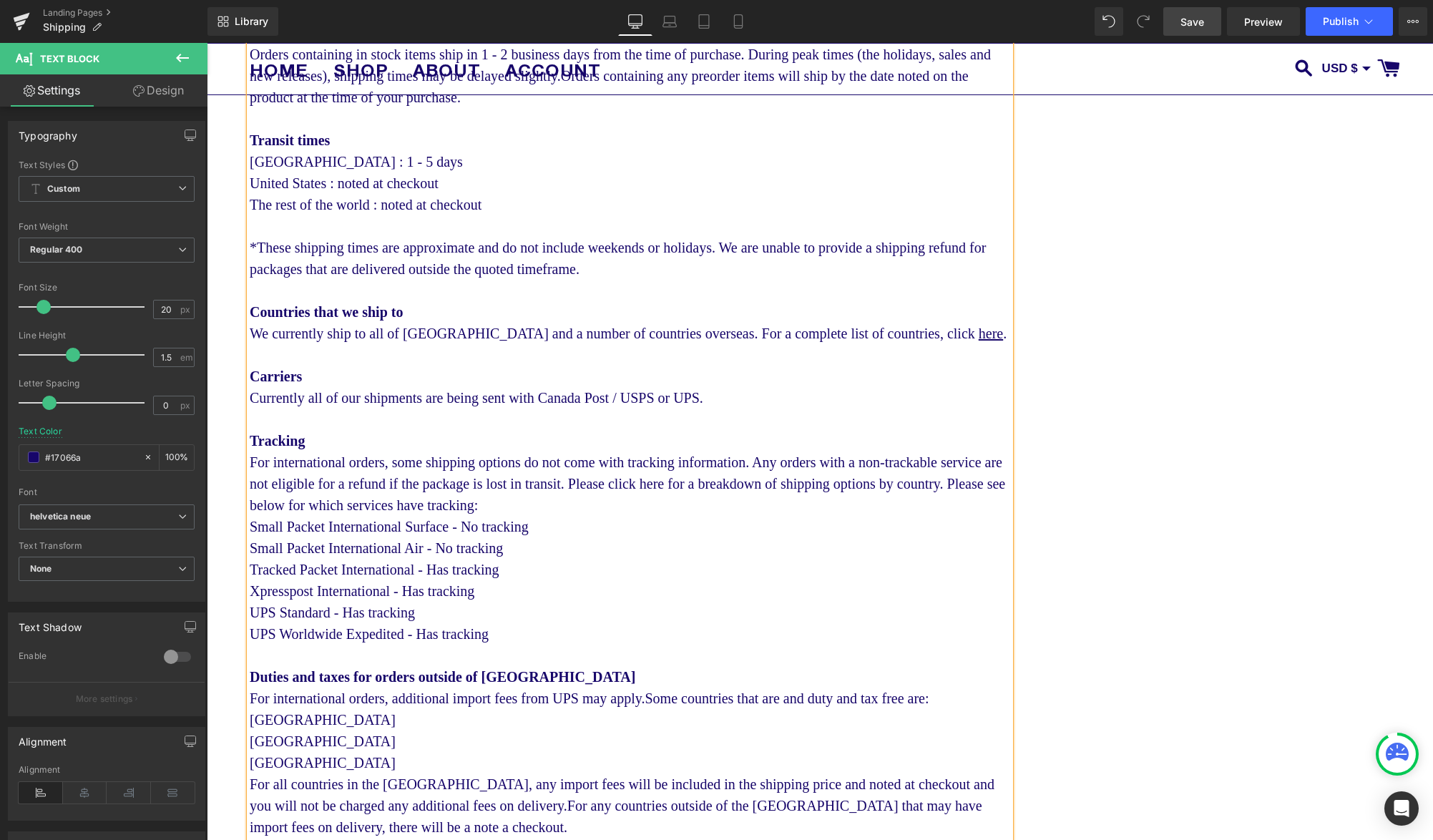
click at [770, 516] on div "For international orders, some shipping options do not come with tracking infor…" at bounding box center [630, 483] width 761 height 65
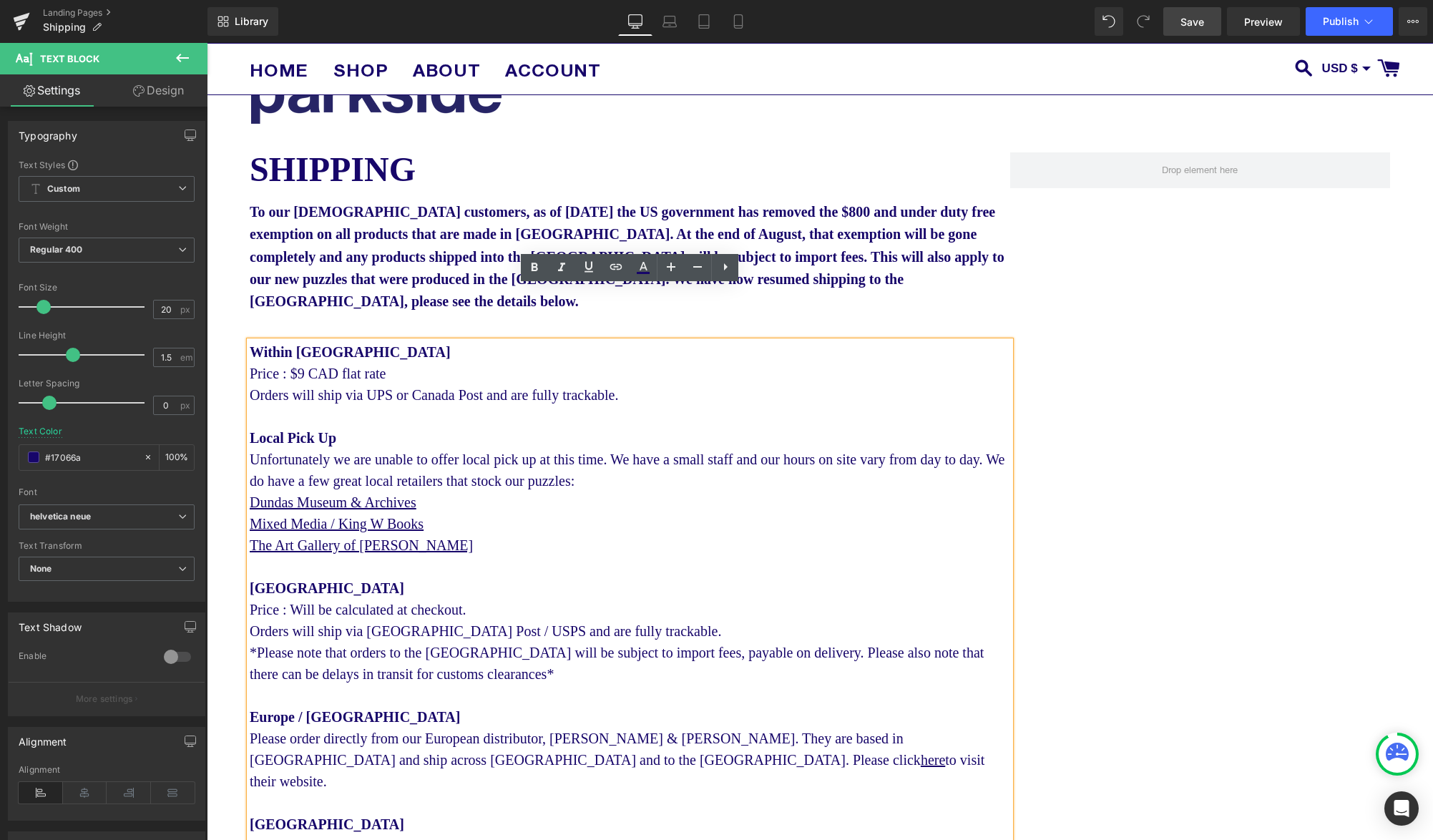
scroll to position [0, 0]
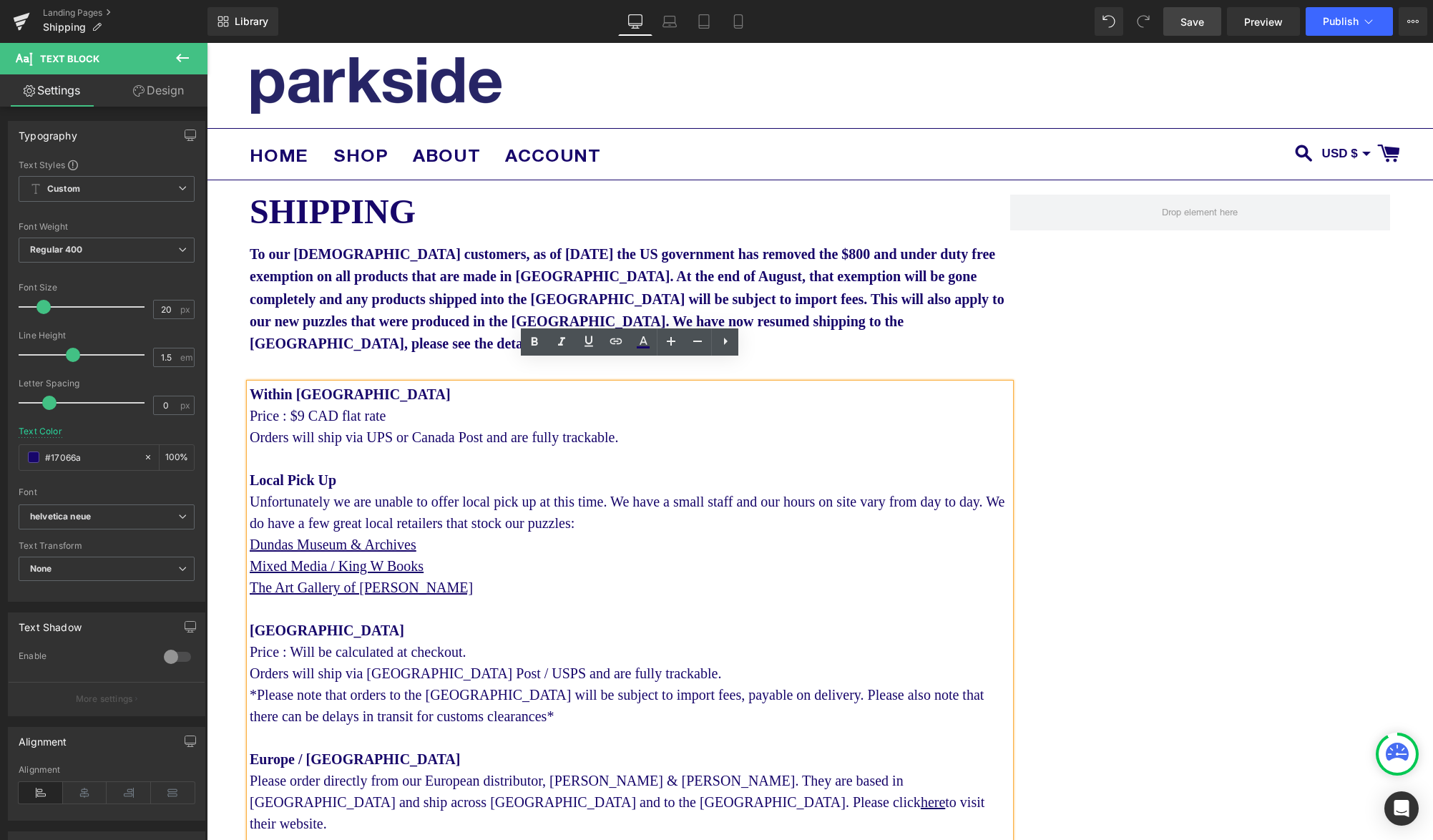
click at [1184, 23] on span "Save" at bounding box center [1192, 21] width 24 height 15
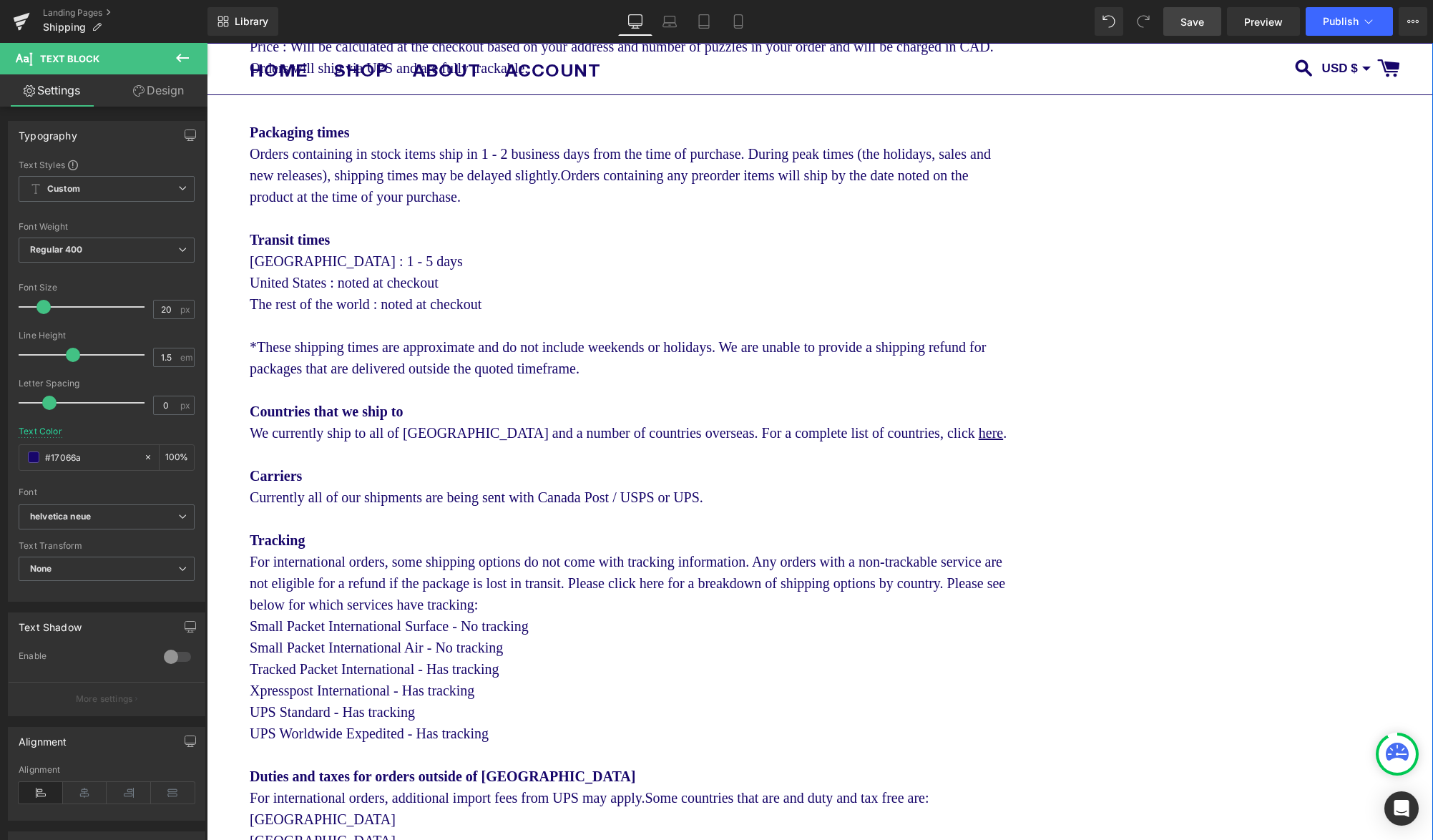
scroll to position [990, 0]
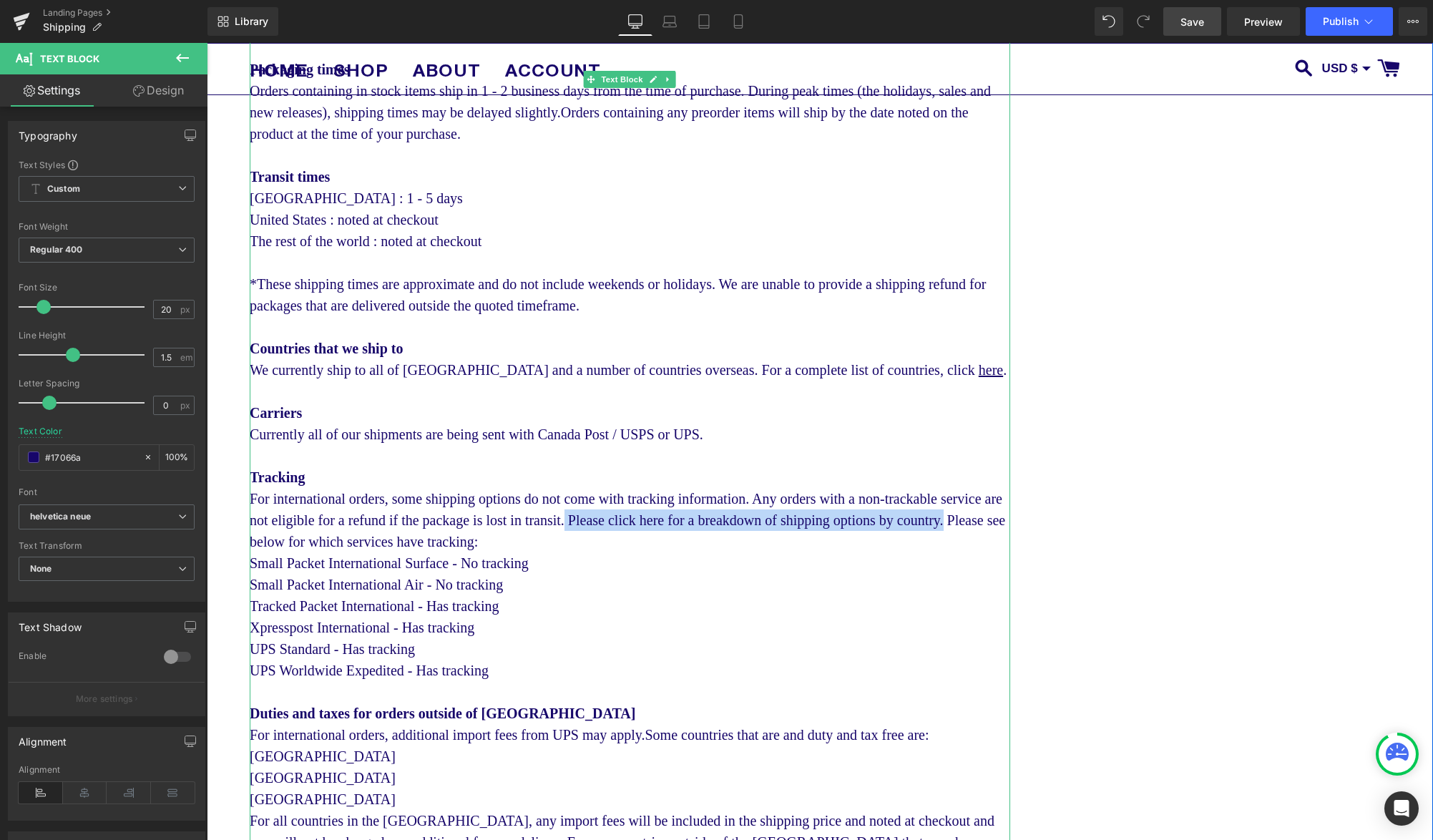
drag, startPoint x: 417, startPoint y: 566, endPoint x: 732, endPoint y: 542, distance: 315.9
click at [732, 542] on div "For international orders, some shipping options do not come with tracking infor…" at bounding box center [630, 519] width 761 height 65
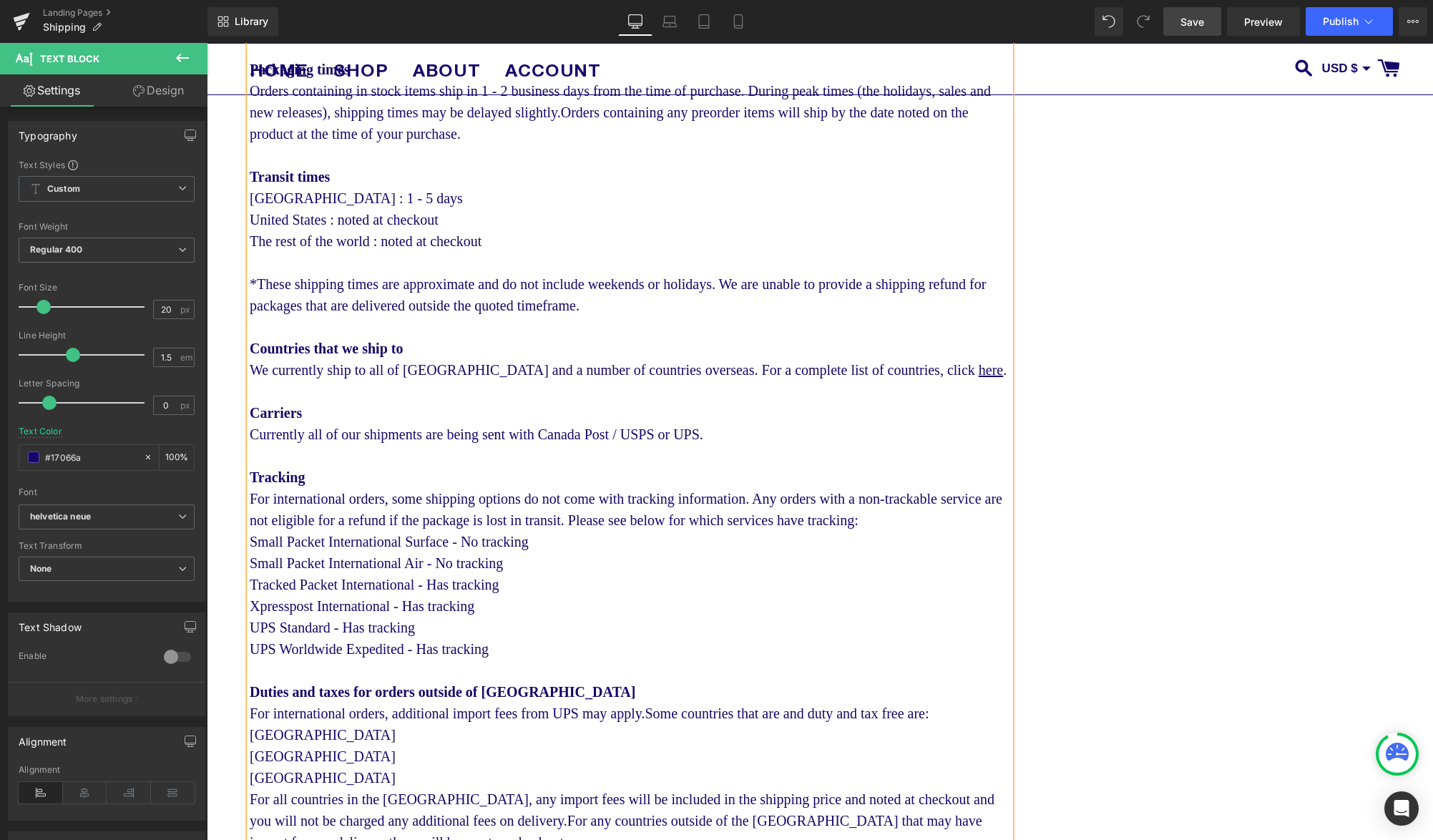
click at [856, 531] on div "For international orders, some shipping options do not come with tracking infor…" at bounding box center [630, 509] width 761 height 43
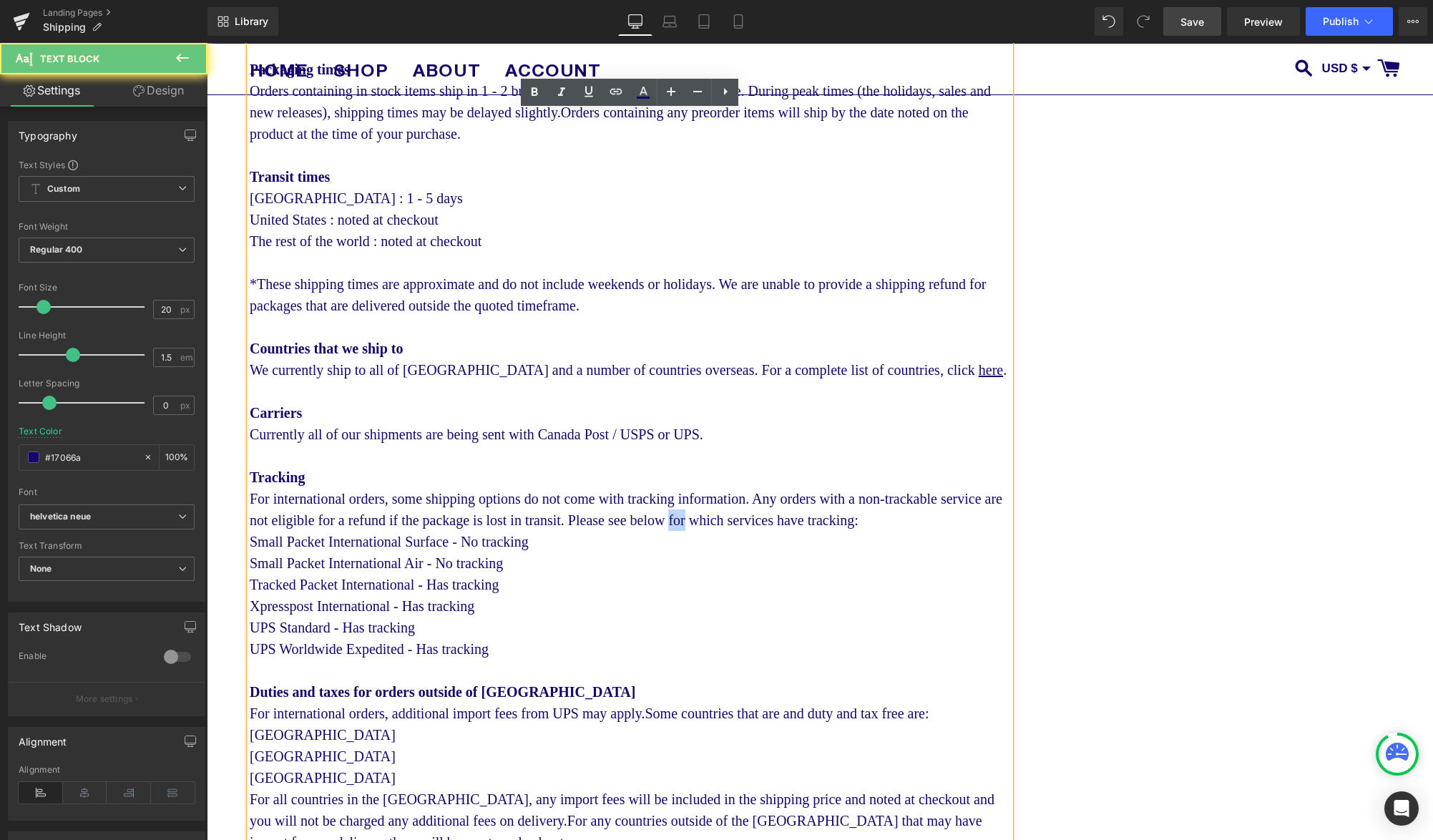
click at [856, 531] on div "For international orders, some shipping options do not come with tracking infor…" at bounding box center [630, 509] width 761 height 43
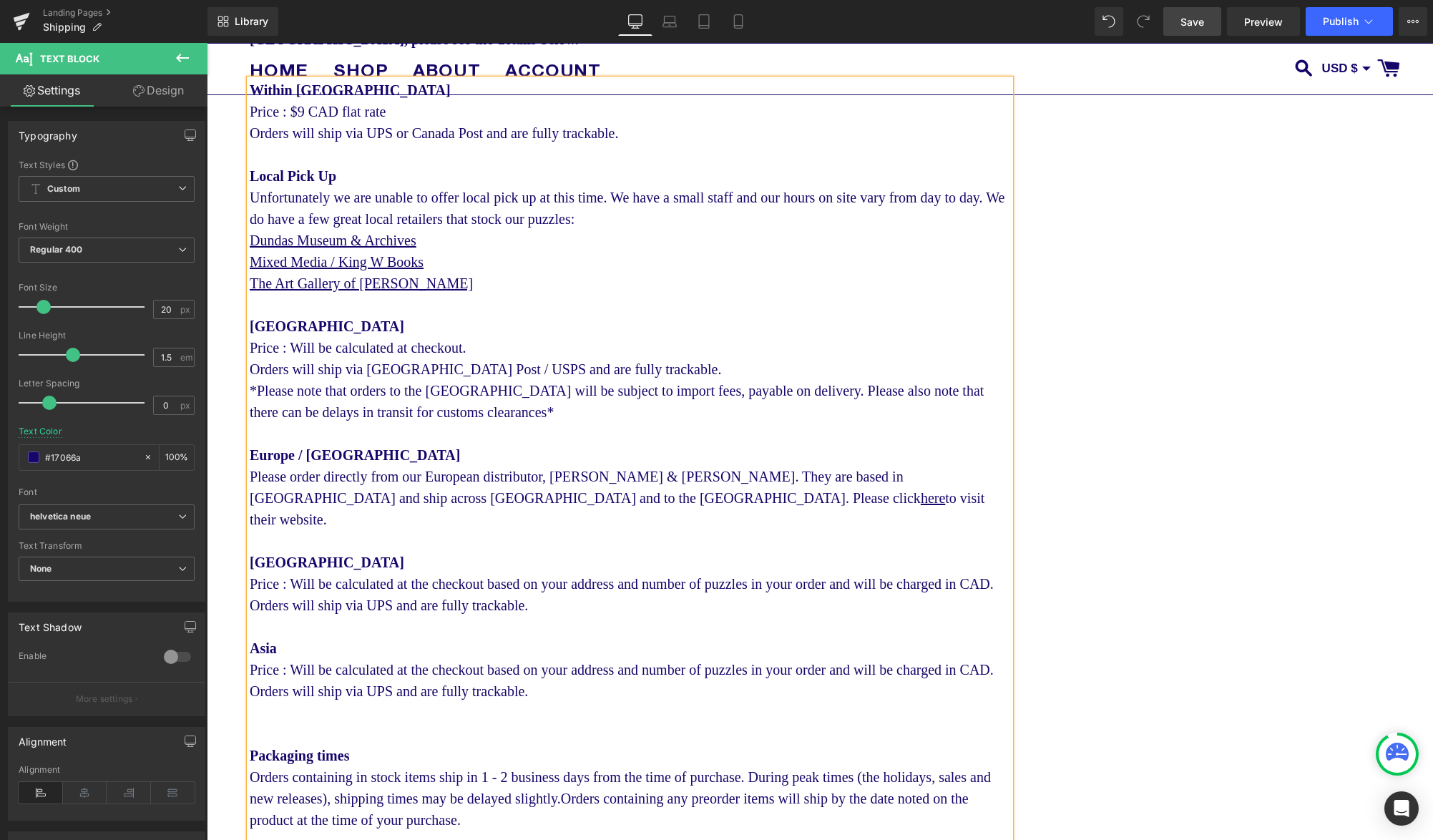
scroll to position [299, 0]
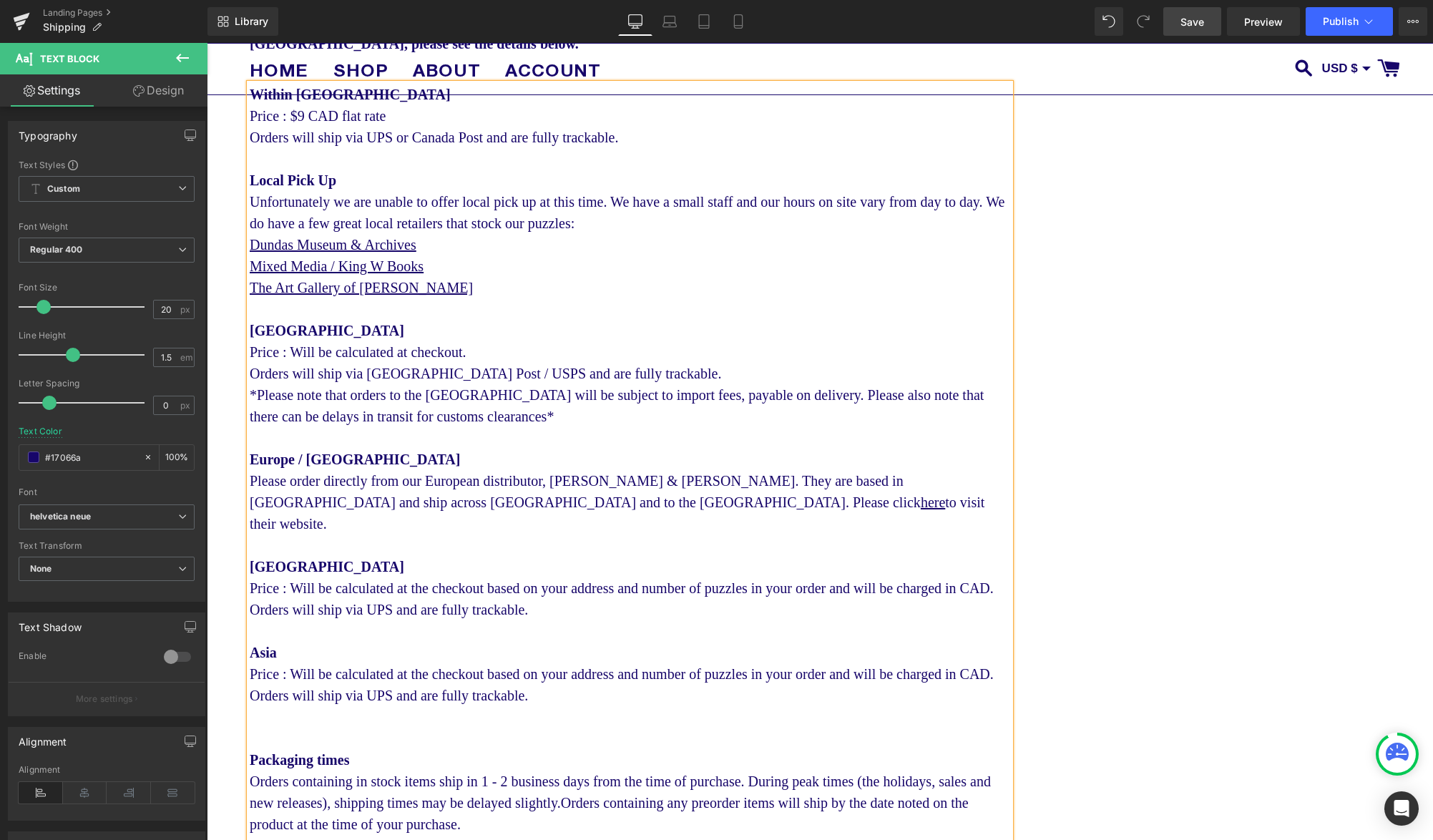
click at [1195, 28] on span "Save" at bounding box center [1192, 21] width 24 height 15
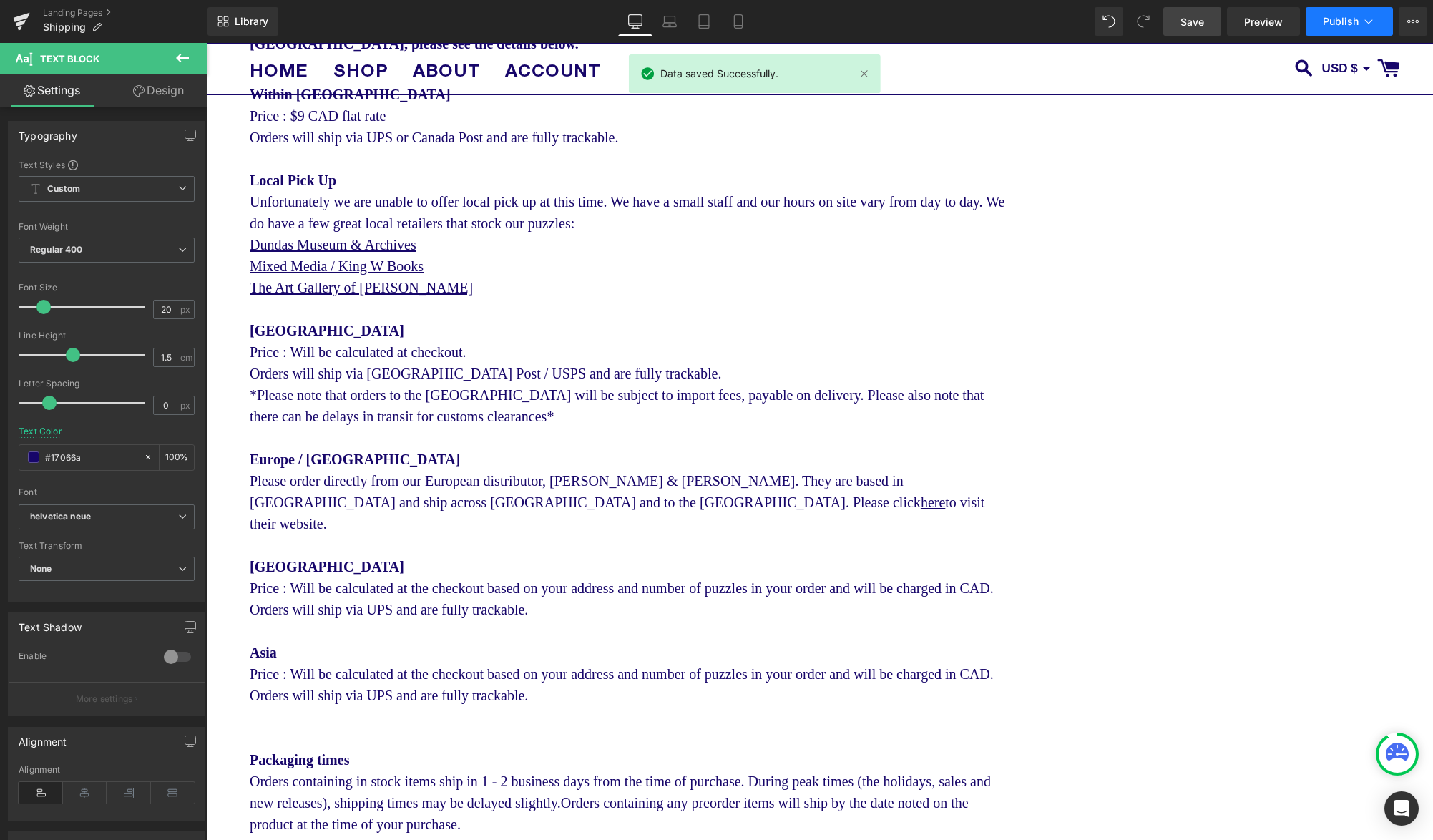
click at [1359, 24] on button "Publish" at bounding box center [1349, 21] width 88 height 29
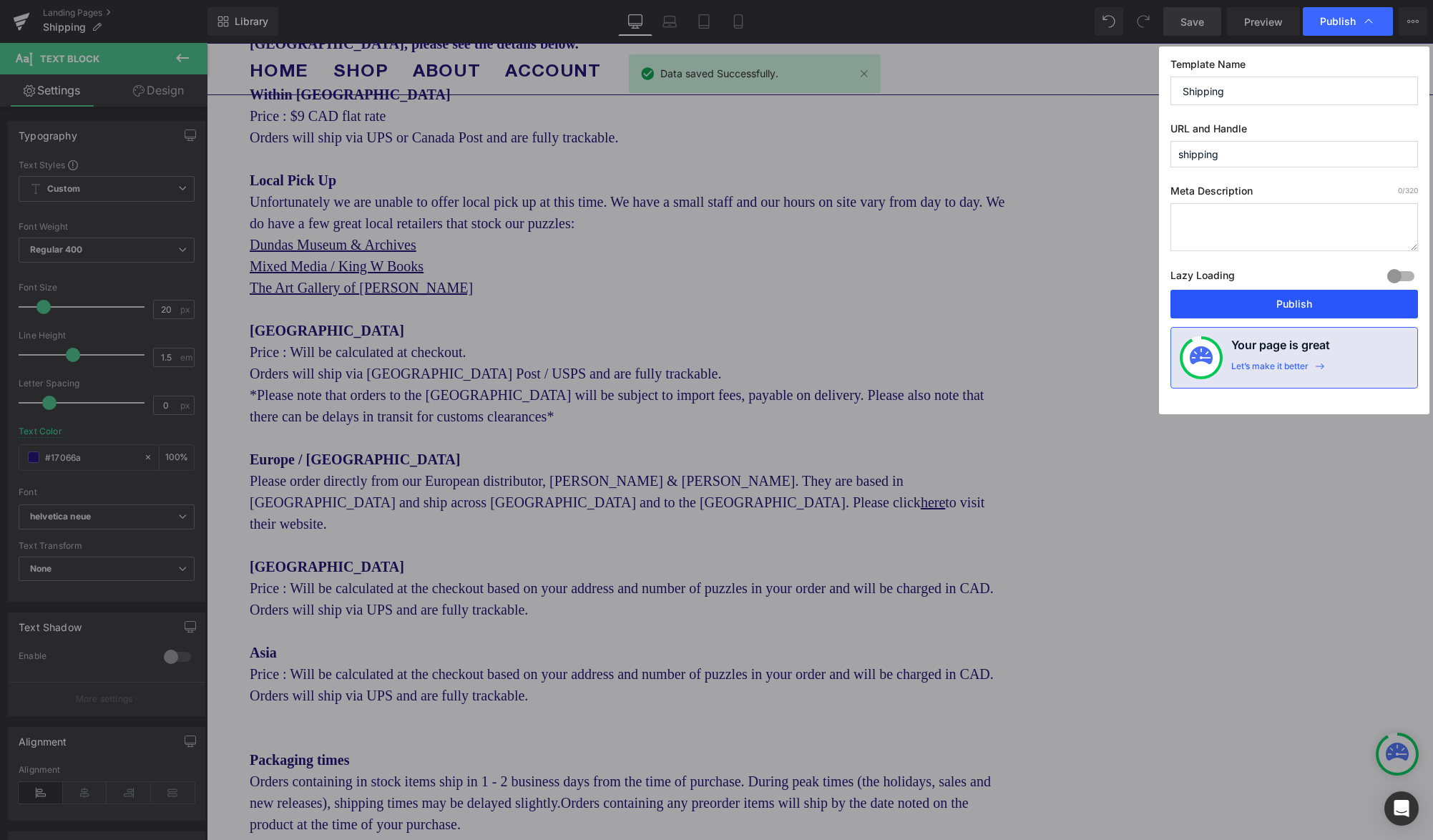
drag, startPoint x: 1318, startPoint y: 299, endPoint x: 1112, endPoint y: 254, distance: 210.9
click at [1318, 299] on button "Publish" at bounding box center [1294, 303] width 248 height 29
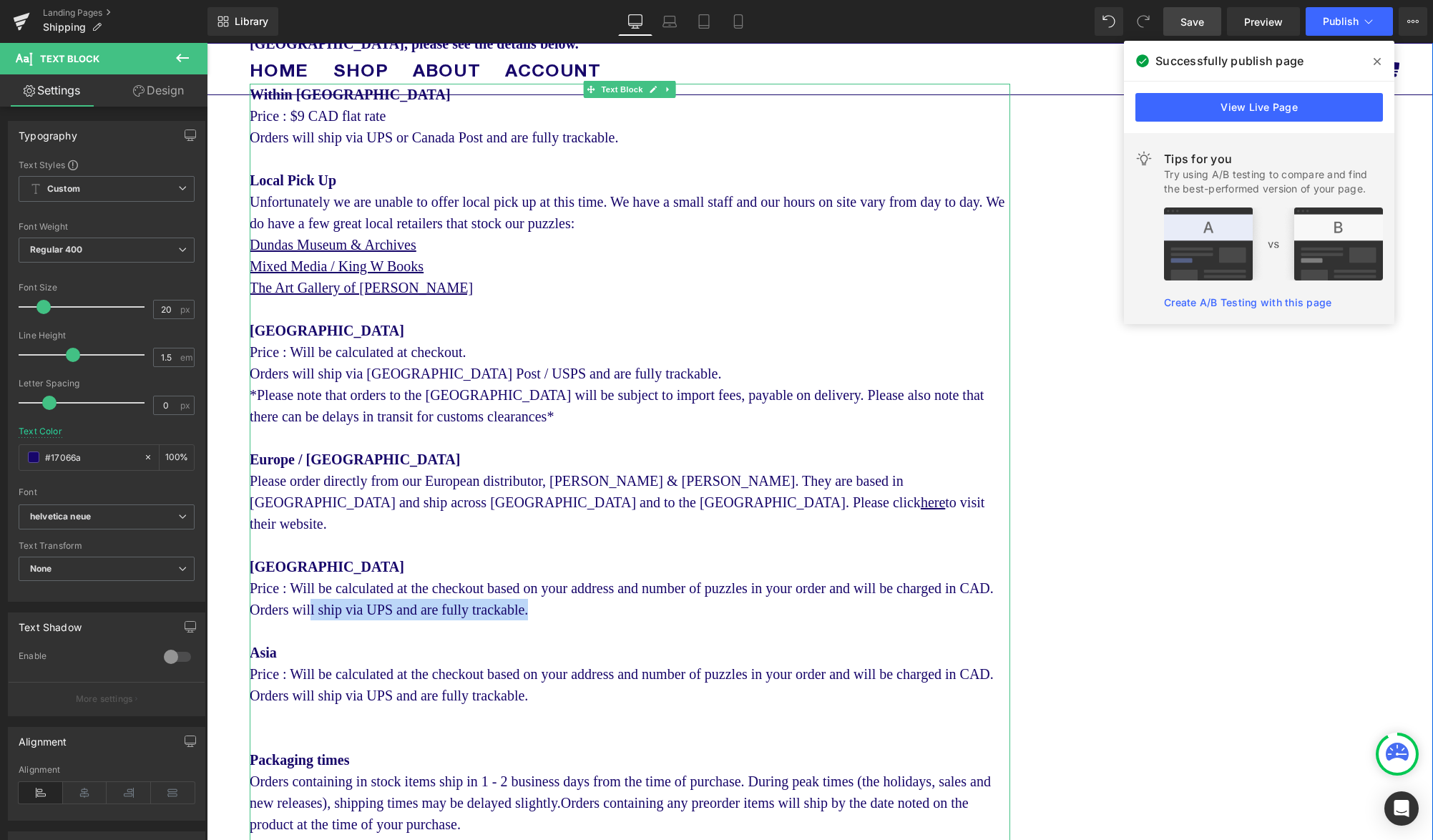
drag, startPoint x: 573, startPoint y: 589, endPoint x: 316, endPoint y: 588, distance: 257.0
click at [316, 588] on div "Mexico Price : Will be calculated at the checkout based on your address and num…" at bounding box center [630, 609] width 761 height 107
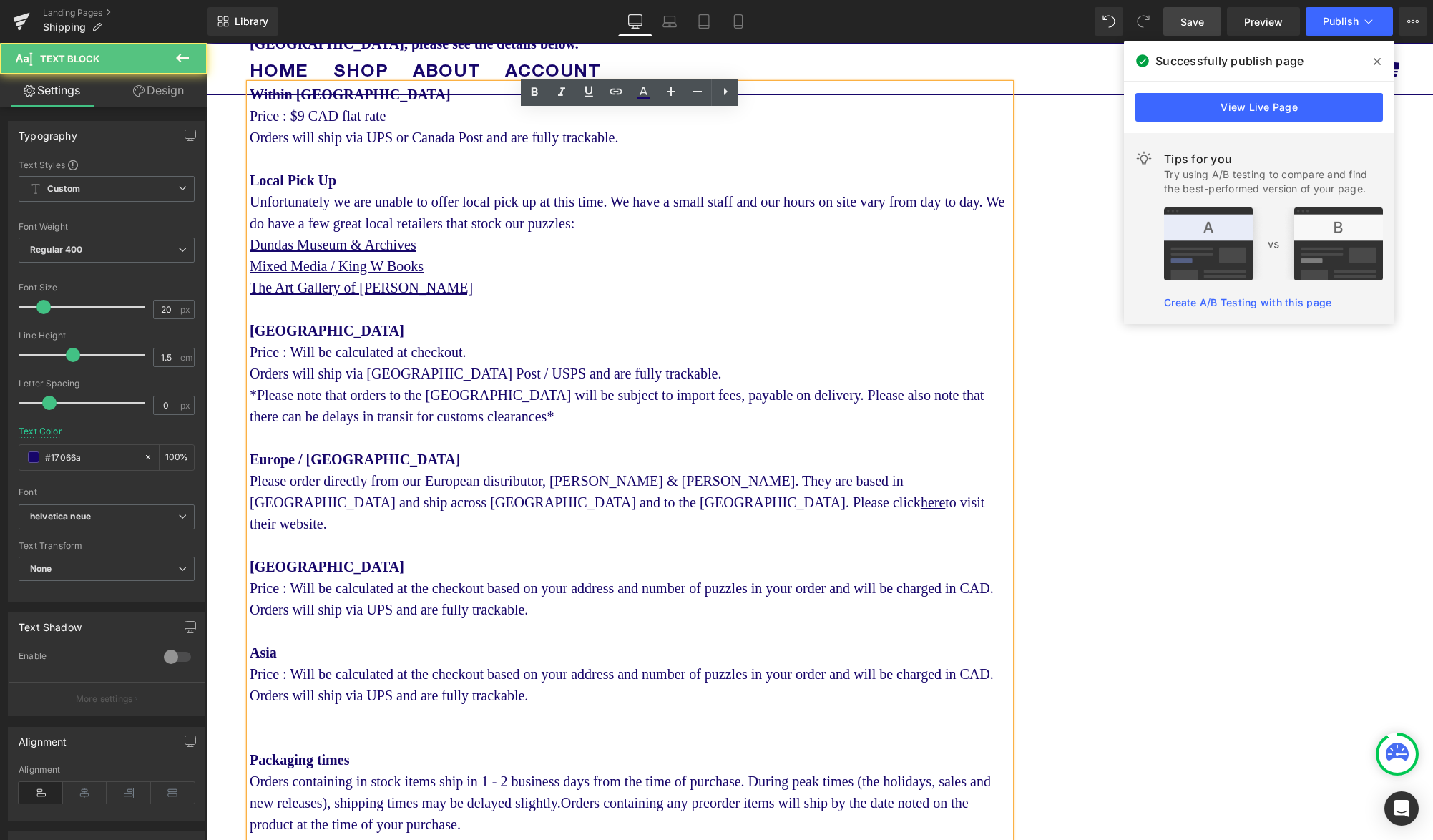
click at [508, 558] on div "Mexico Price : Will be calculated at the checkout based on your address and num…" at bounding box center [630, 609] width 761 height 107
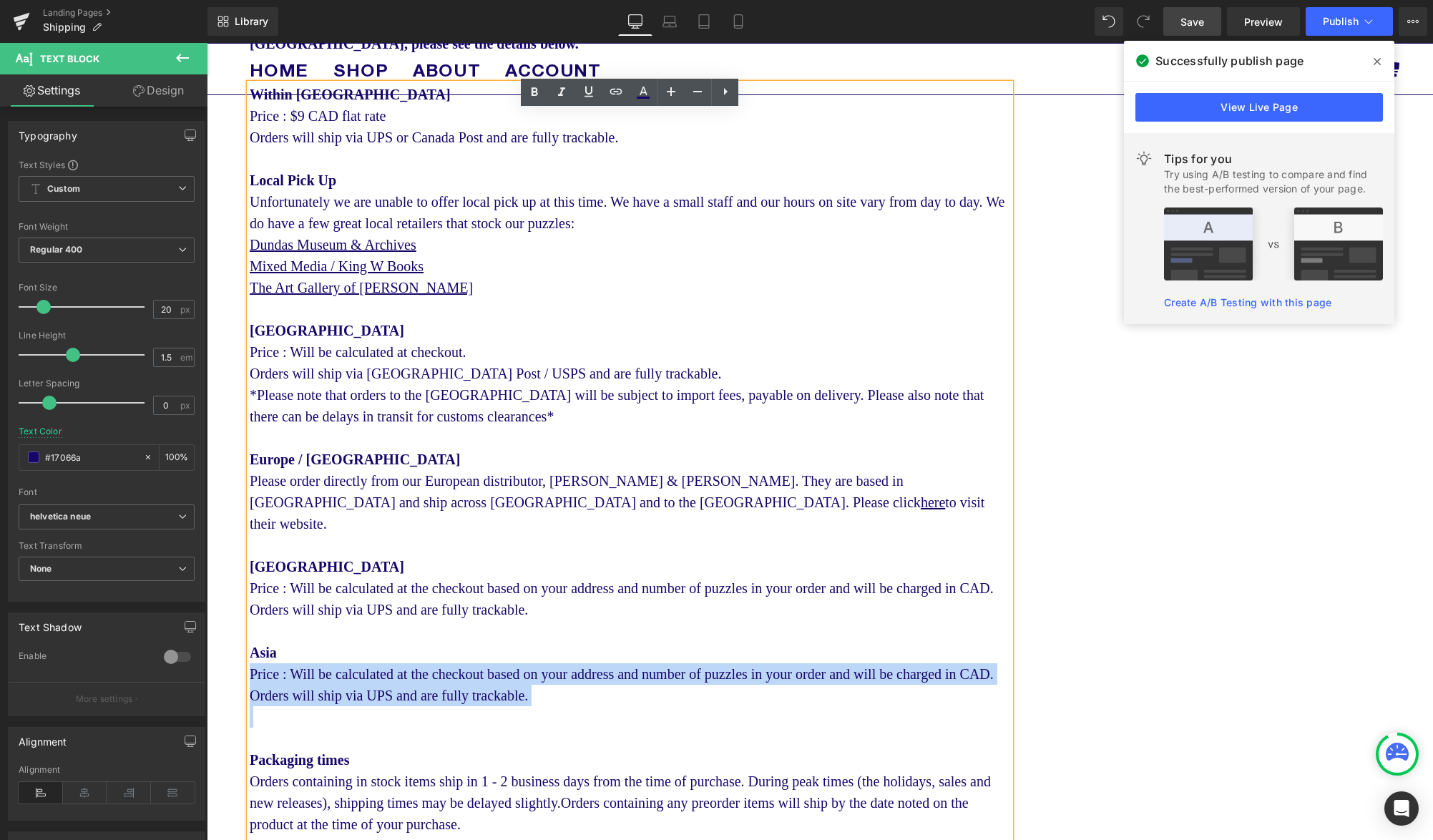
drag, startPoint x: 577, startPoint y: 708, endPoint x: 371, endPoint y: 685, distance: 207.3
click at [372, 685] on div "Within [GEOGRAPHIC_DATA] Price : $9 CAD flat rate Orders will ship via UPS or […" at bounding box center [630, 845] width 761 height 1524
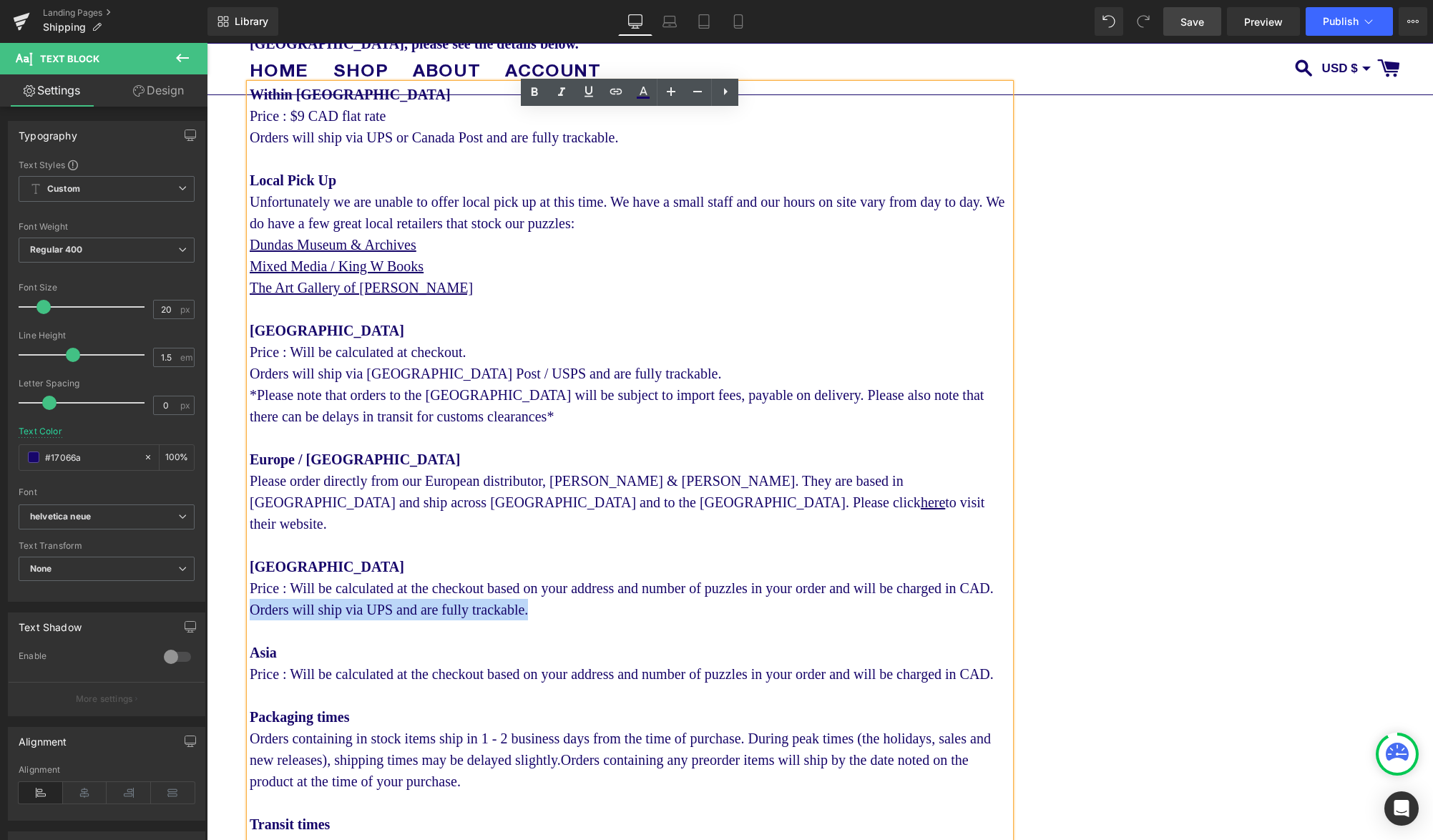
drag, startPoint x: 473, startPoint y: 584, endPoint x: 238, endPoint y: 586, distance: 235.0
click at [238, 586] on div "Shipping Text Block To our [DEMOGRAPHIC_DATA] customers, as of [DATE] the US go…" at bounding box center [820, 761] width 1226 height 1734
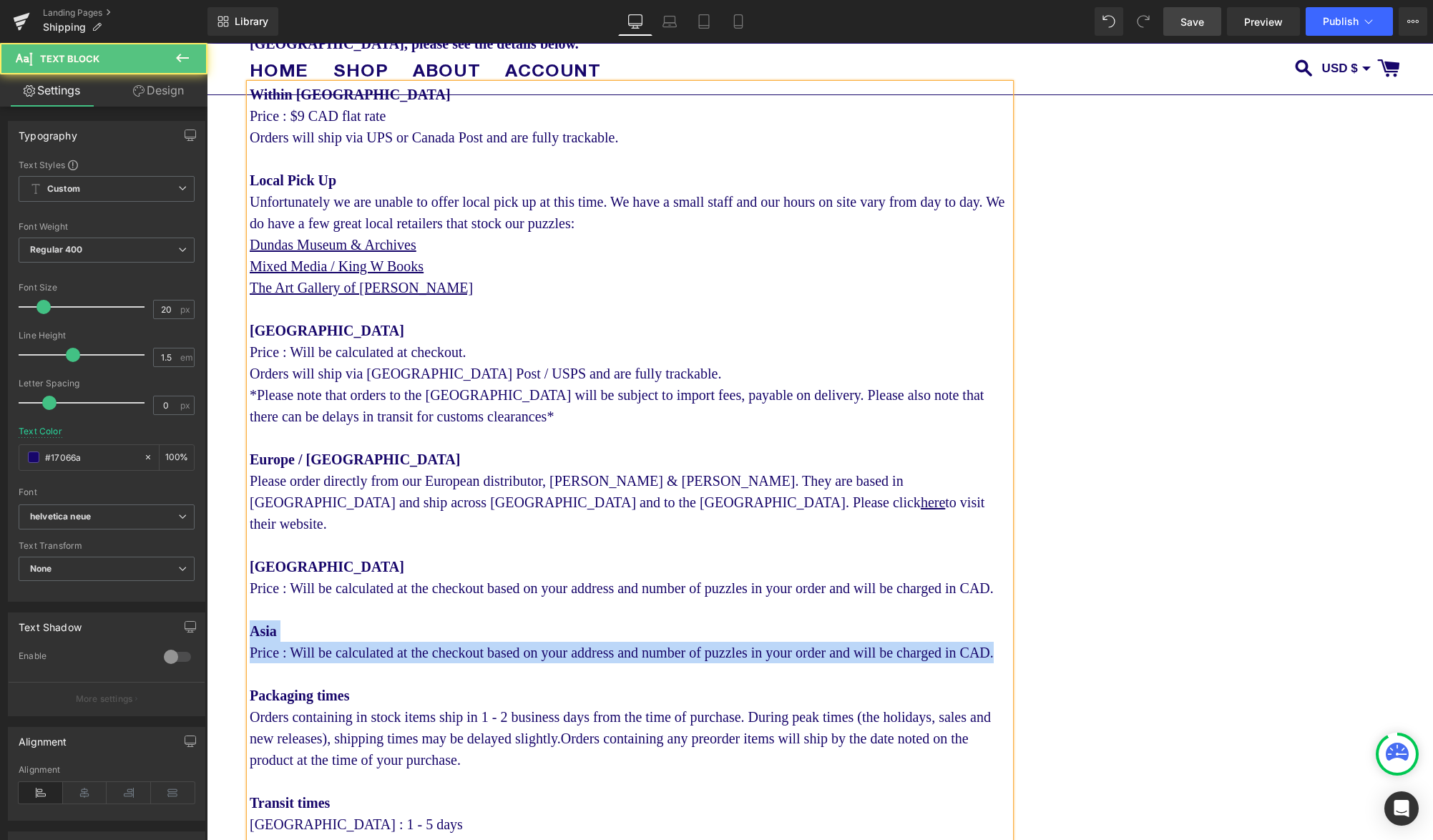
drag, startPoint x: 342, startPoint y: 654, endPoint x: 242, endPoint y: 611, distance: 108.9
click at [242, 611] on div "Shipping Text Block To our [DEMOGRAPHIC_DATA] customers, as of [DATE] the US go…" at bounding box center [820, 751] width 1226 height 1713
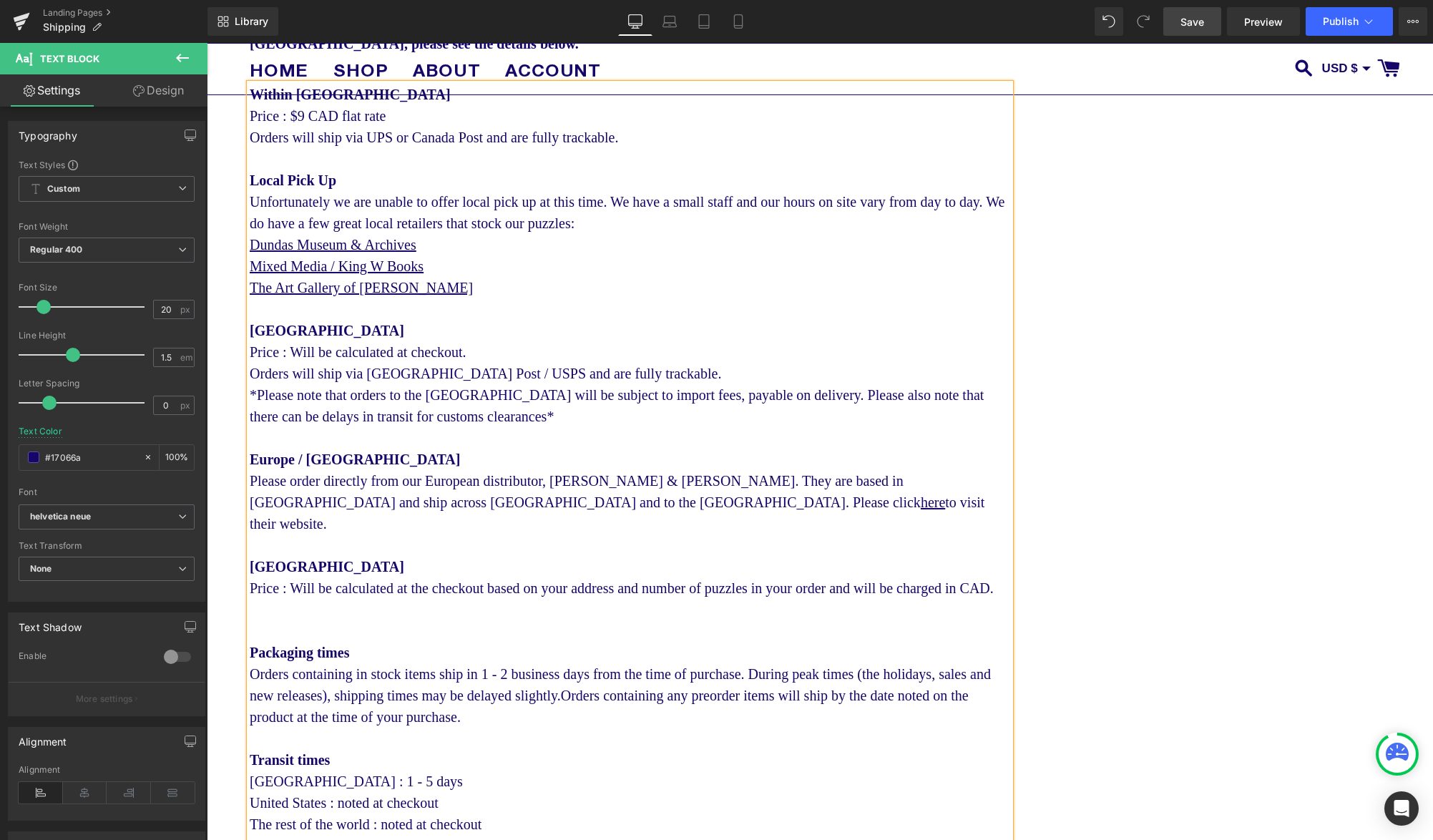
click at [270, 594] on div "Mexico Price : Will be calculated at the checkout based on your address and num…" at bounding box center [630, 599] width 761 height 86
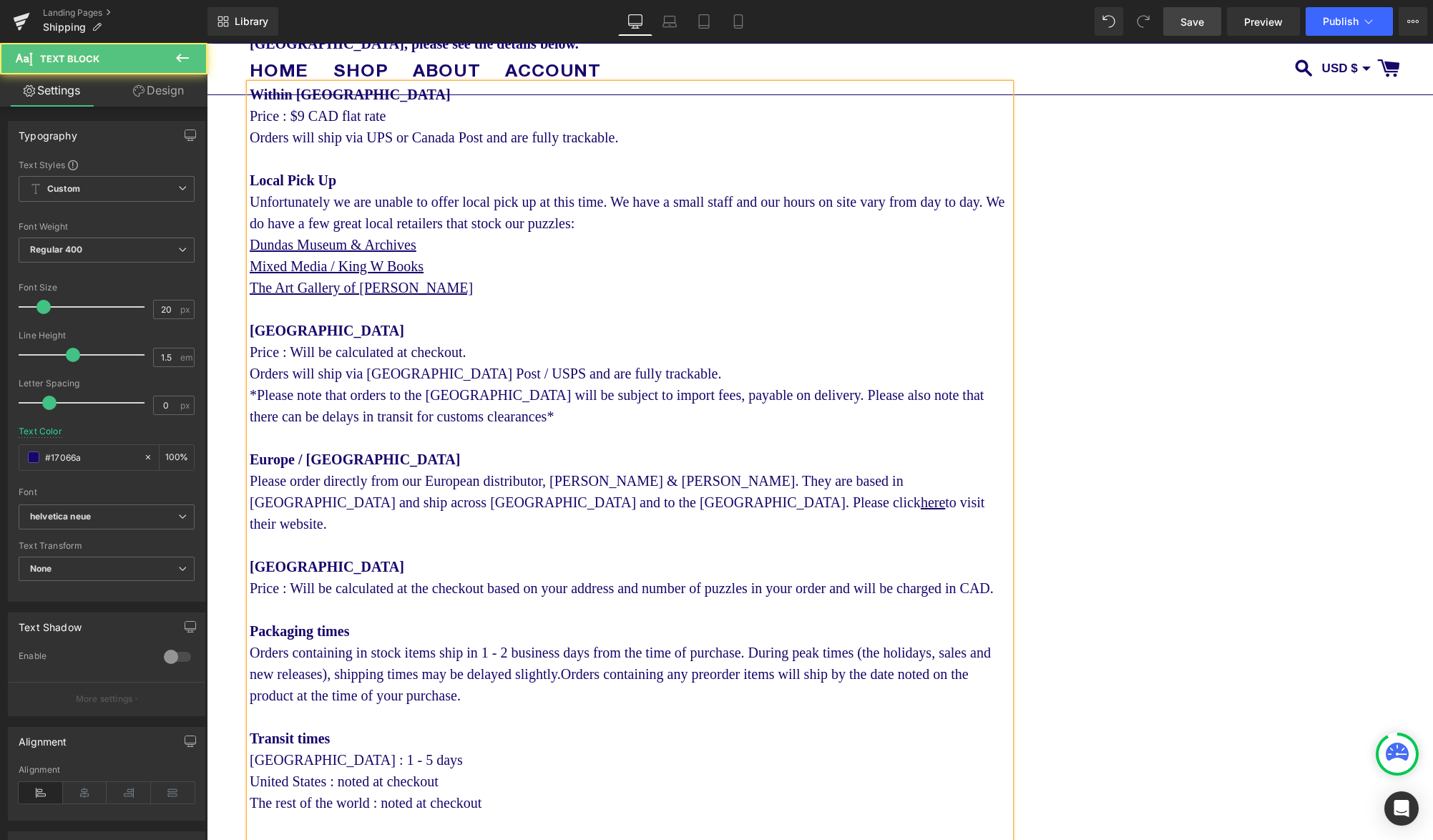
click at [280, 559] on strong "[GEOGRAPHIC_DATA]" at bounding box center [326, 566] width 155 height 16
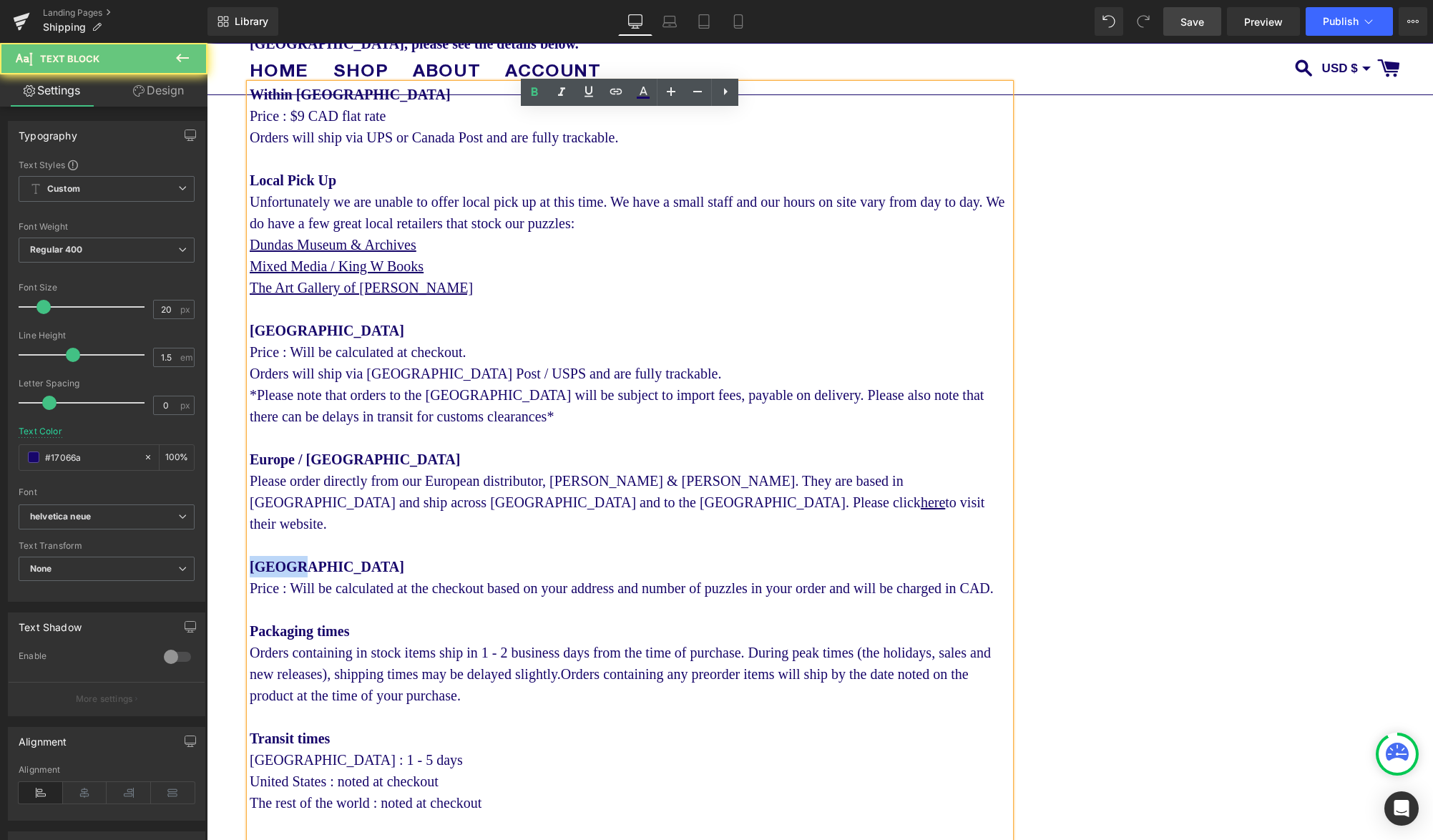
click at [280, 559] on strong "[GEOGRAPHIC_DATA]" at bounding box center [326, 566] width 155 height 16
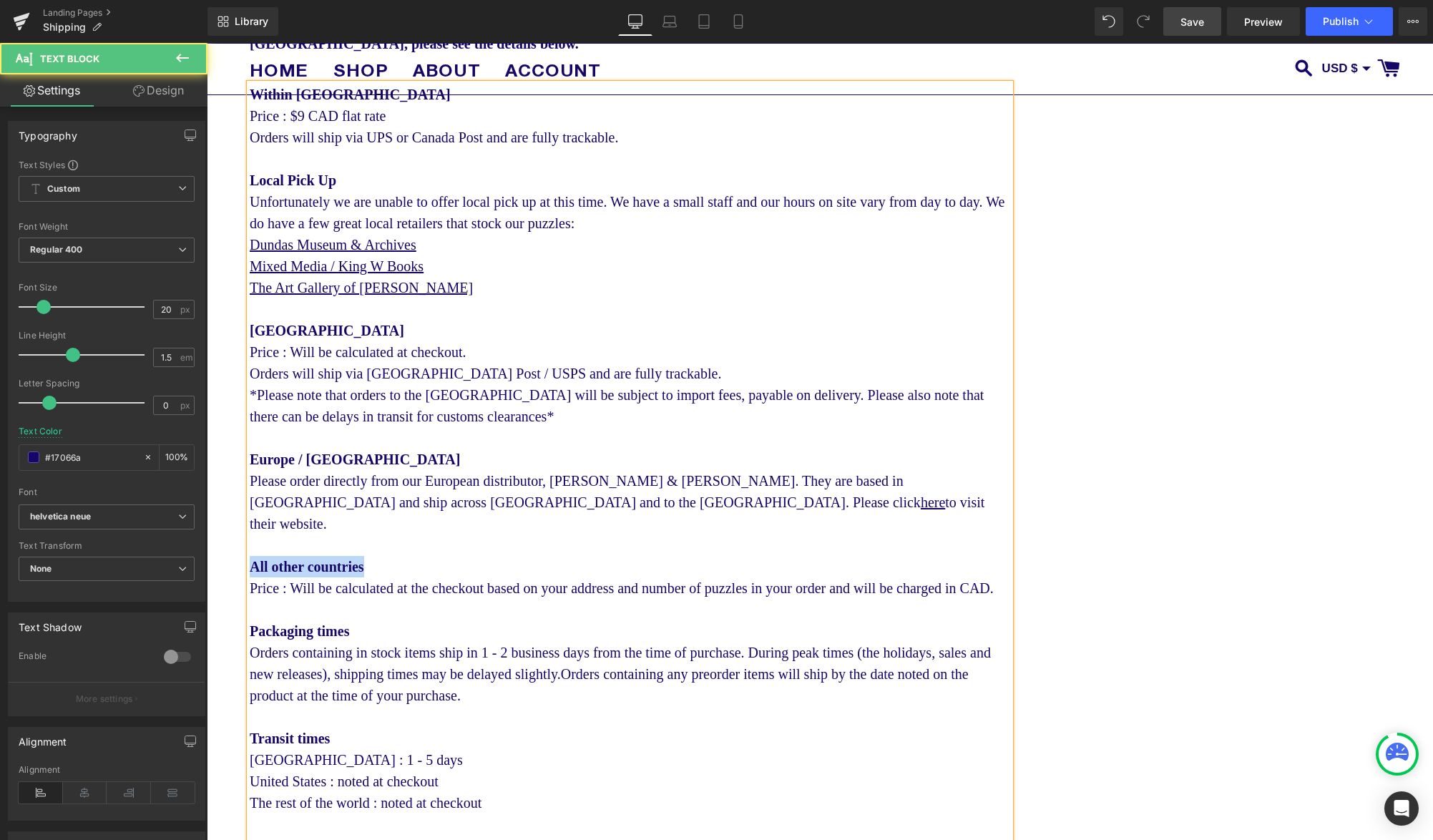
drag, startPoint x: 380, startPoint y: 528, endPoint x: 212, endPoint y: 526, distance: 168.0
click at [537, 534] on div at bounding box center [630, 545] width 761 height 21
click at [387, 571] on div "All other countries Price : Will be calculated at the checkout based on your ad…" at bounding box center [630, 588] width 761 height 65
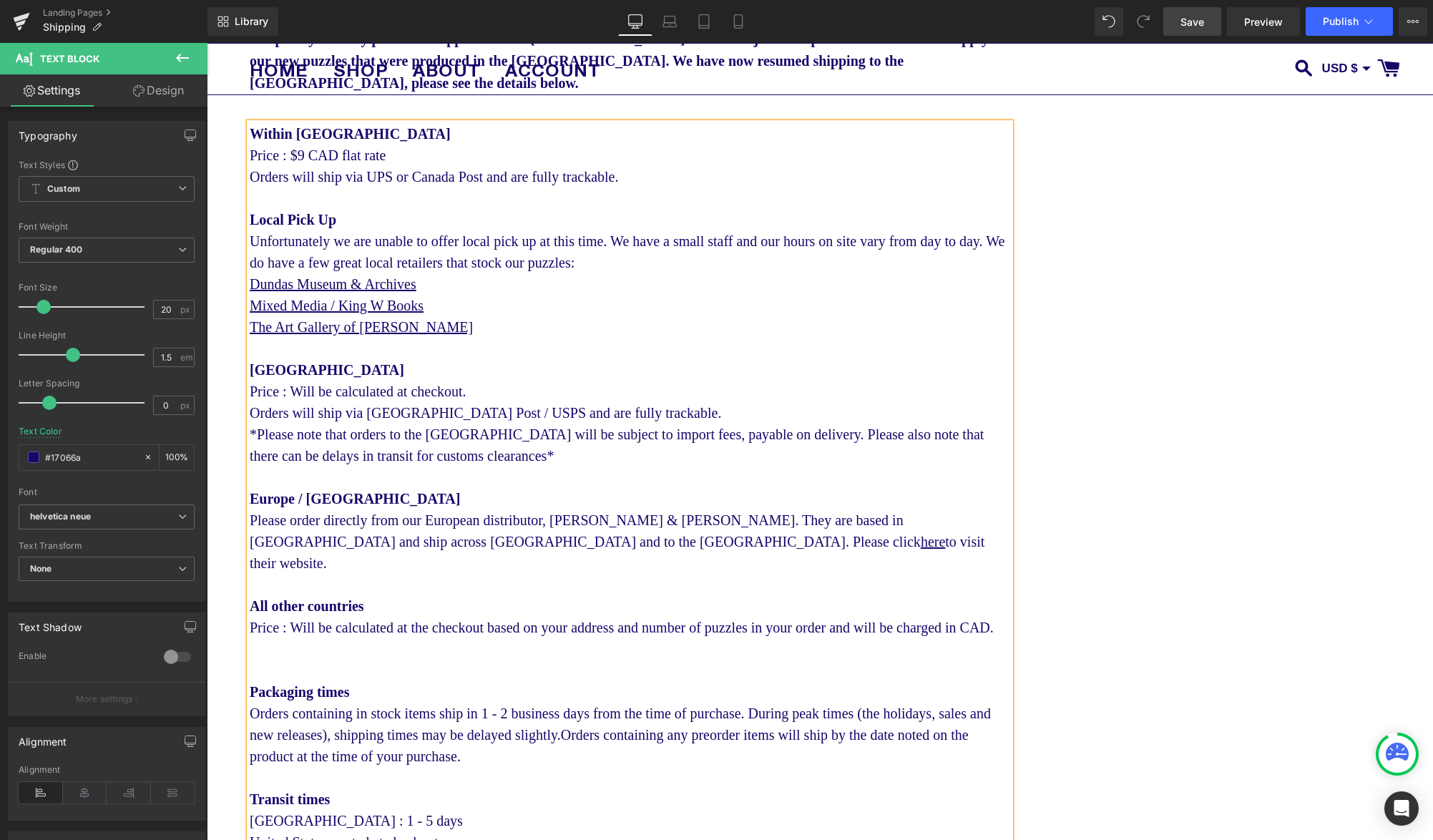
scroll to position [272, 0]
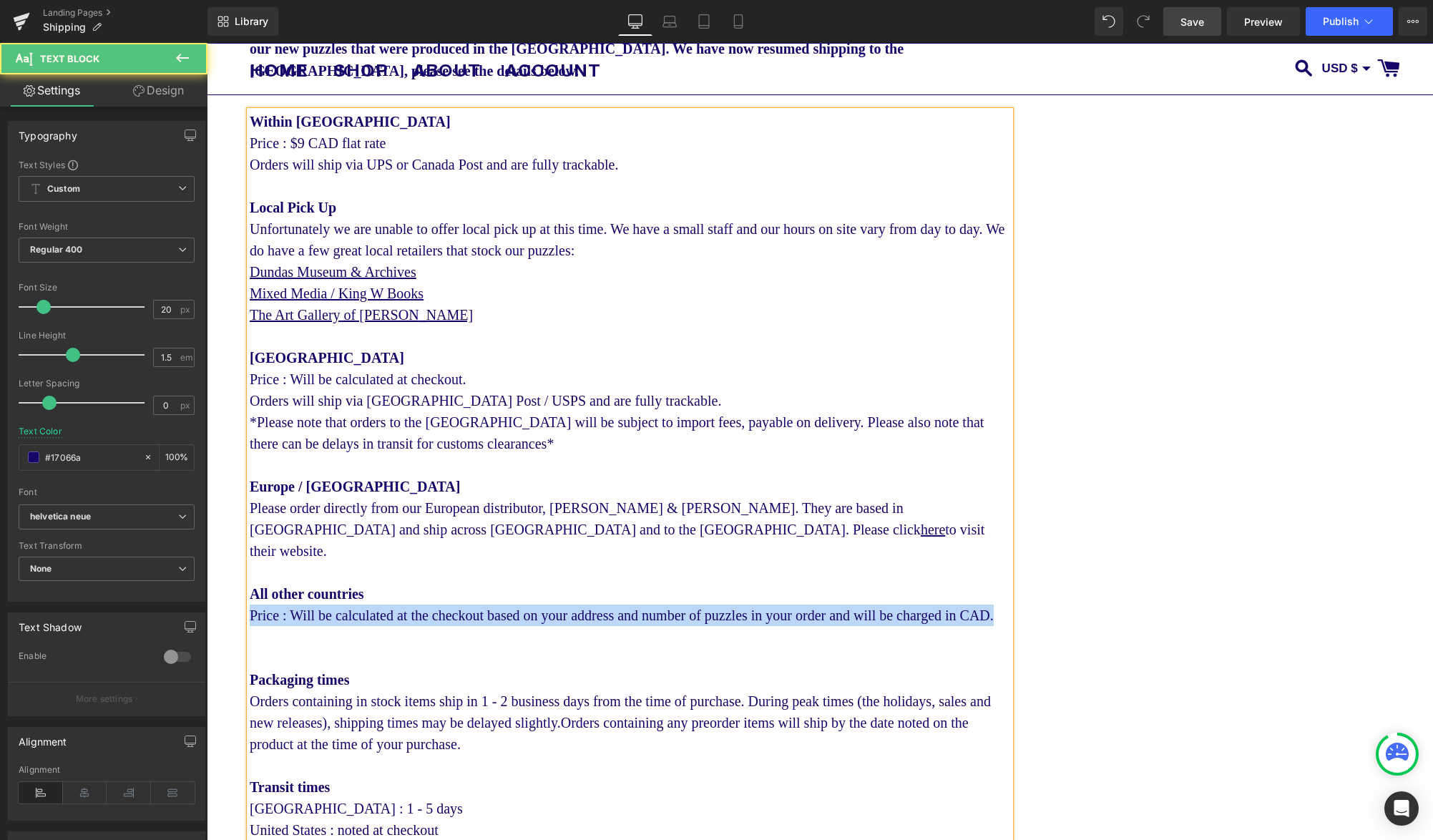
drag, startPoint x: 365, startPoint y: 605, endPoint x: 245, endPoint y: 573, distance: 124.2
click at [245, 573] on div "Shipping Text Block To our [DEMOGRAPHIC_DATA] customers, as of [DATE] the US go…" at bounding box center [820, 757] width 1226 height 1669
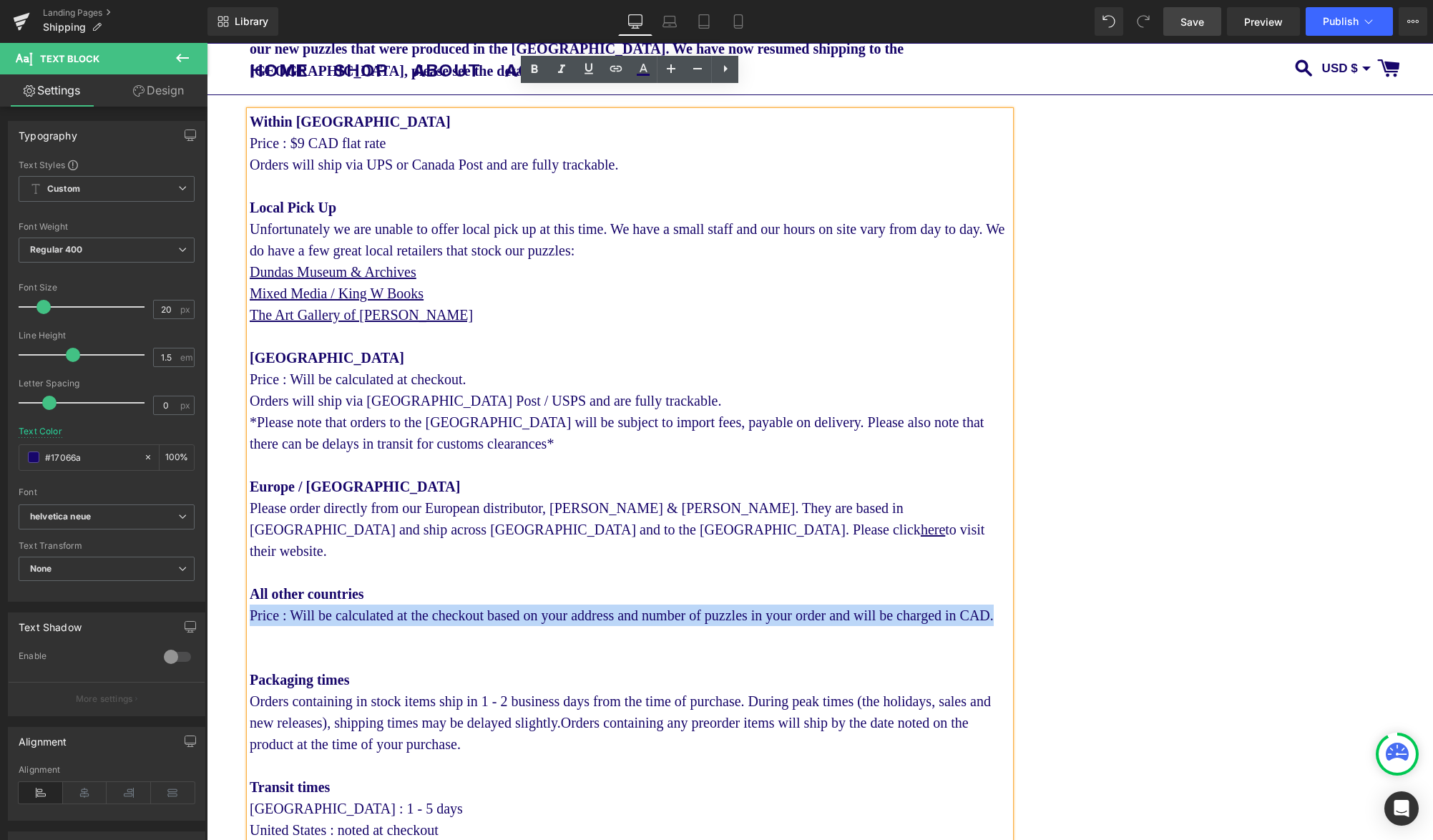
copy div "Price : Will be calculated at the checkout based on your address and number of …"
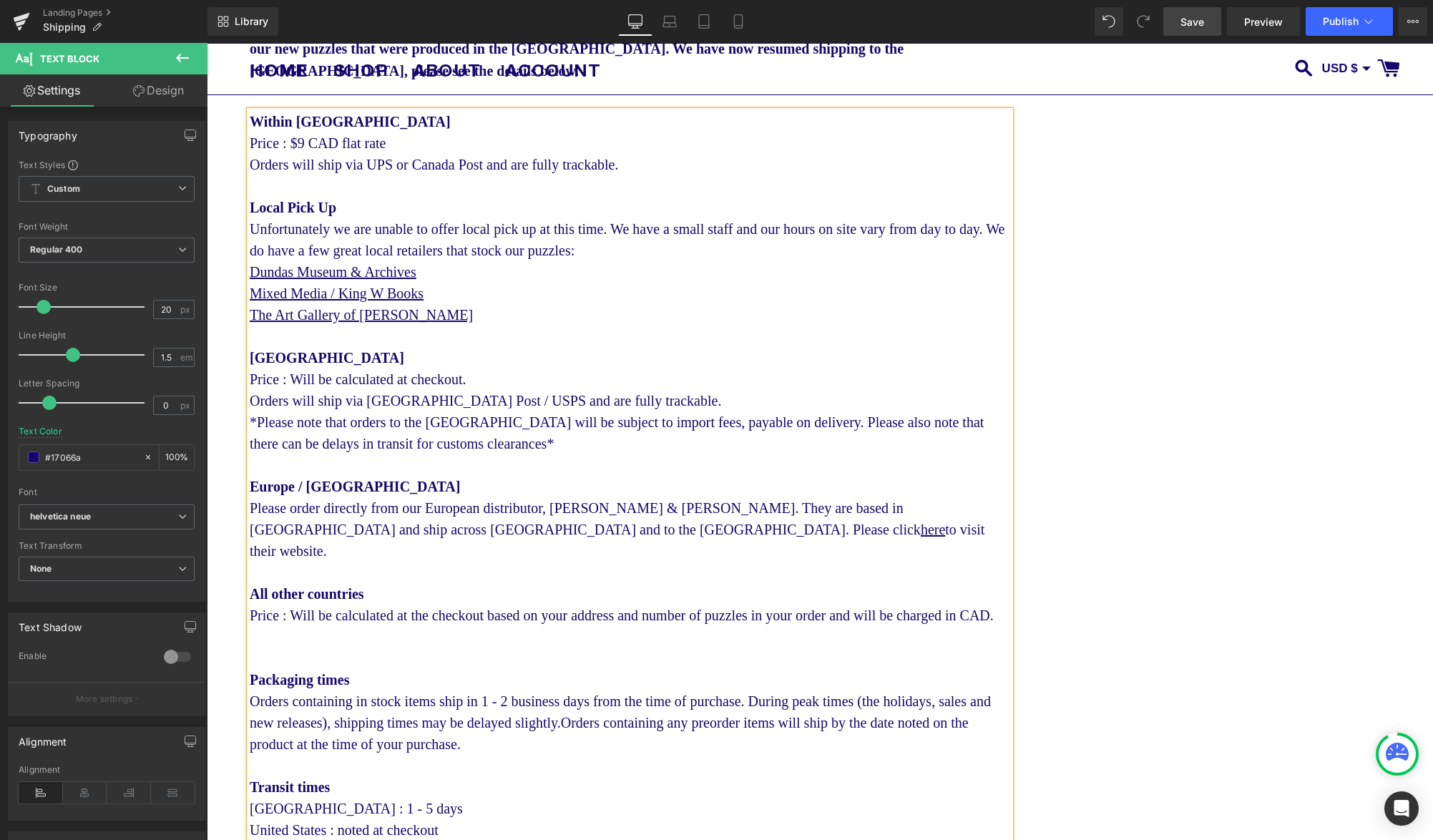
click at [250, 487] on span "Europe / [GEOGRAPHIC_DATA] Please order directly from our European distributor,…" at bounding box center [617, 519] width 734 height 80
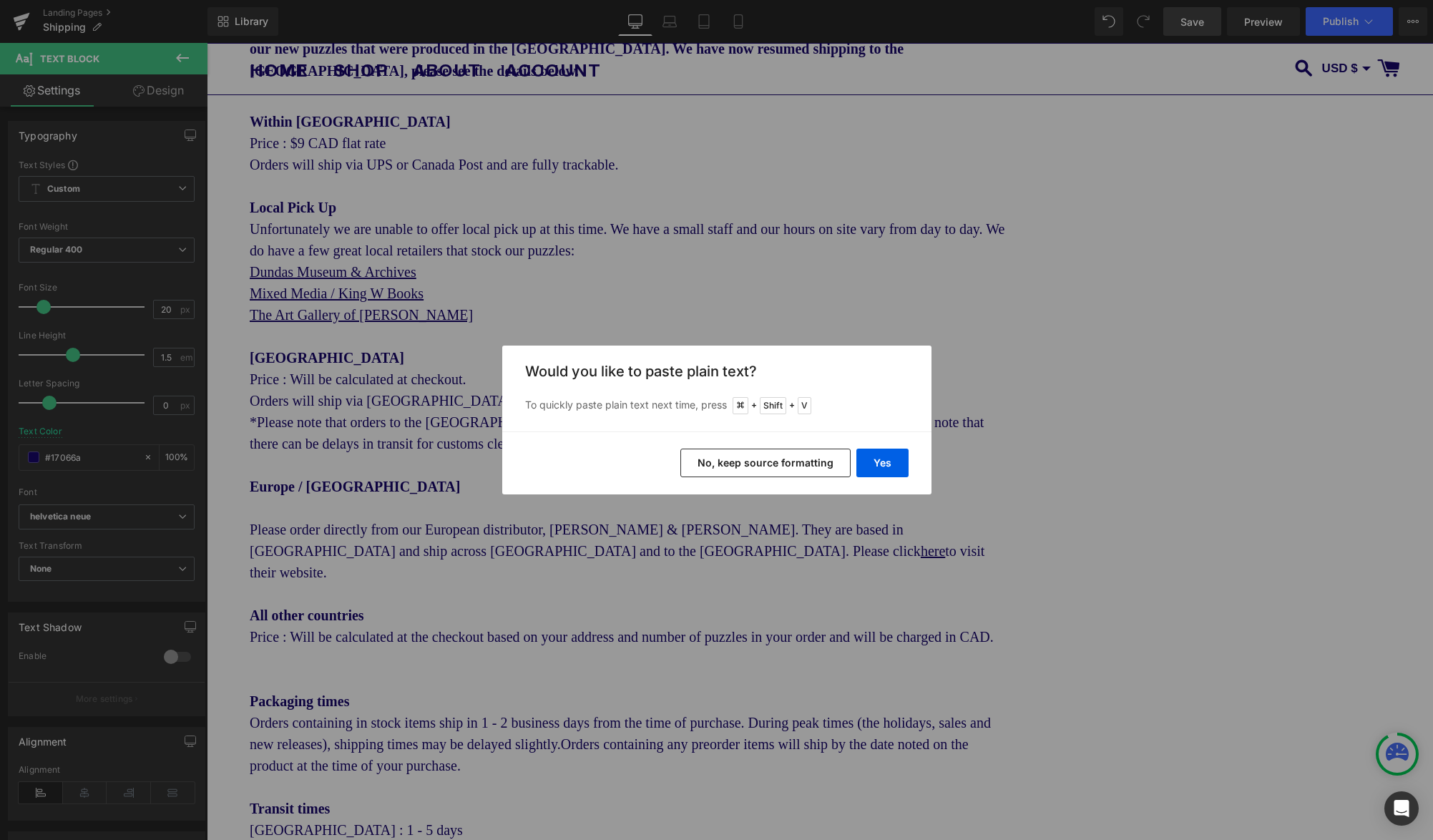
click at [733, 469] on button "No, keep source formatting" at bounding box center [766, 462] width 170 height 29
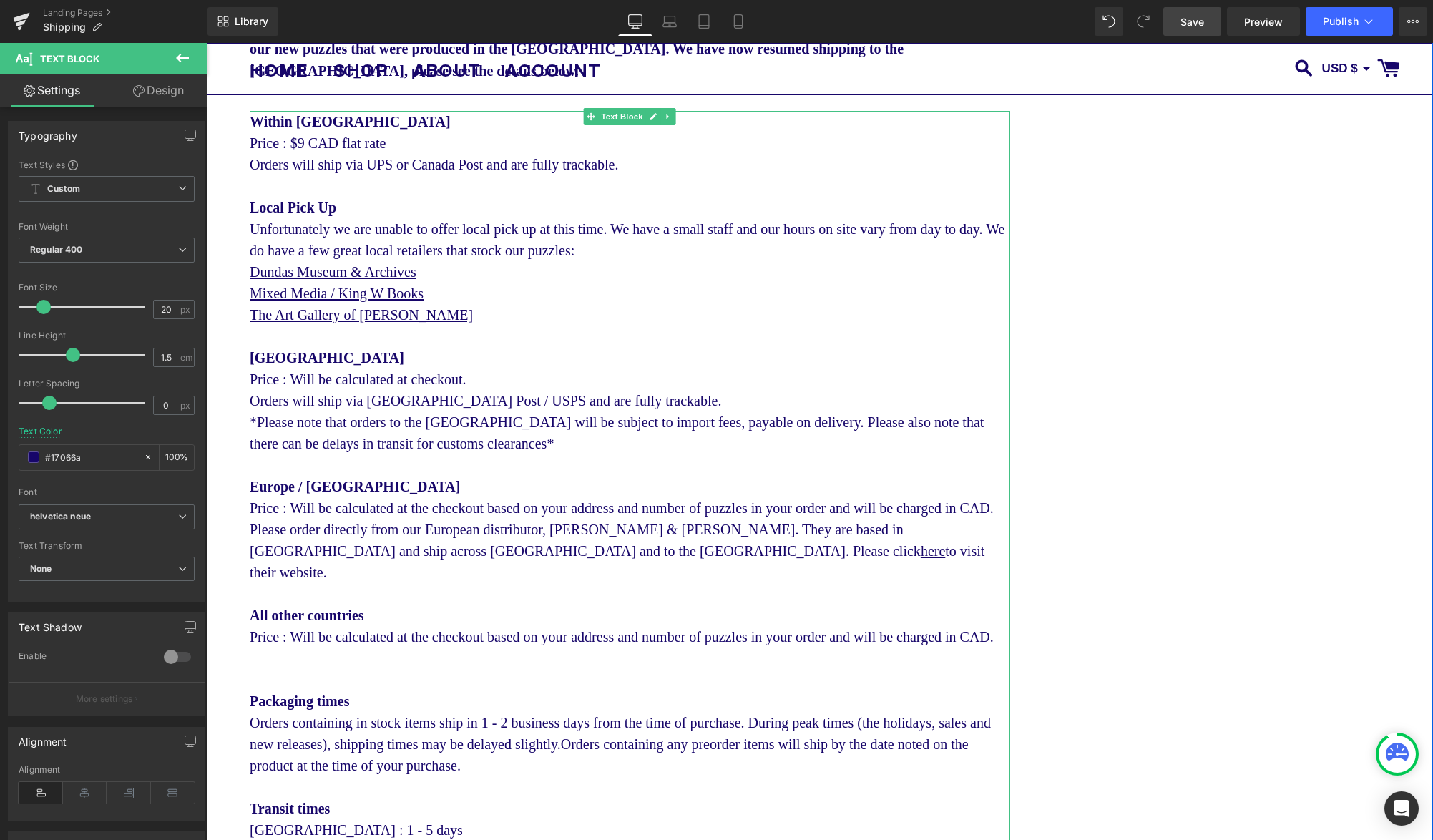
click at [284, 528] on span "Please order directly from our European distributor, [PERSON_NAME] & [PERSON_NA…" at bounding box center [617, 551] width 734 height 59
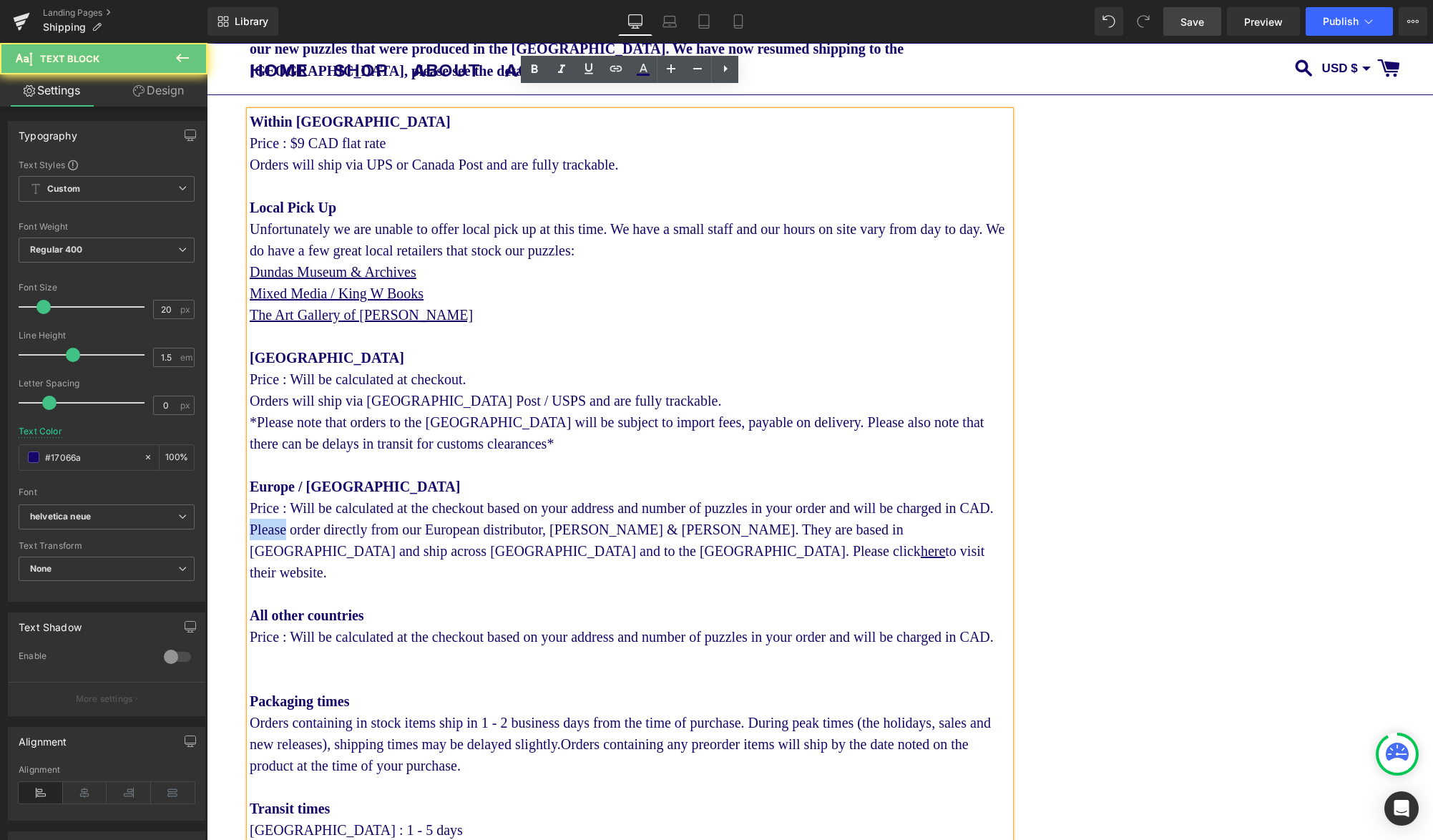
click at [284, 528] on span "Please order directly from our European distributor, [PERSON_NAME] & [PERSON_NA…" at bounding box center [617, 551] width 734 height 59
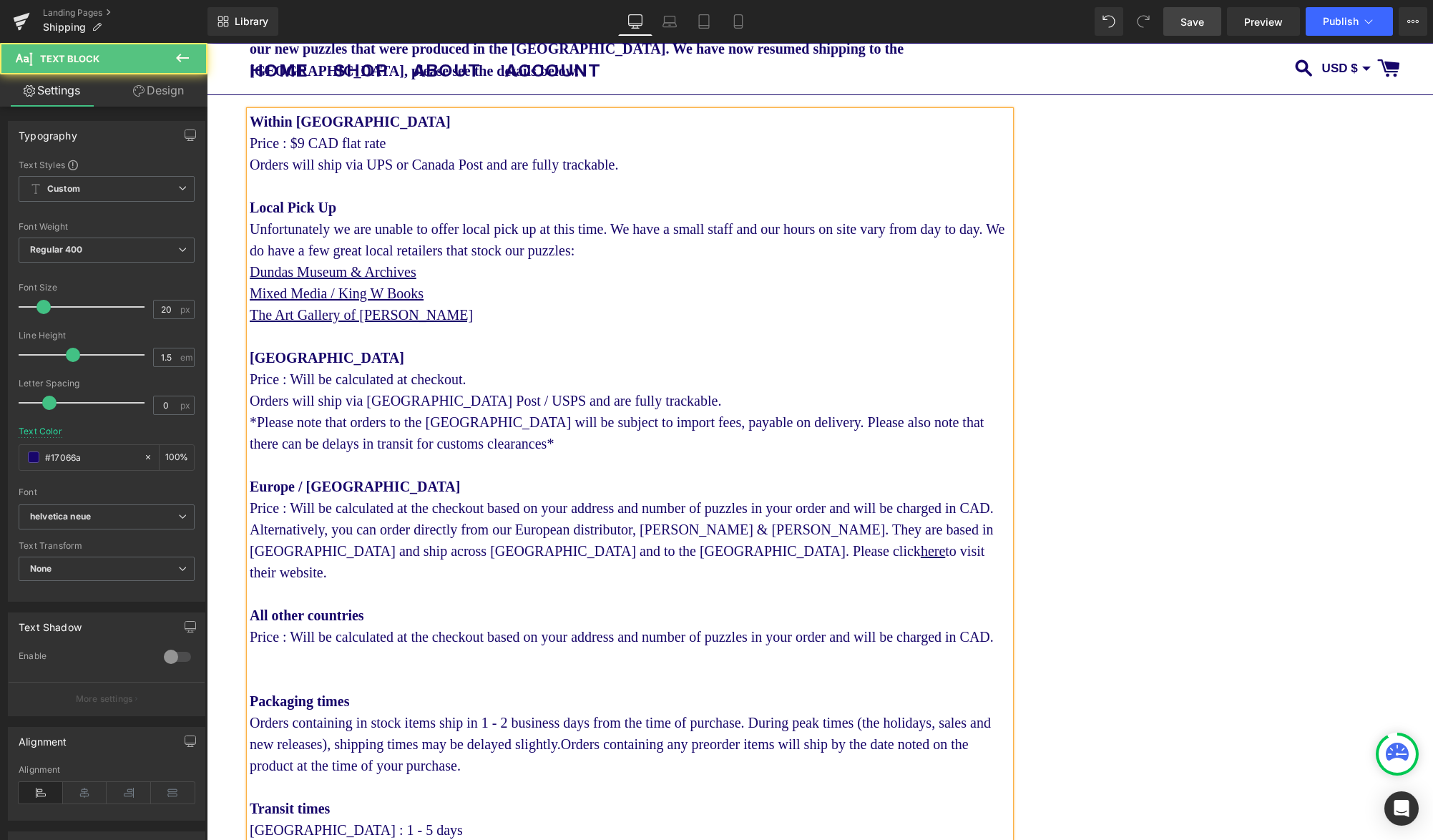
click at [407, 505] on div "Europe / [GEOGRAPHIC_DATA] Price : Will be calculated at the checkout based on …" at bounding box center [630, 497] width 761 height 43
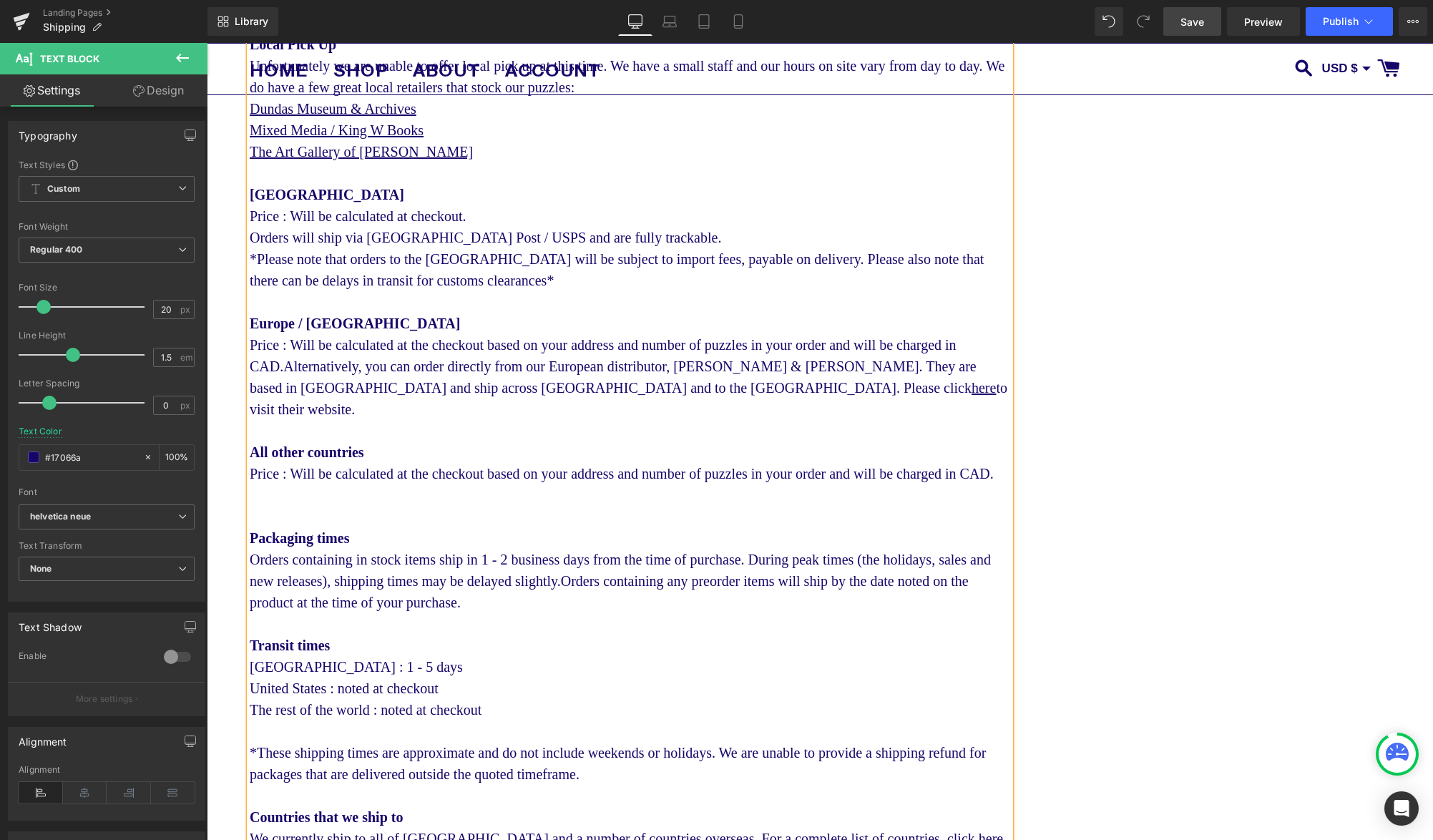
scroll to position [420, 0]
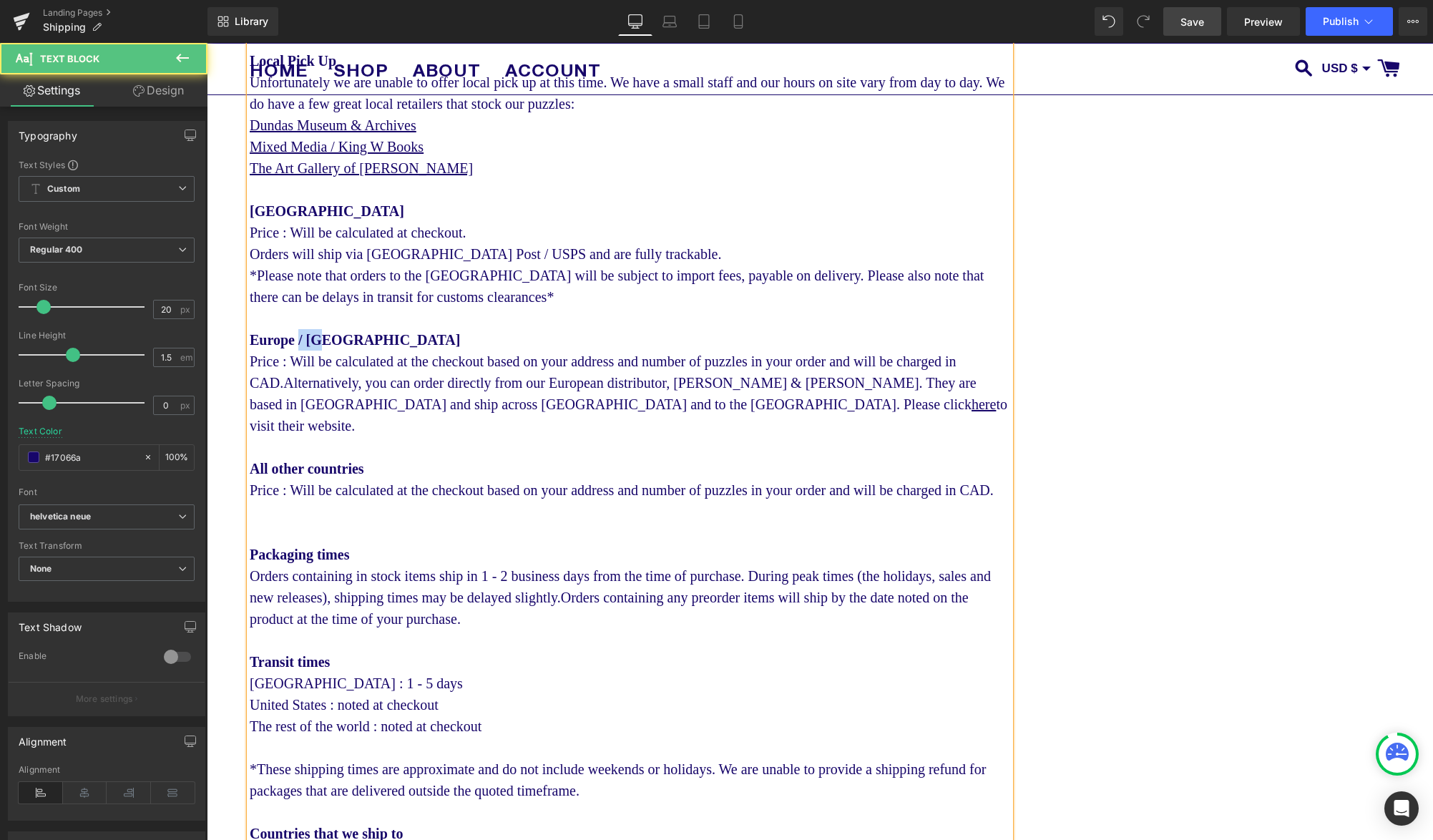
drag, startPoint x: 337, startPoint y: 320, endPoint x: 303, endPoint y: 322, distance: 34.1
click at [303, 329] on div "Europe / [GEOGRAPHIC_DATA] Price : Will be calculated at the checkout based on …" at bounding box center [630, 382] width 761 height 107
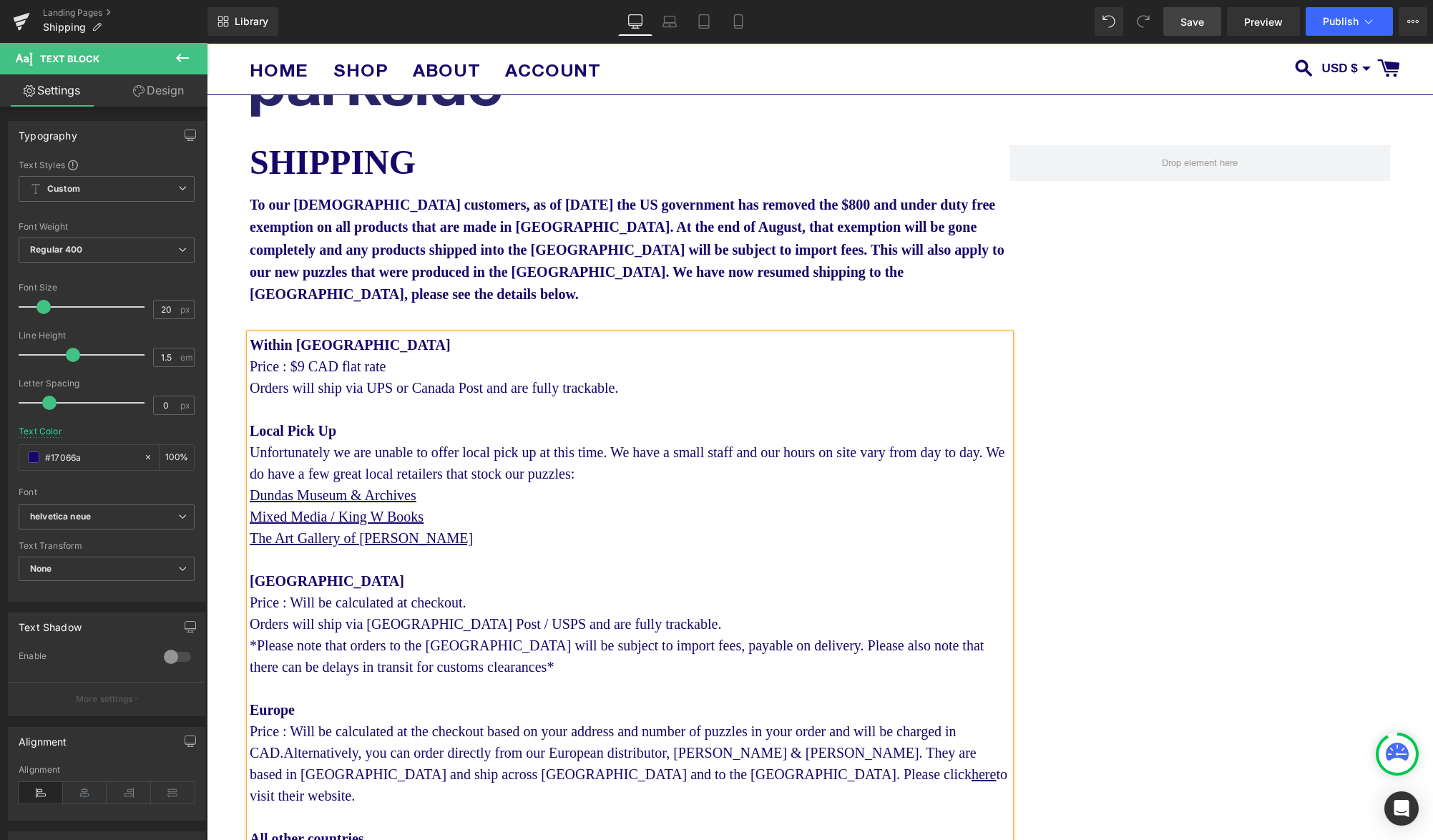
scroll to position [0, 0]
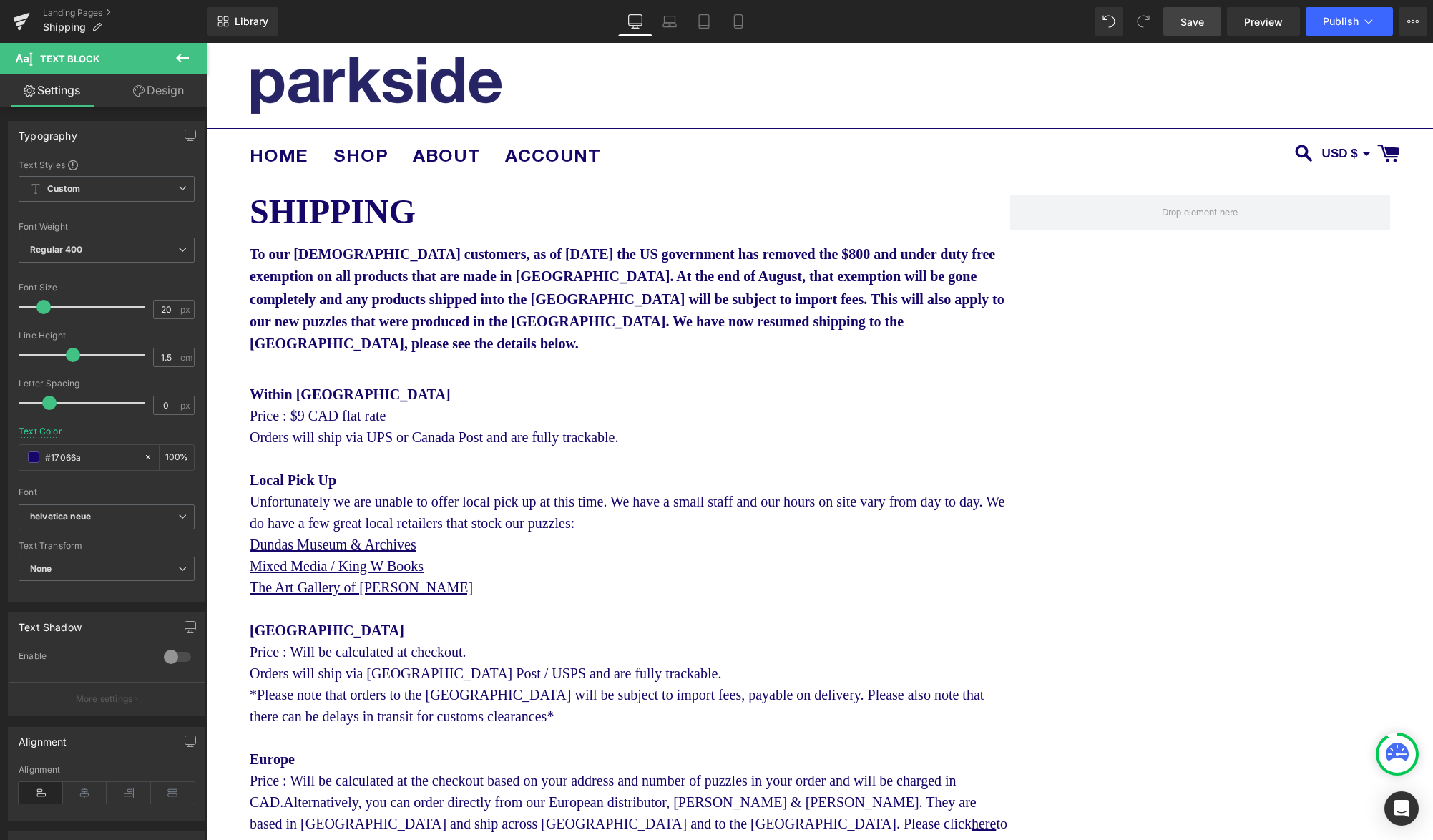
click at [1221, 20] on div "Save Preview Publish Scheduled View Live Page View with current Template Save T…" at bounding box center [1295, 21] width 276 height 29
drag, startPoint x: 1189, startPoint y: 28, endPoint x: 1288, endPoint y: 36, distance: 99.3
click at [1189, 28] on span "Save" at bounding box center [1192, 21] width 24 height 15
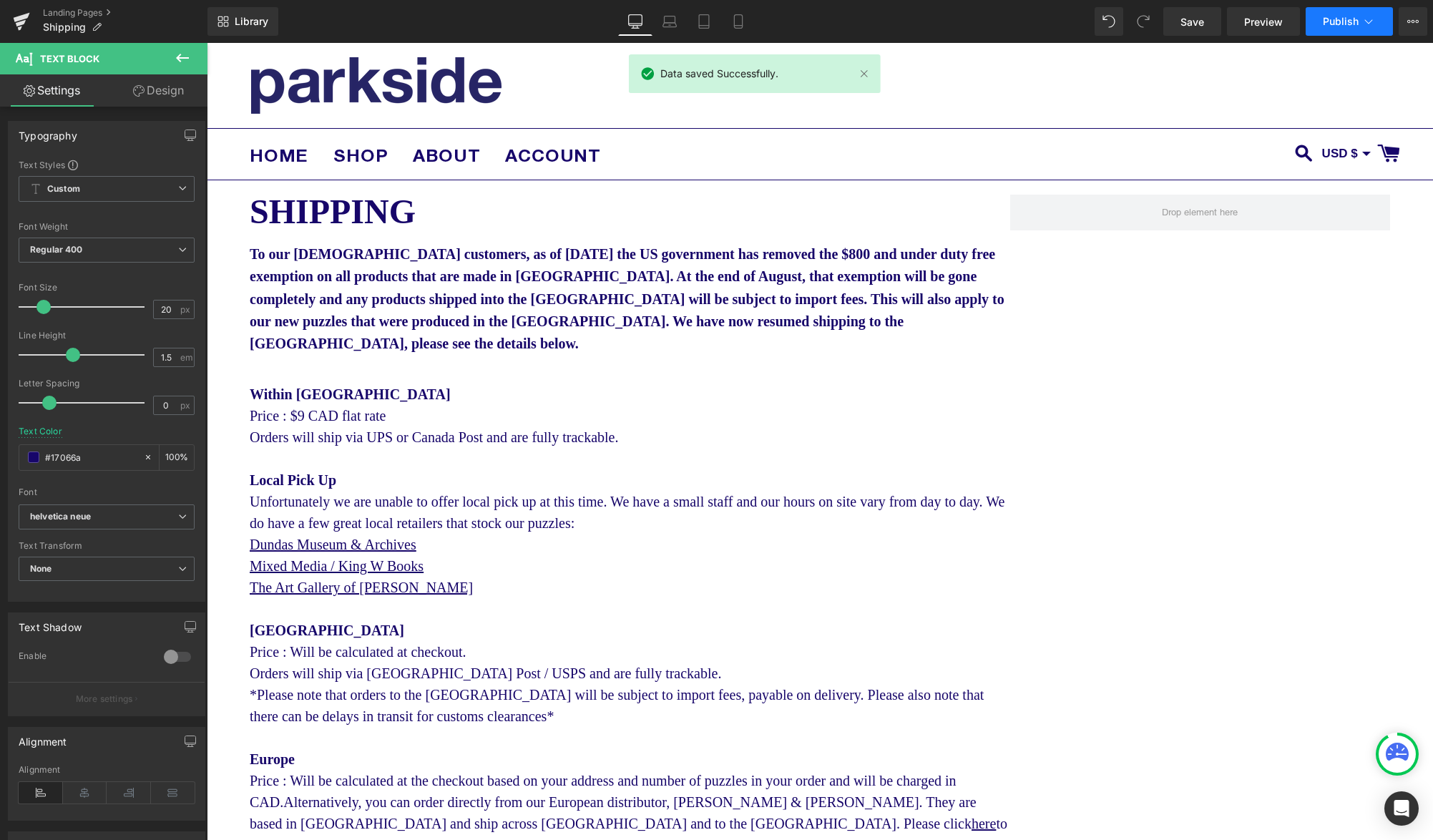
click at [1332, 19] on span "Publish" at bounding box center [1341, 21] width 36 height 11
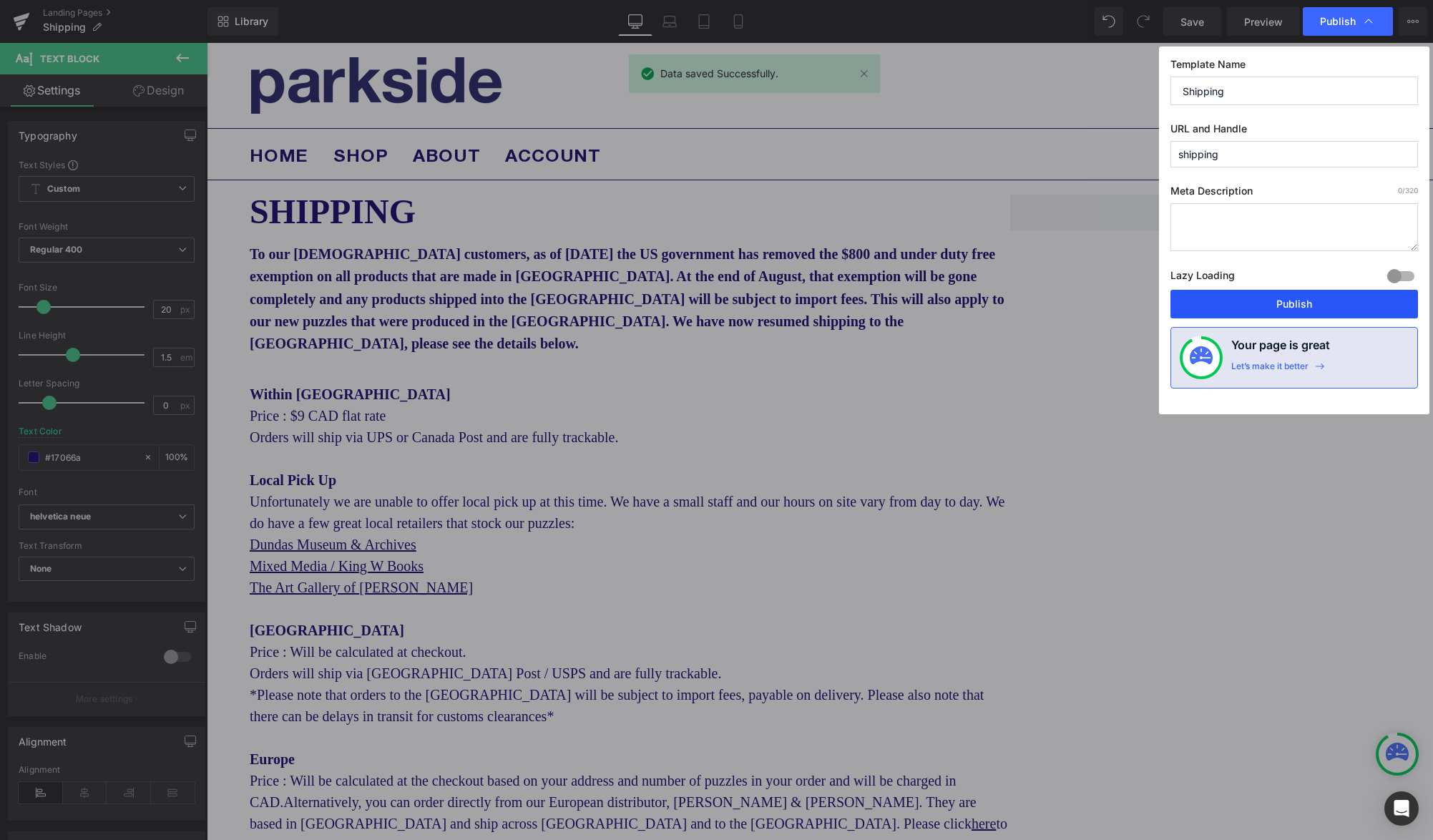
drag, startPoint x: 1294, startPoint y: 305, endPoint x: 1089, endPoint y: 258, distance: 210.3
click at [1294, 305] on button "Publish" at bounding box center [1294, 303] width 248 height 29
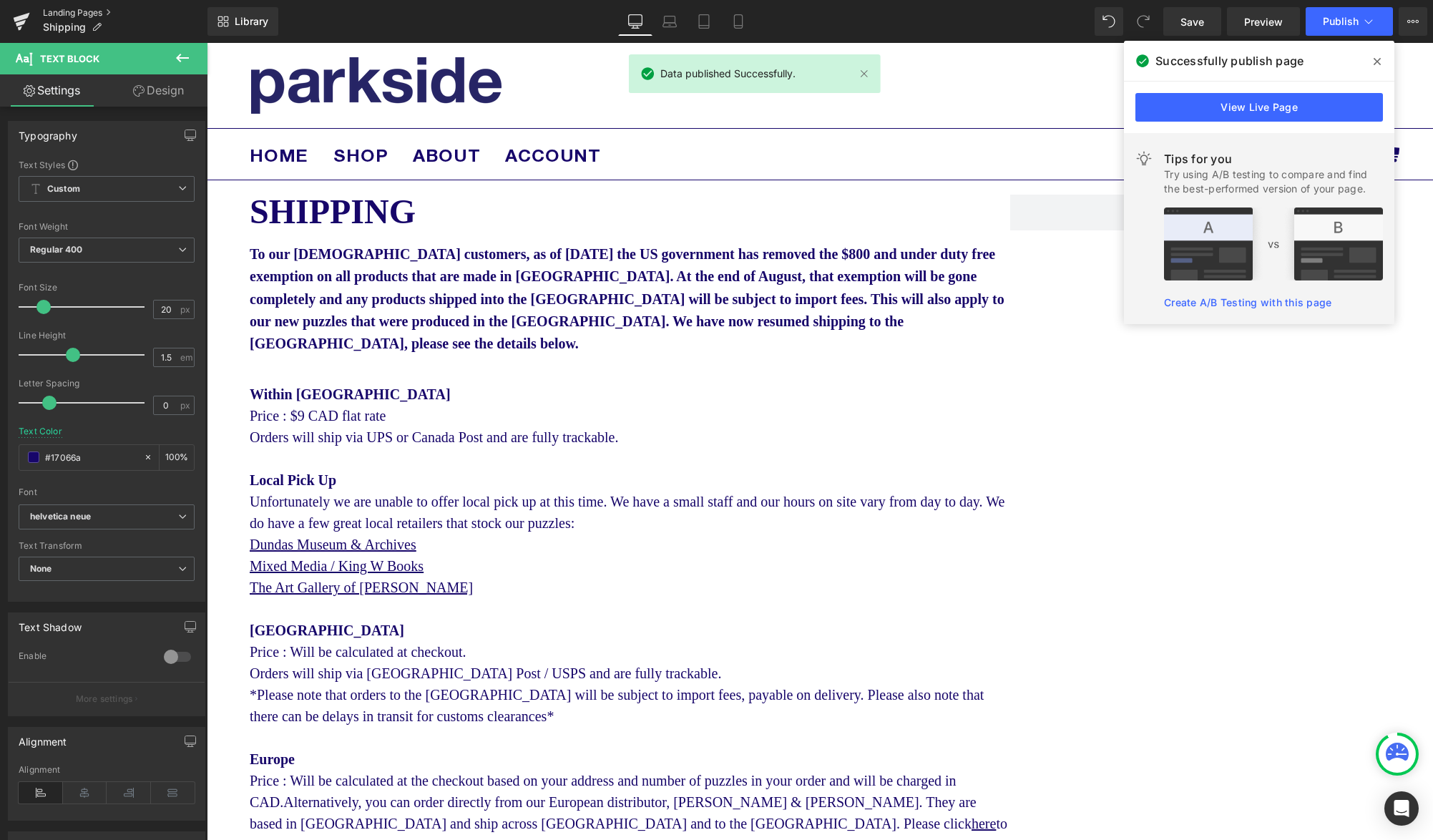
click at [88, 12] on link "Landing Pages" at bounding box center [124, 13] width 164 height 11
